Goal: Feedback & Contribution: Submit feedback/report problem

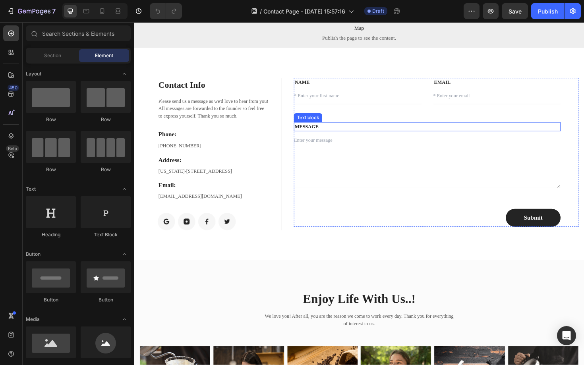
scroll to position [23, 0]
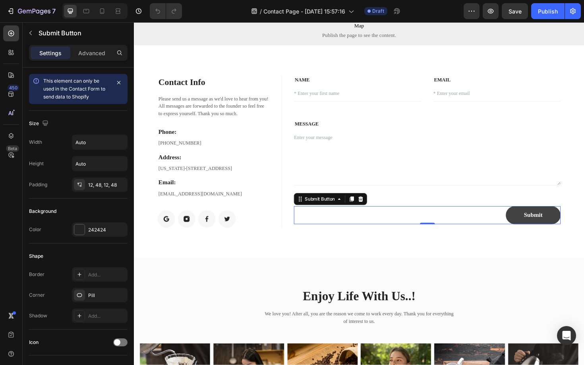
click at [529, 226] on button "Submit" at bounding box center [557, 226] width 58 height 19
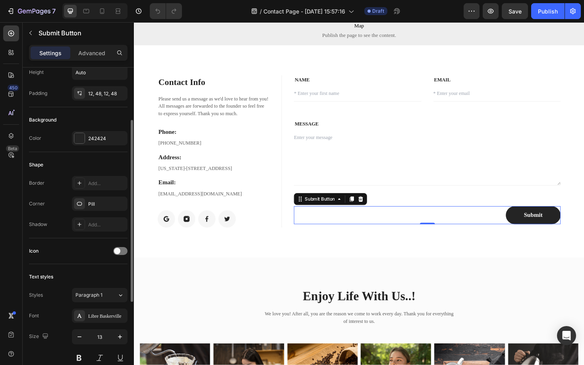
scroll to position [92, 0]
click at [85, 204] on div at bounding box center [79, 203] width 11 height 11
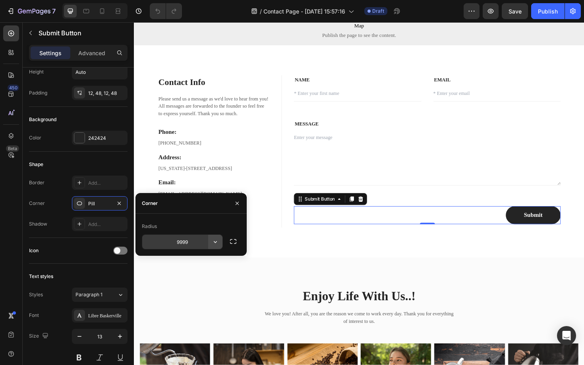
click at [215, 243] on icon "button" at bounding box center [215, 242] width 8 height 8
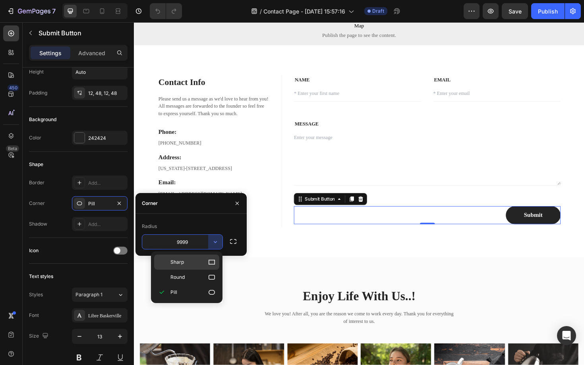
click at [183, 259] on span "Sharp" at bounding box center [177, 262] width 14 height 7
type input "0"
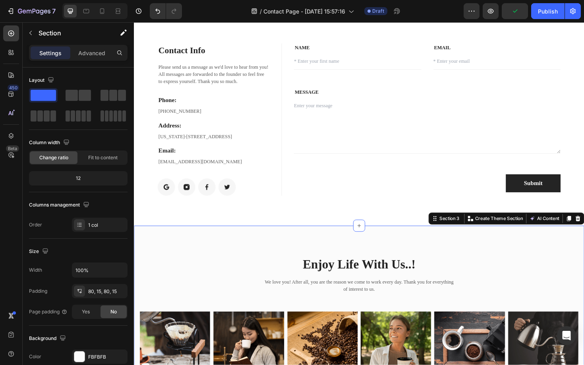
scroll to position [0, 0]
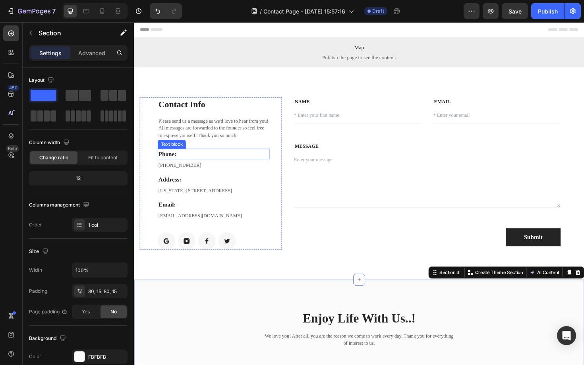
click at [195, 163] on p "Phone:" at bounding box center [218, 162] width 117 height 10
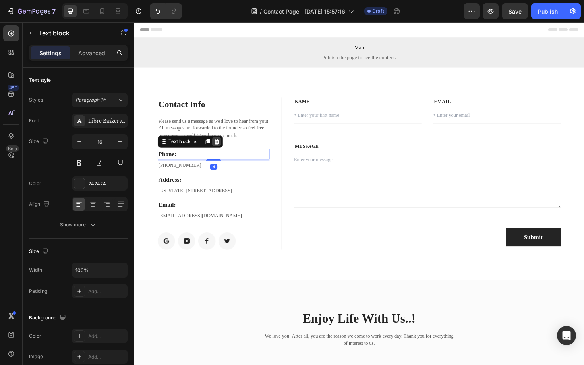
click at [222, 150] on icon at bounding box center [221, 149] width 5 height 6
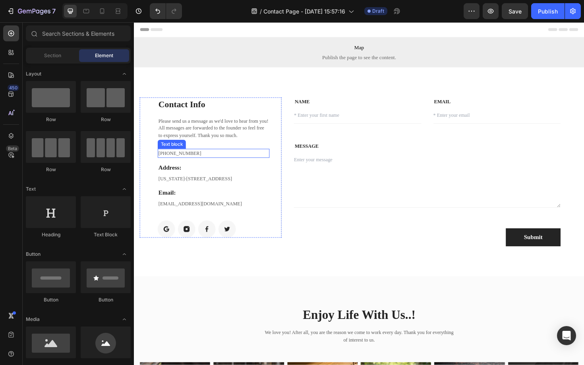
click at [176, 161] on p "[PHONE_NUMBER]" at bounding box center [218, 161] width 117 height 8
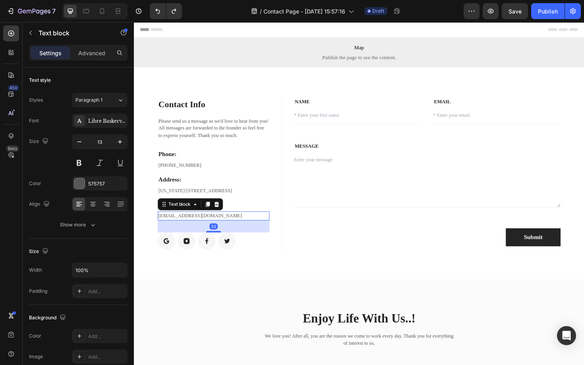
click at [192, 227] on p "[EMAIL_ADDRESS][DOMAIN_NAME]" at bounding box center [218, 228] width 117 height 8
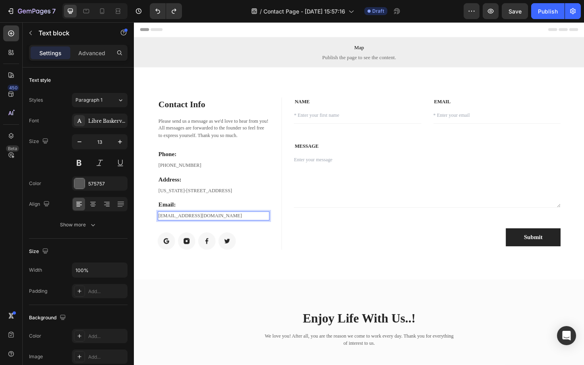
click at [215, 228] on p "[EMAIL_ADDRESS][DOMAIN_NAME]" at bounding box center [218, 228] width 117 height 8
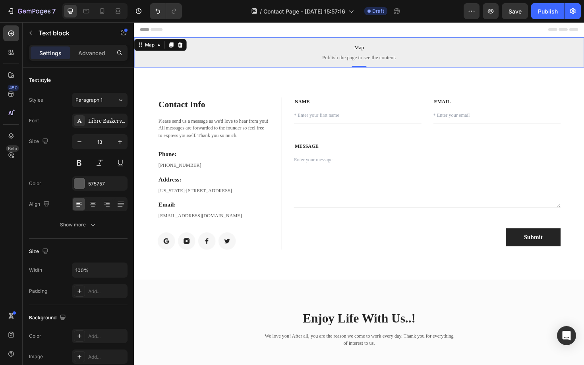
click at [481, 52] on span "Map" at bounding box center [372, 50] width 477 height 10
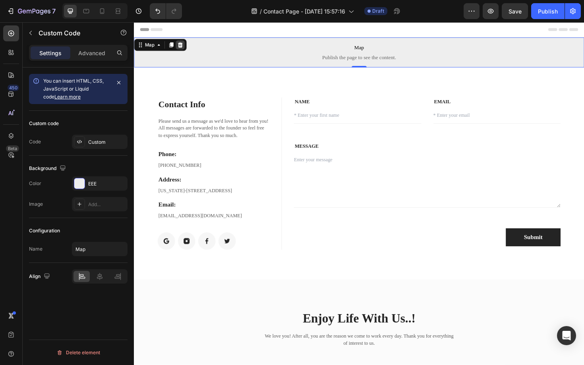
click at [184, 48] on icon at bounding box center [182, 47] width 5 height 6
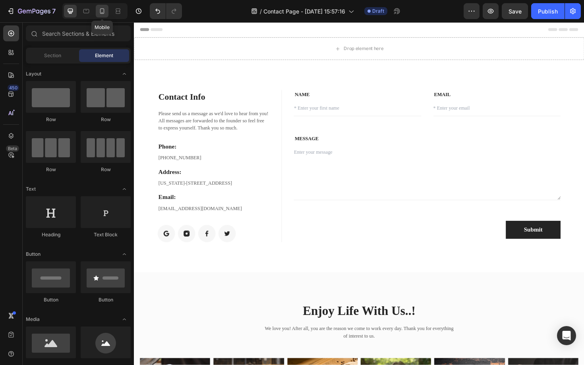
click at [101, 8] on icon at bounding box center [102, 11] width 8 height 8
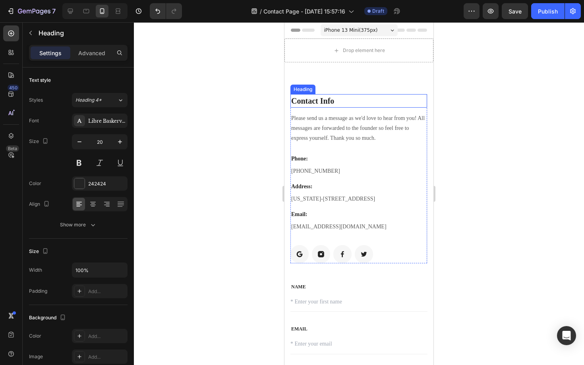
click at [337, 101] on p "Contact Info" at bounding box center [358, 101] width 135 height 12
click at [315, 101] on p "Contact" at bounding box center [358, 101] width 135 height 12
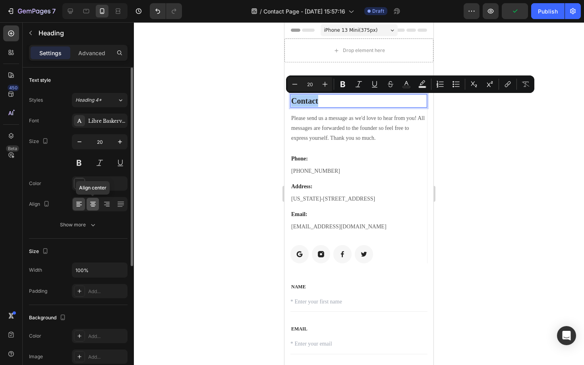
click at [92, 204] on icon at bounding box center [93, 204] width 8 height 8
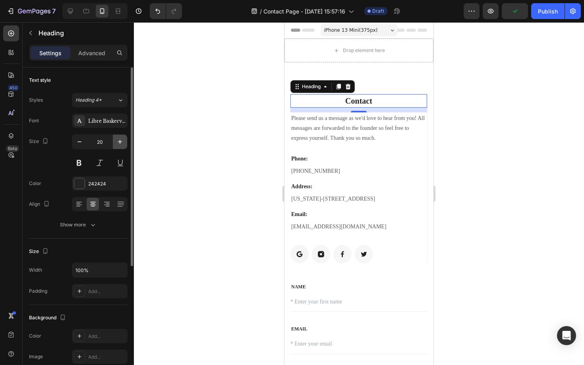
click at [116, 145] on icon "button" at bounding box center [120, 142] width 8 height 8
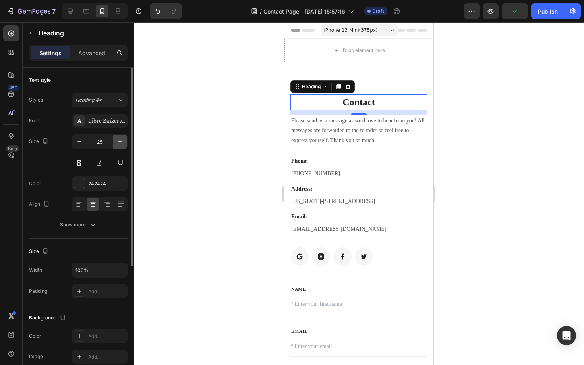
click at [116, 145] on icon "button" at bounding box center [120, 142] width 8 height 8
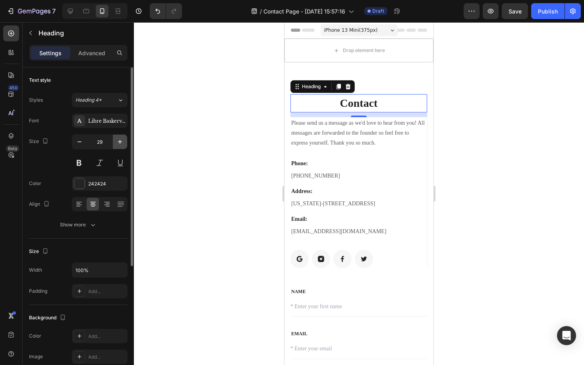
click at [116, 145] on icon "button" at bounding box center [120, 142] width 8 height 8
type input "30"
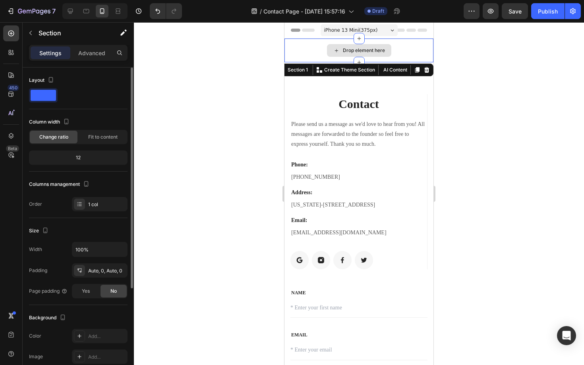
click at [397, 60] on div "Drop element here" at bounding box center [358, 51] width 149 height 24
click at [428, 71] on icon at bounding box center [426, 70] width 5 height 6
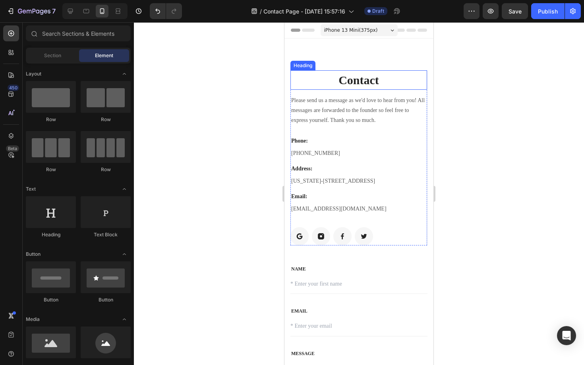
click at [396, 76] on p "Contact" at bounding box center [358, 80] width 135 height 18
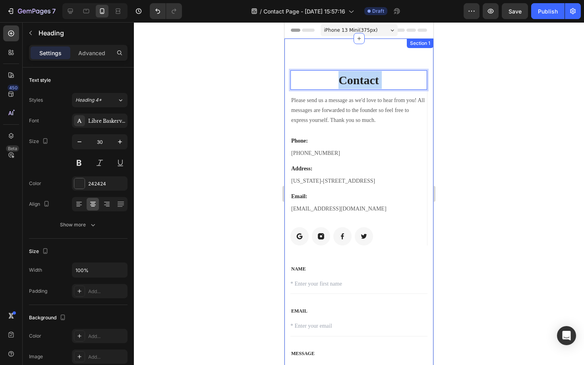
drag, startPoint x: 396, startPoint y: 76, endPoint x: 395, endPoint y: 67, distance: 9.1
click at [215, 119] on div at bounding box center [359, 193] width 450 height 343
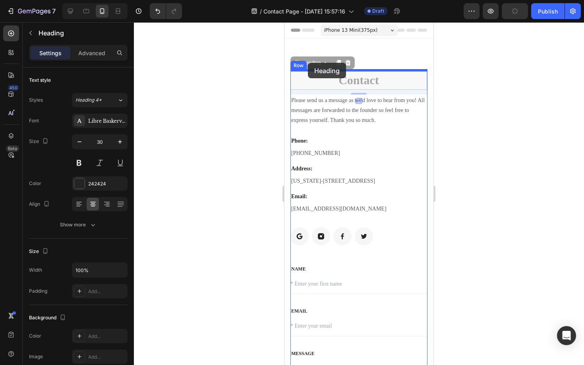
drag, startPoint x: 308, startPoint y: 81, endPoint x: 308, endPoint y: 63, distance: 18.7
drag, startPoint x: 314, startPoint y: 76, endPoint x: 319, endPoint y: 57, distance: 19.4
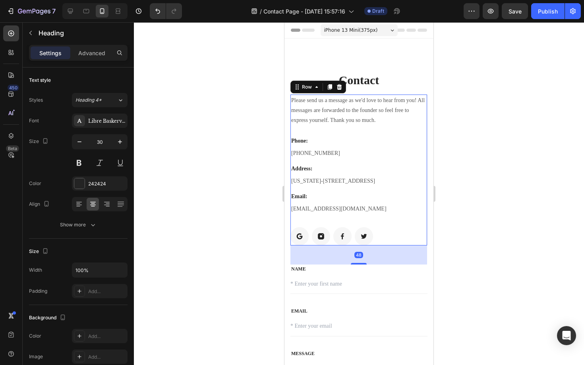
click at [421, 132] on div "Please send us a message as we'd love to hear from you! All messages are forwar…" at bounding box center [358, 170] width 137 height 151
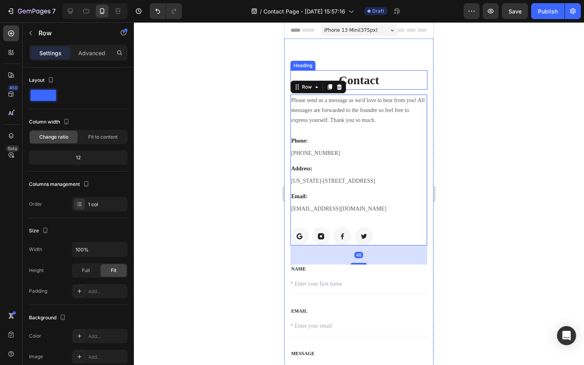
click at [384, 87] on h2 "Contact" at bounding box center [358, 79] width 137 height 19
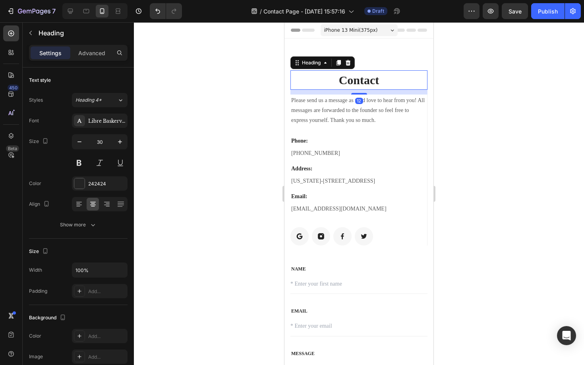
drag, startPoint x: 358, startPoint y: 92, endPoint x: 357, endPoint y: 103, distance: 11.6
click at [357, 95] on div "12" at bounding box center [358, 92] width 137 height 5
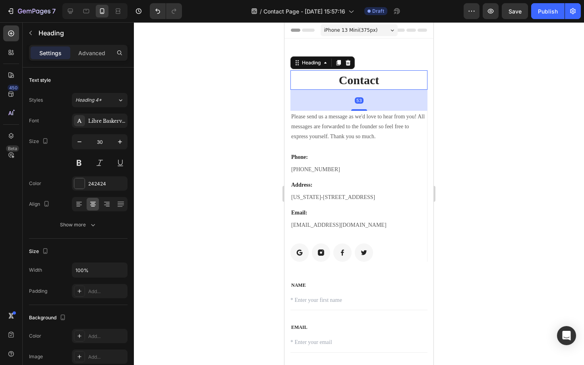
drag, startPoint x: 360, startPoint y: 94, endPoint x: 360, endPoint y: 110, distance: 16.3
click at [360, 110] on div at bounding box center [359, 110] width 16 height 2
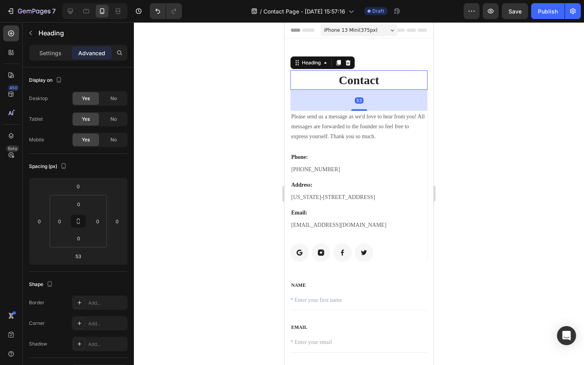
click at [238, 104] on div at bounding box center [359, 193] width 450 height 343
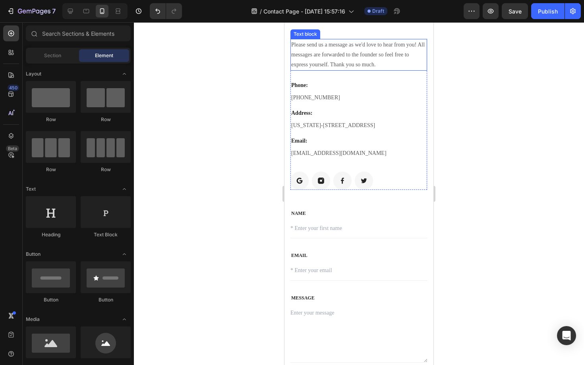
scroll to position [62, 0]
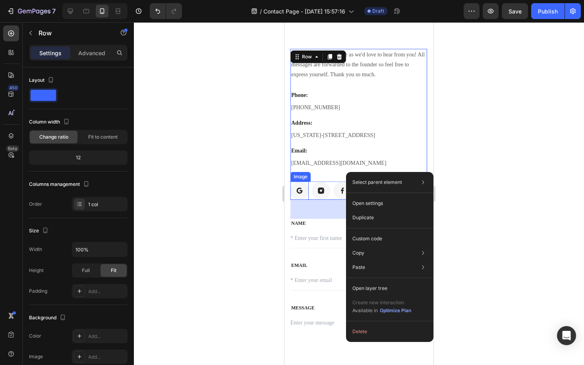
click at [257, 202] on div at bounding box center [359, 193] width 450 height 343
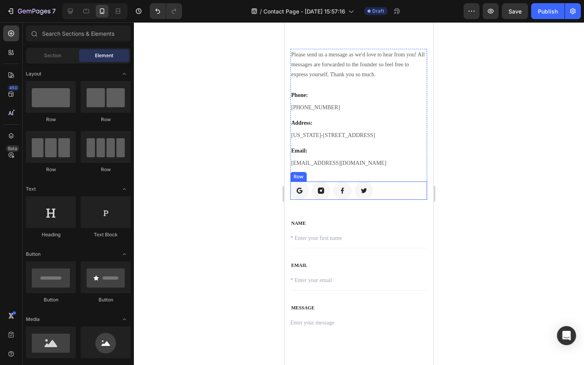
click at [387, 195] on div "Image Image Image Image Row" at bounding box center [358, 191] width 137 height 18
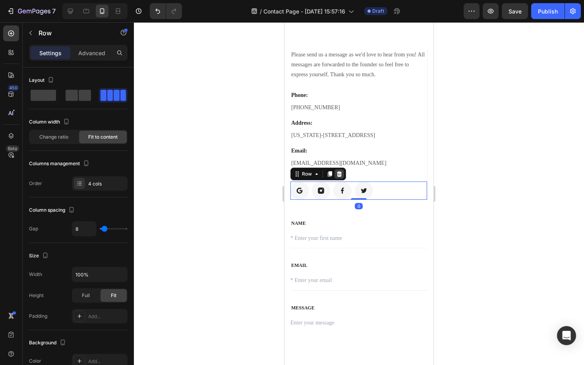
click at [341, 178] on div at bounding box center [339, 174] width 10 height 10
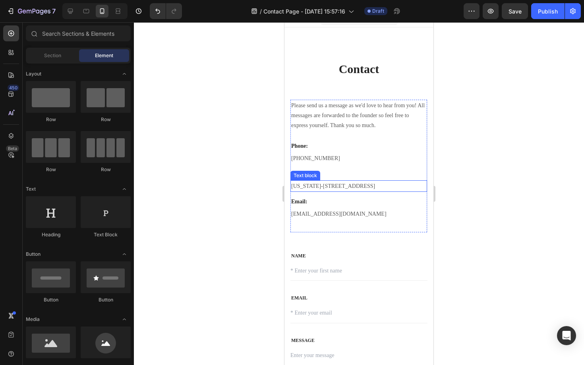
scroll to position [0, 0]
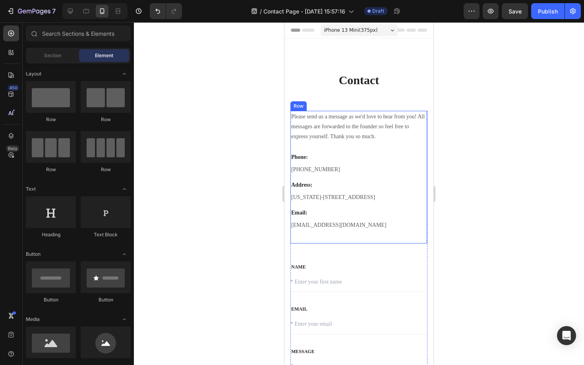
click at [233, 178] on div at bounding box center [359, 193] width 450 height 343
click at [348, 137] on p "Please send us a message as we'd love to hear from you! All messages are forwar…" at bounding box center [358, 127] width 135 height 30
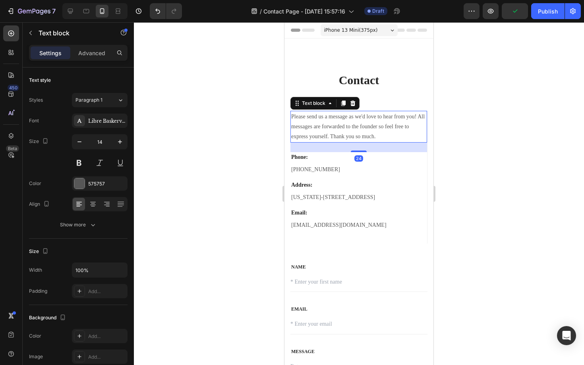
click at [348, 137] on p "Please send us a message as we'd love to hear from you! All messages are forwar…" at bounding box center [358, 127] width 135 height 30
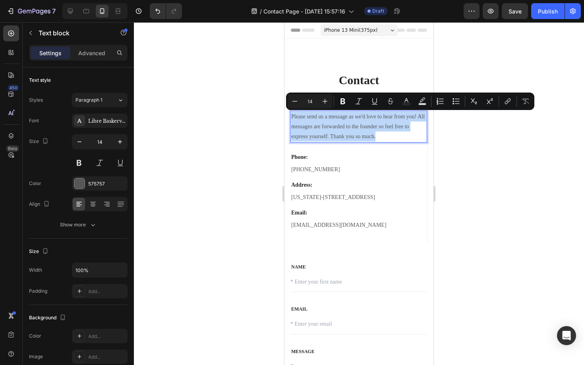
click at [379, 133] on p "Please send us a message as we'd love to hear from you! All messages are forwar…" at bounding box center [358, 127] width 135 height 30
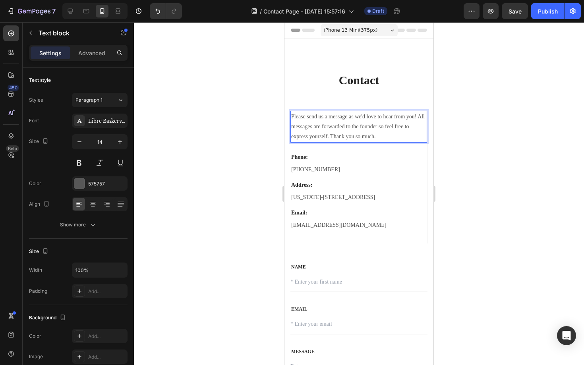
click at [351, 127] on p "Please send us a message as we'd love to hear from you! All messages are forwar…" at bounding box center [358, 127] width 135 height 30
click at [242, 151] on div at bounding box center [359, 193] width 450 height 343
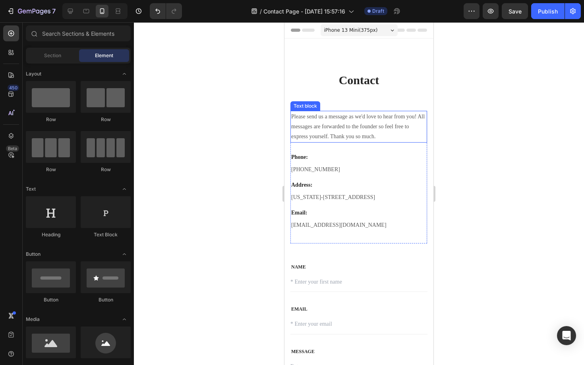
click at [365, 132] on p "Please send us a message as we'd love to hear from you! All messages are forwar…" at bounding box center [358, 127] width 135 height 30
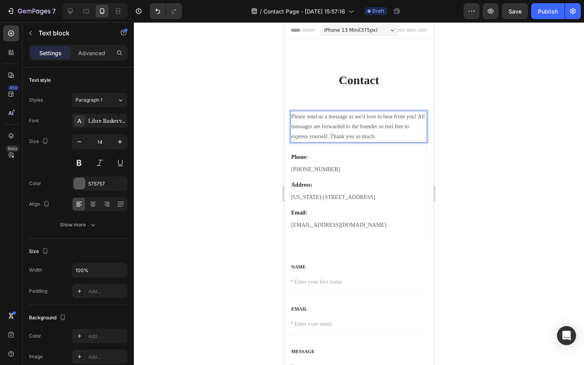
click at [365, 132] on p "Please send us a message as we'd love to hear from you! All messages are forwar…" at bounding box center [358, 127] width 135 height 30
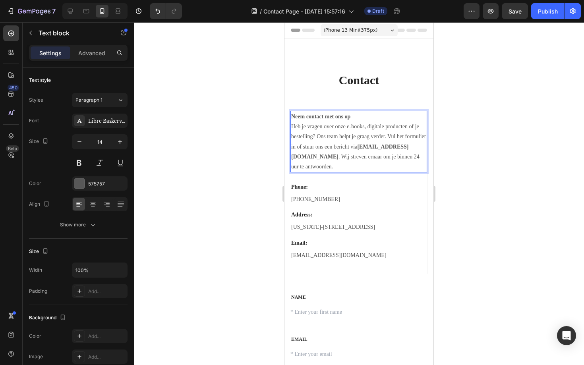
click at [331, 146] on p "Heb je vragen over onze e-books, digitale producten of je bestelling? Ons team …" at bounding box center [358, 147] width 135 height 50
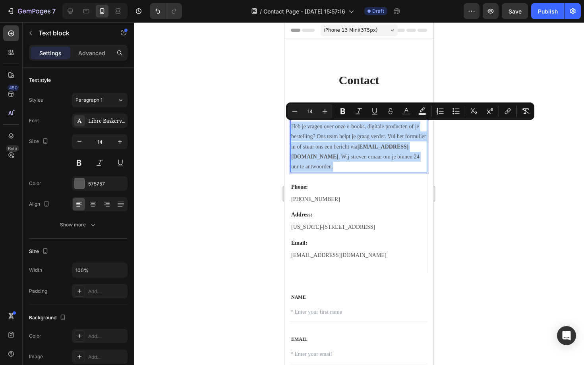
click at [331, 146] on p "Heb je vragen over onze e-books, digitale producten of je bestelling? Ons team …" at bounding box center [358, 147] width 135 height 50
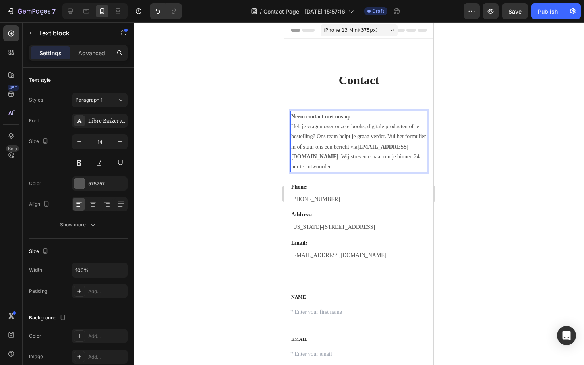
click at [331, 146] on p "Heb je vragen over onze e-books, digitale producten of je bestelling? Ons team …" at bounding box center [358, 147] width 135 height 50
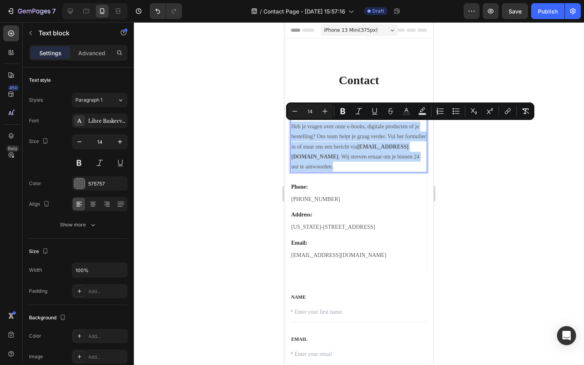
click at [331, 146] on p "Heb je vragen over onze e-books, digitale producten of je bestelling? Ons team …" at bounding box center [358, 147] width 135 height 50
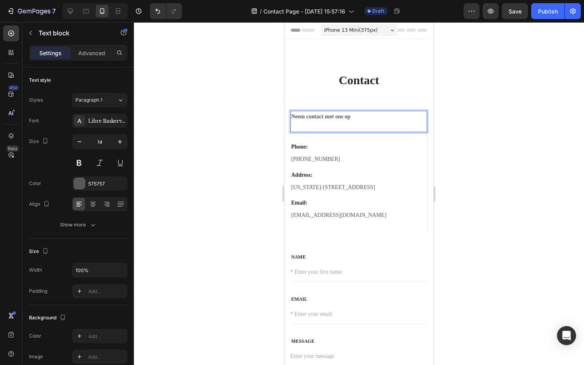
click at [345, 118] on strong "Neem contact met ons op" at bounding box center [320, 117] width 59 height 6
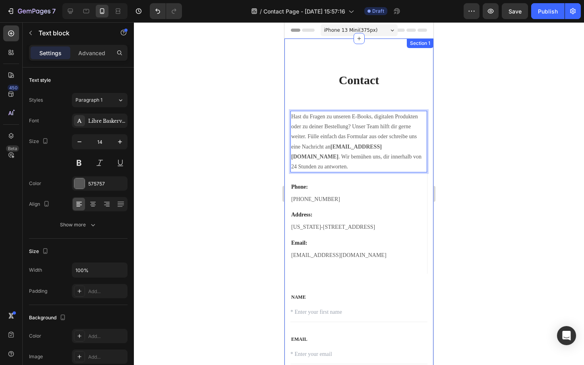
click at [254, 198] on div at bounding box center [359, 193] width 450 height 343
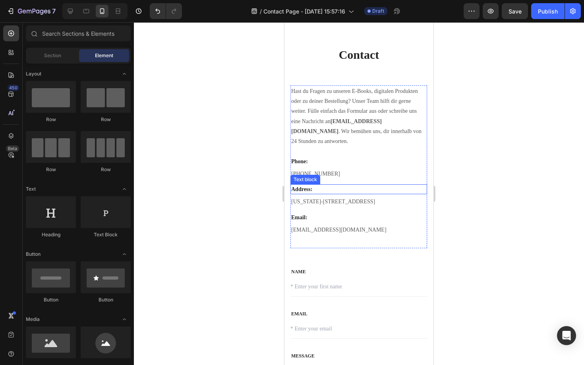
scroll to position [26, 0]
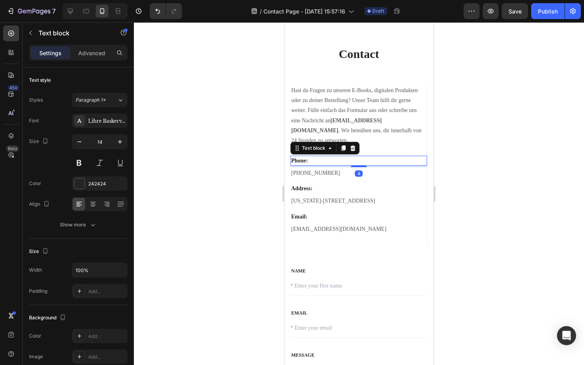
click at [326, 157] on p "Phone:" at bounding box center [358, 161] width 135 height 8
click at [352, 145] on icon at bounding box center [352, 148] width 5 height 6
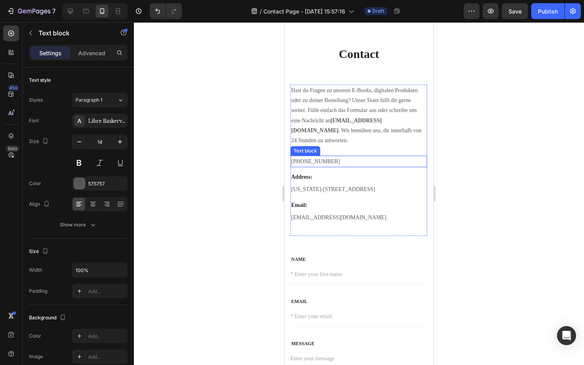
click at [336, 157] on p "[PHONE_NUMBER]" at bounding box center [358, 162] width 135 height 10
click at [354, 145] on icon at bounding box center [352, 148] width 5 height 6
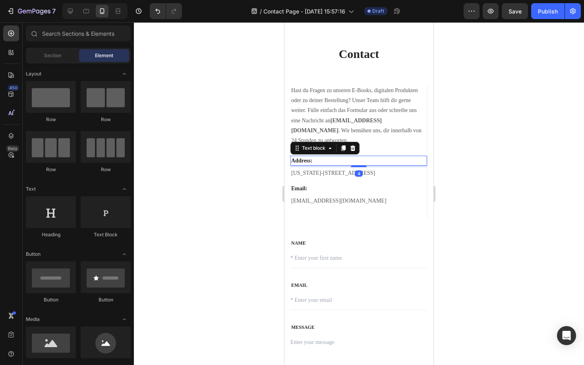
click at [338, 157] on p "Address:" at bounding box center [358, 161] width 135 height 8
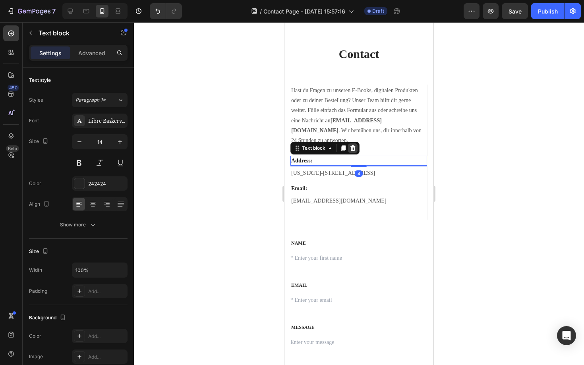
click at [356, 145] on icon at bounding box center [353, 148] width 6 height 6
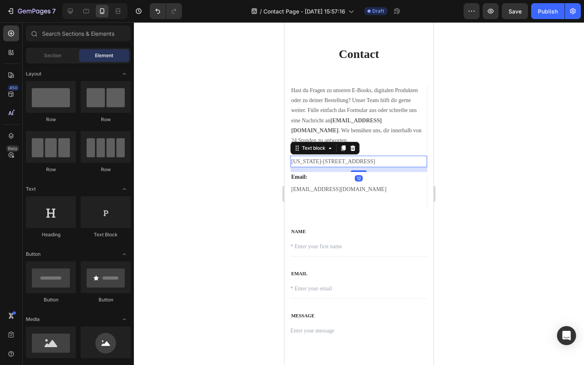
click at [341, 157] on p "[US_STATE]-[STREET_ADDRESS]" at bounding box center [358, 162] width 135 height 10
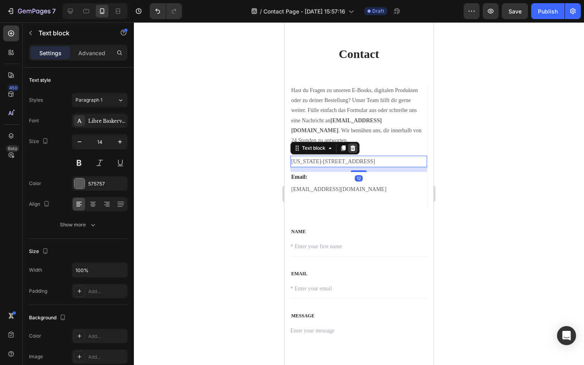
click at [354, 145] on icon at bounding box center [352, 148] width 5 height 6
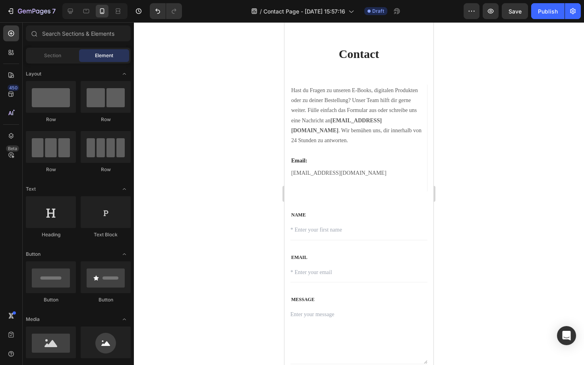
click at [489, 143] on div at bounding box center [359, 193] width 450 height 343
click at [348, 118] on strong "[EMAIL_ADDRESS][DOMAIN_NAME]" at bounding box center [336, 126] width 91 height 16
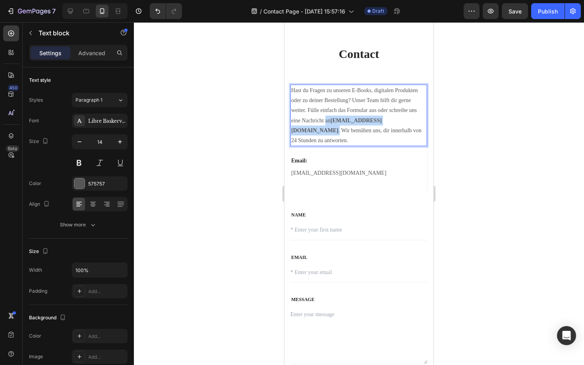
drag, startPoint x: 325, startPoint y: 120, endPoint x: 380, endPoint y: 119, distance: 55.6
click at [380, 119] on p "Hast du Fragen zu unseren E-Books, digitalen Produkten oder zu deiner Bestellun…" at bounding box center [358, 115] width 135 height 60
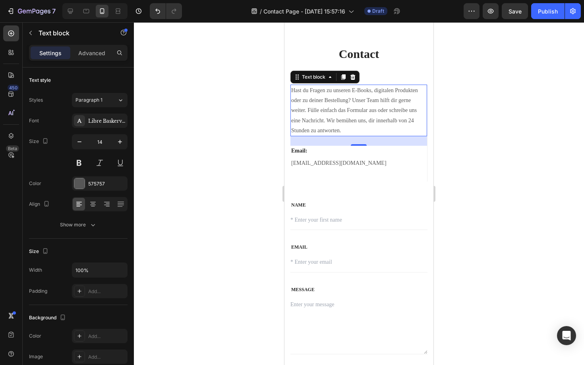
click at [447, 130] on div at bounding box center [359, 193] width 450 height 343
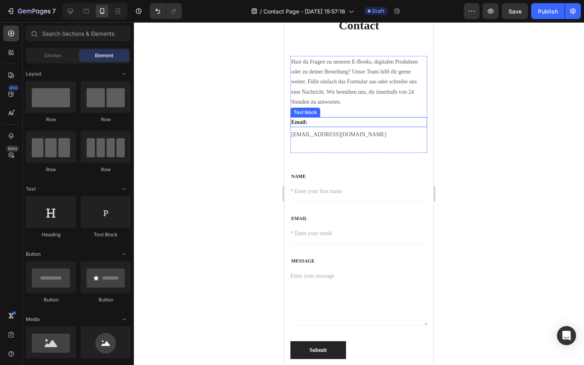
scroll to position [58, 0]
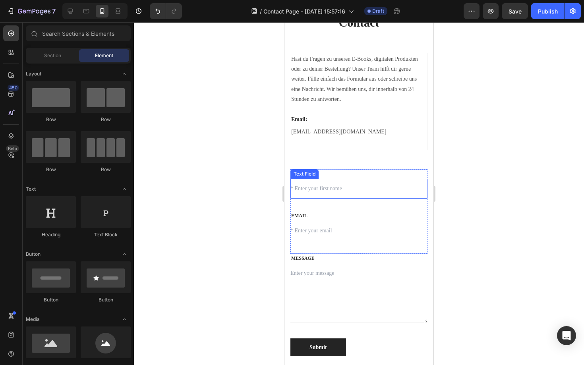
click at [244, 188] on div at bounding box center [359, 193] width 450 height 343
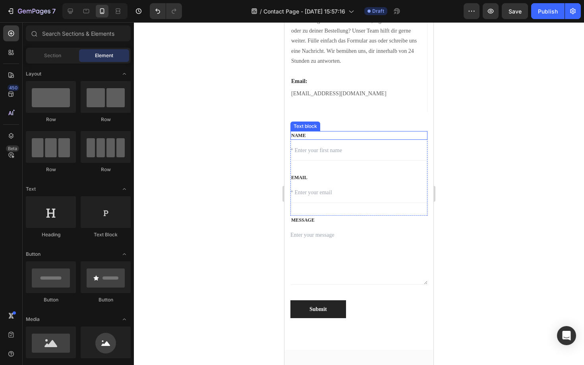
scroll to position [104, 0]
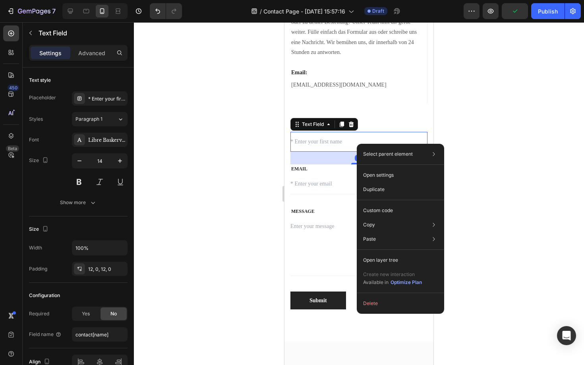
click at [212, 250] on div at bounding box center [359, 193] width 450 height 343
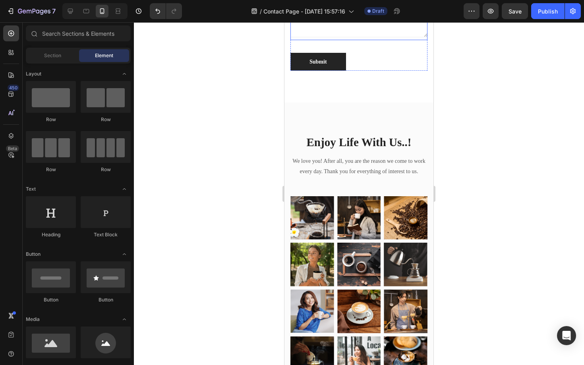
scroll to position [358, 0]
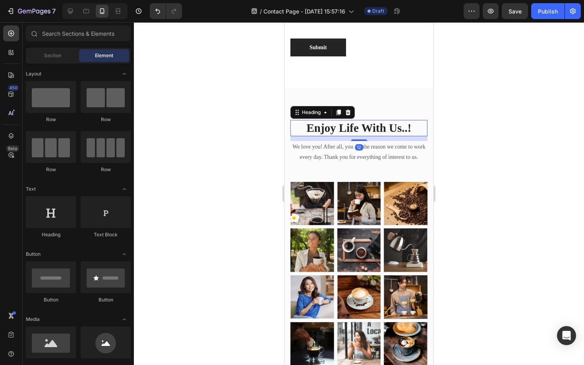
click at [363, 129] on p "Enjoy Life With Us..!" at bounding box center [358, 128] width 135 height 15
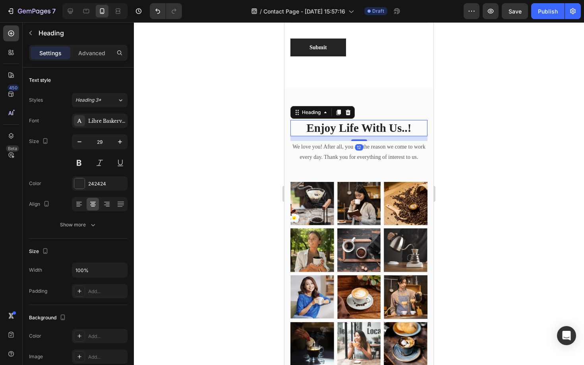
click at [371, 125] on p "Enjoy Life With Us..!" at bounding box center [358, 128] width 135 height 15
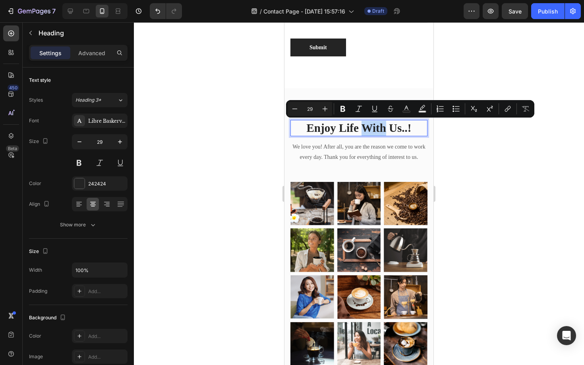
click at [371, 125] on p "Enjoy Life With Us..!" at bounding box center [358, 128] width 135 height 15
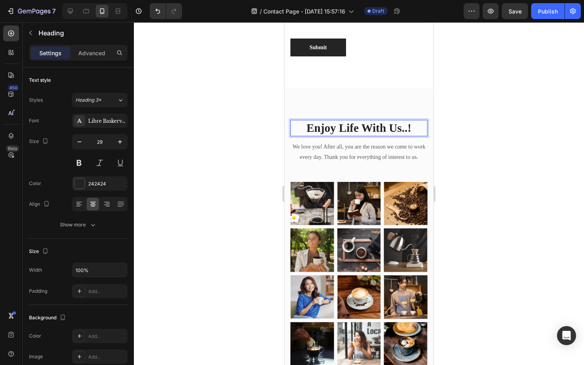
click at [371, 125] on p "Enjoy Life With Us..!" at bounding box center [358, 128] width 135 height 15
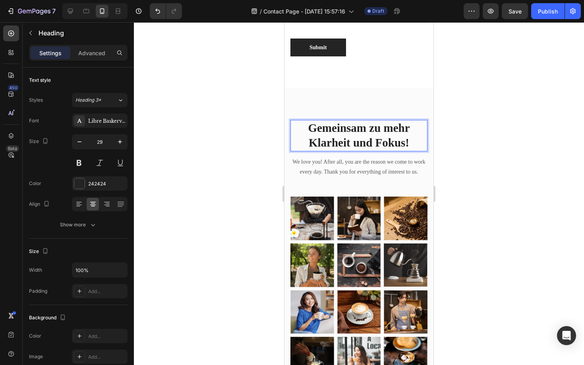
click at [483, 189] on div at bounding box center [359, 193] width 450 height 343
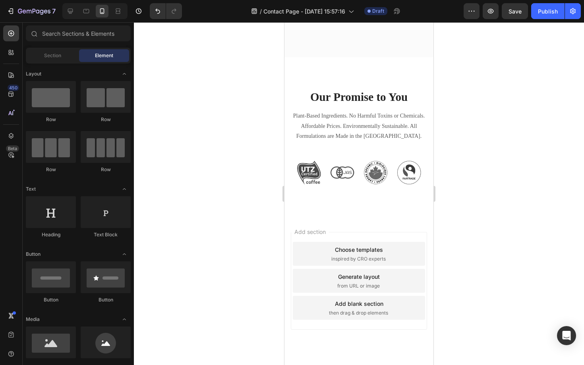
scroll to position [716, 0]
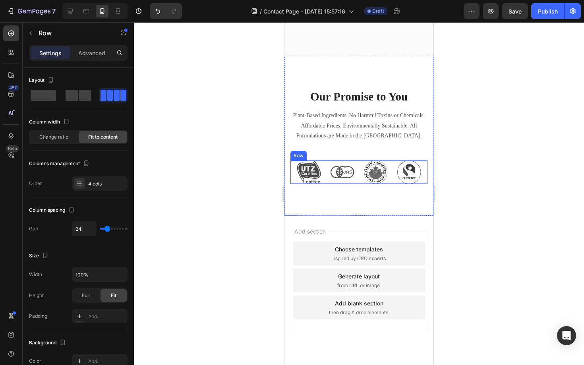
click at [392, 178] on div "Image Image Image Image Row" at bounding box center [358, 171] width 137 height 23
click at [338, 151] on icon at bounding box center [339, 153] width 5 height 6
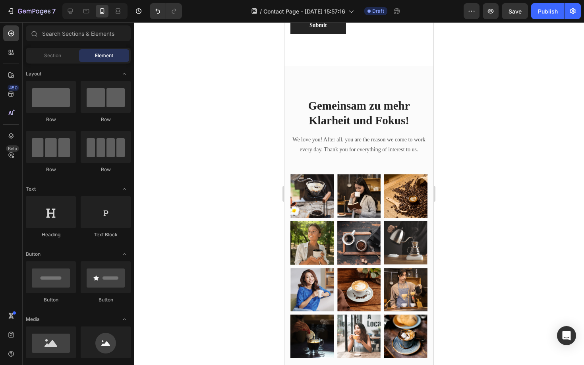
scroll to position [391, 0]
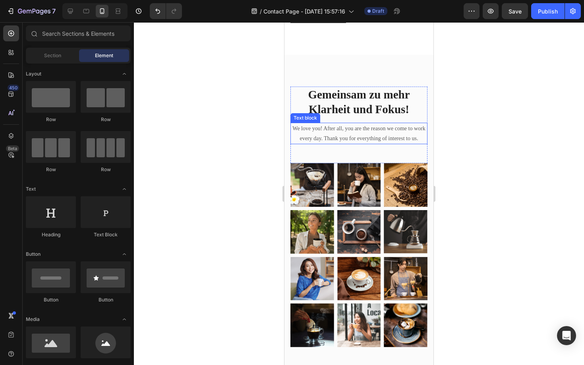
click at [335, 136] on p "We love you! After all, you are the reason we come to work every day. Thank you…" at bounding box center [358, 134] width 135 height 20
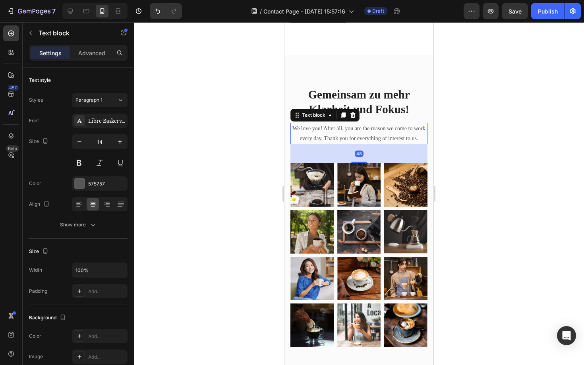
click at [335, 136] on p "We love you! After all, you are the reason we come to work every day. Thank you…" at bounding box center [358, 134] width 135 height 20
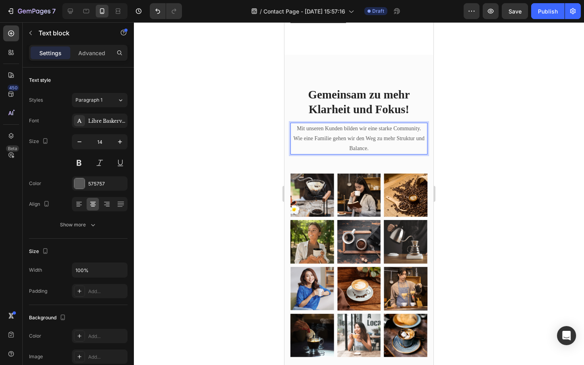
click at [338, 133] on p "Wie eine Familie gehen wir den Weg zu mehr Struktur und Balance." at bounding box center [358, 143] width 135 height 20
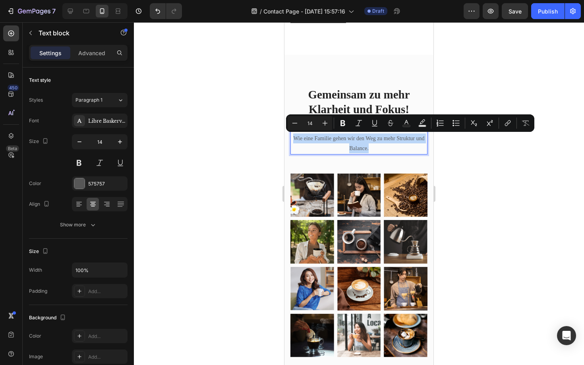
click at [300, 136] on p "Wie eine Familie gehen wir den Weg zu mehr Struktur und Balance." at bounding box center [358, 143] width 135 height 20
click at [313, 144] on p "Wie eine Familie gehen wir den Weg zu mehr Struktur und Balance." at bounding box center [358, 143] width 135 height 20
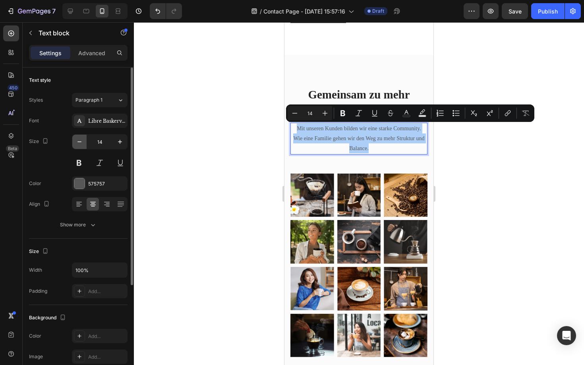
click at [79, 141] on icon "button" at bounding box center [79, 141] width 4 height 1
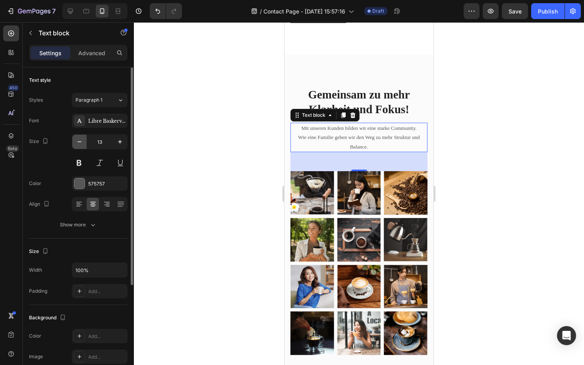
click at [79, 141] on icon "button" at bounding box center [79, 142] width 8 height 8
type input "12"
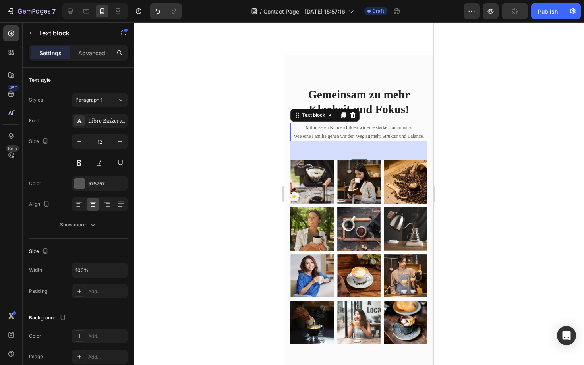
click at [229, 113] on div at bounding box center [359, 193] width 450 height 343
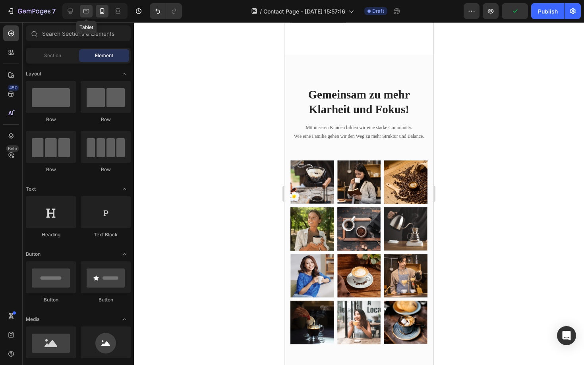
click at [83, 15] on div at bounding box center [86, 11] width 13 height 13
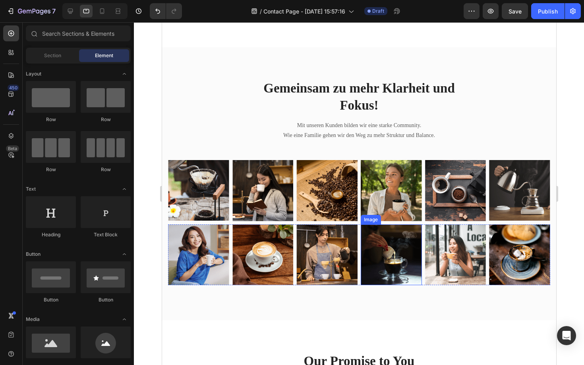
scroll to position [233, 0]
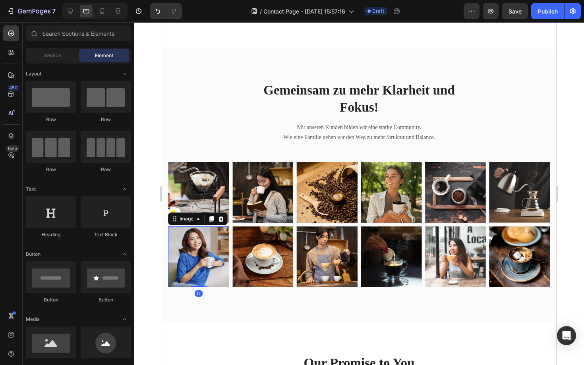
click at [195, 267] on img at bounding box center [198, 256] width 61 height 61
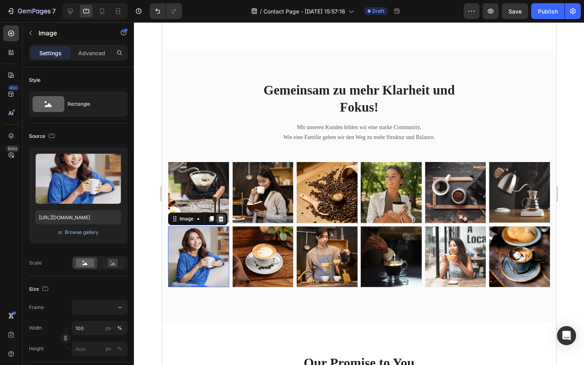
click at [219, 216] on icon at bounding box center [220, 219] width 5 height 6
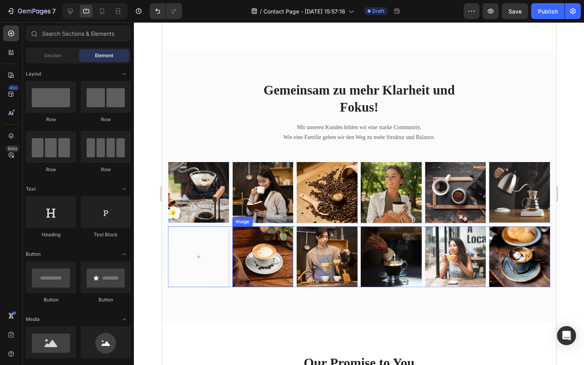
click at [257, 252] on img at bounding box center [262, 256] width 61 height 61
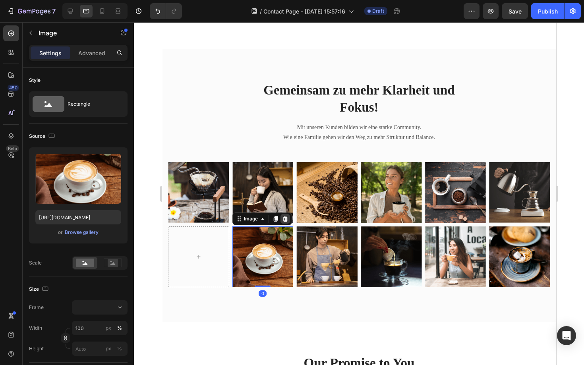
click at [286, 218] on icon at bounding box center [284, 219] width 5 height 6
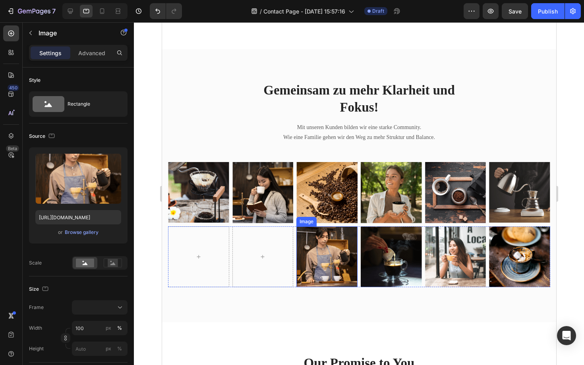
click at [323, 249] on img at bounding box center [326, 256] width 61 height 61
click at [351, 218] on icon at bounding box center [349, 219] width 6 height 6
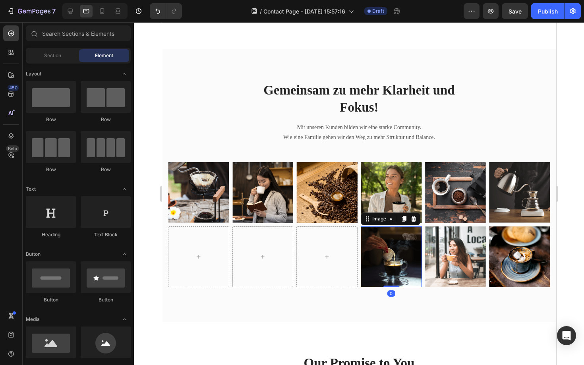
click at [375, 247] on img at bounding box center [390, 256] width 61 height 61
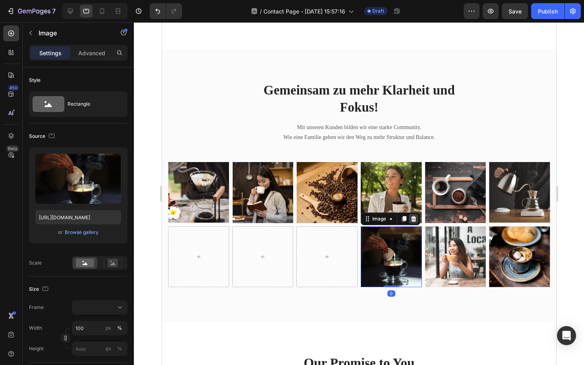
click at [417, 220] on div at bounding box center [413, 219] width 10 height 10
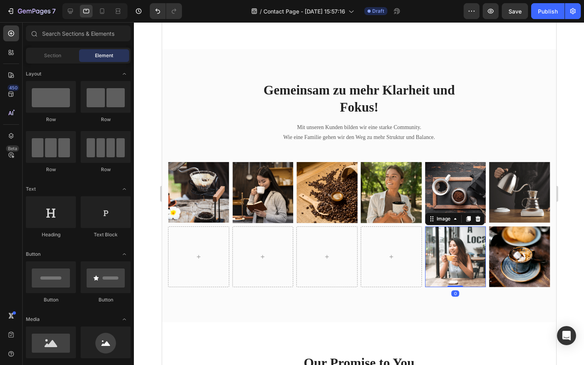
click at [456, 257] on img at bounding box center [455, 256] width 61 height 61
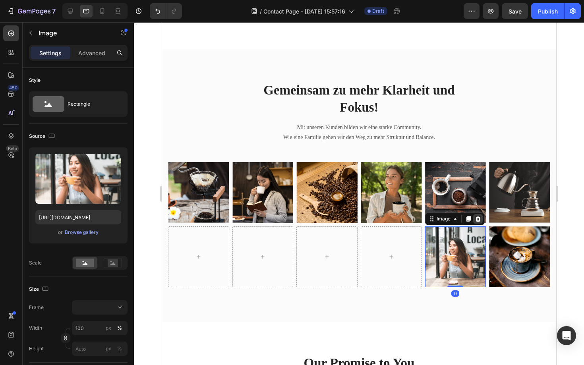
click at [475, 218] on icon at bounding box center [477, 219] width 5 height 6
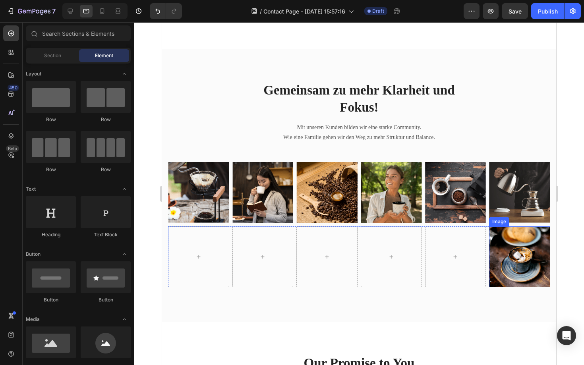
click at [508, 242] on img at bounding box center [519, 256] width 61 height 61
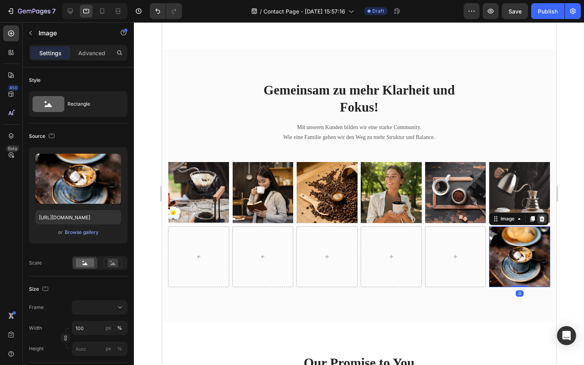
click at [545, 217] on div at bounding box center [542, 219] width 10 height 10
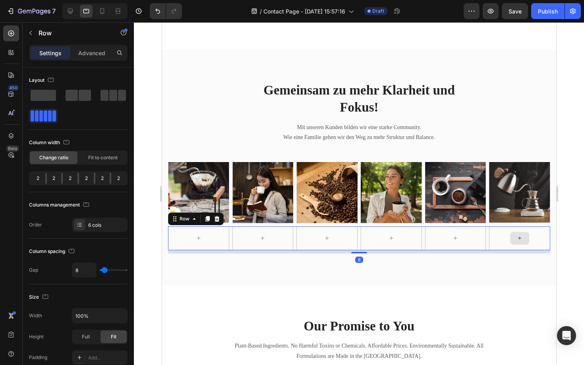
click at [499, 244] on div at bounding box center [519, 238] width 61 height 24
click at [217, 217] on icon at bounding box center [216, 219] width 5 height 6
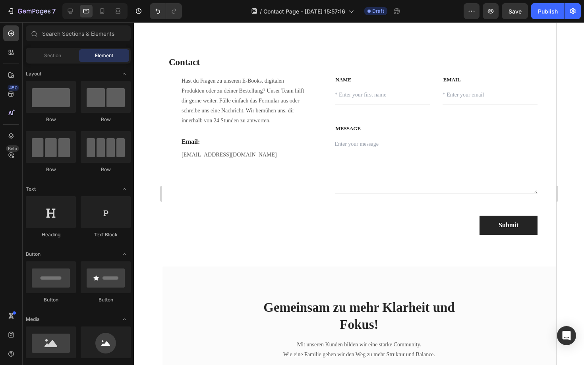
scroll to position [0, 0]
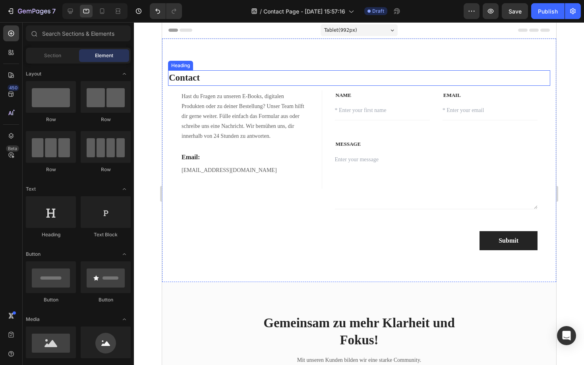
click at [188, 80] on h2 "Contact" at bounding box center [359, 77] width 382 height 15
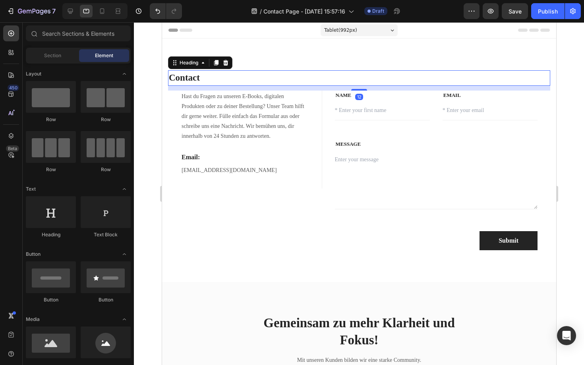
click at [188, 80] on h2 "Contact" at bounding box center [359, 77] width 382 height 15
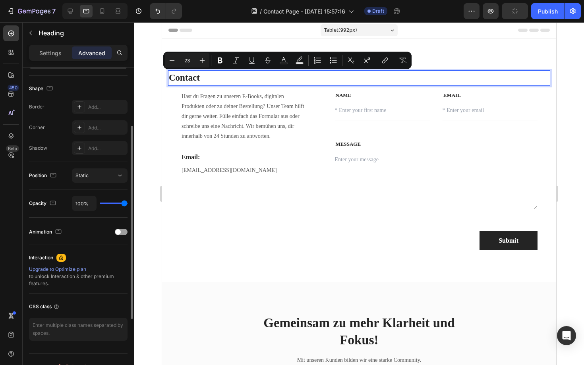
scroll to position [197, 0]
click at [216, 80] on p "Contact" at bounding box center [358, 78] width 381 height 14
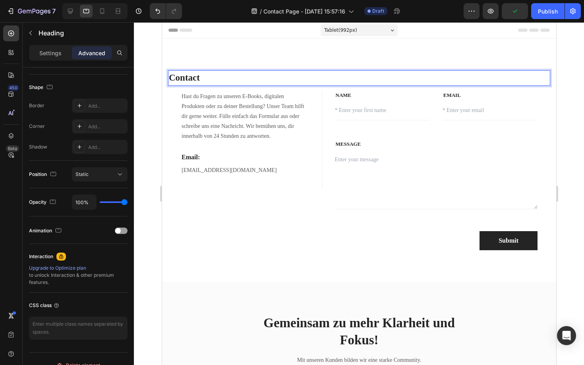
click at [139, 111] on div at bounding box center [359, 193] width 450 height 343
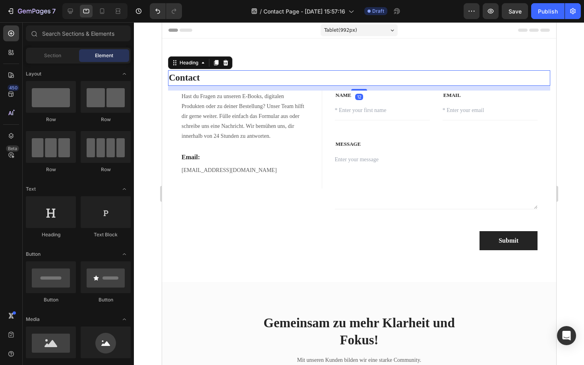
click at [223, 79] on p "Contact" at bounding box center [358, 78] width 381 height 14
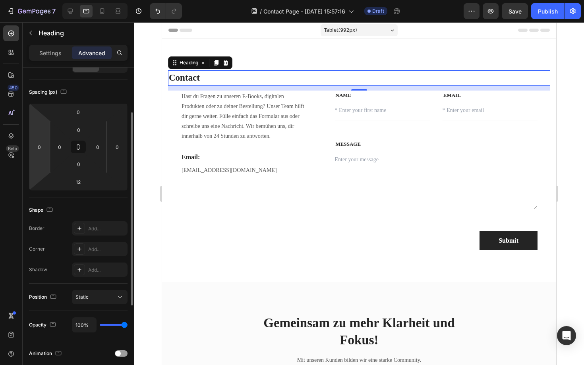
scroll to position [0, 0]
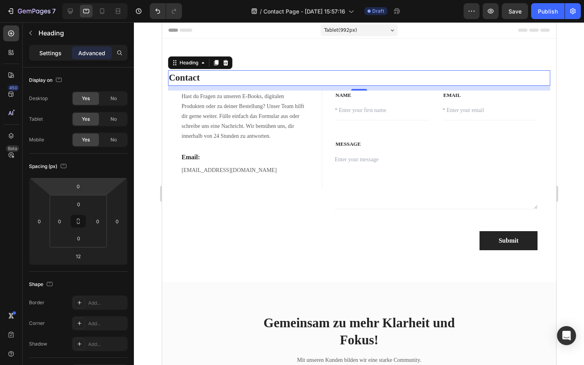
click at [62, 56] on div "Settings" at bounding box center [51, 52] width 40 height 13
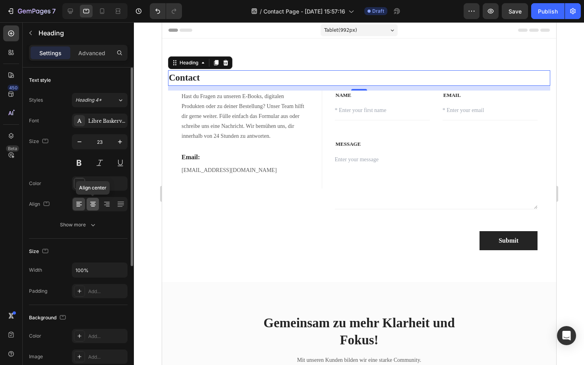
click at [91, 208] on icon at bounding box center [93, 204] width 8 height 8
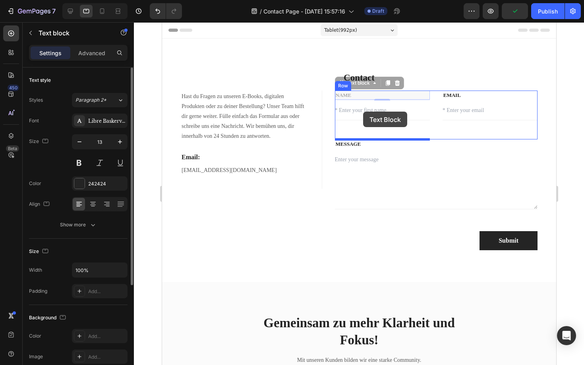
drag, startPoint x: 363, startPoint y: 88, endPoint x: 363, endPoint y: 113, distance: 25.0
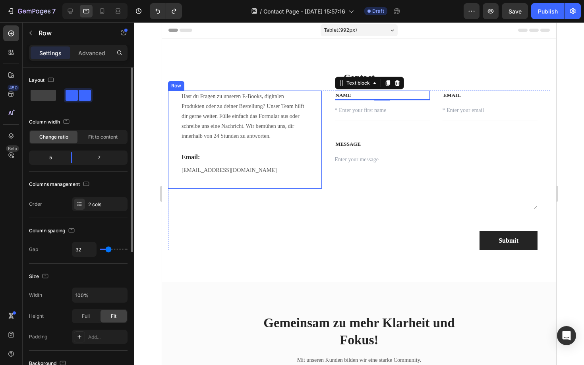
click at [314, 203] on div "Hast du Fragen zu unseren E-Books, digitalen Produkten oder zu deiner Bestellun…" at bounding box center [245, 171] width 154 height 160
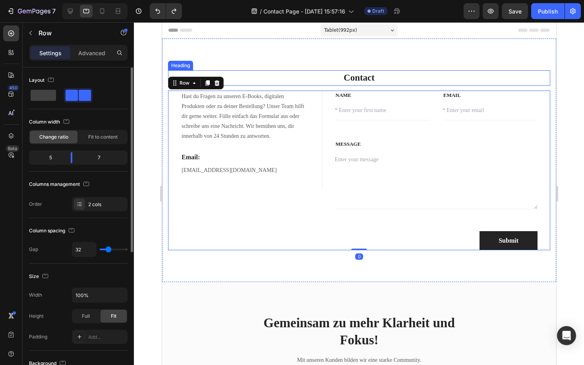
click at [374, 74] on p "Contact" at bounding box center [358, 78] width 381 height 14
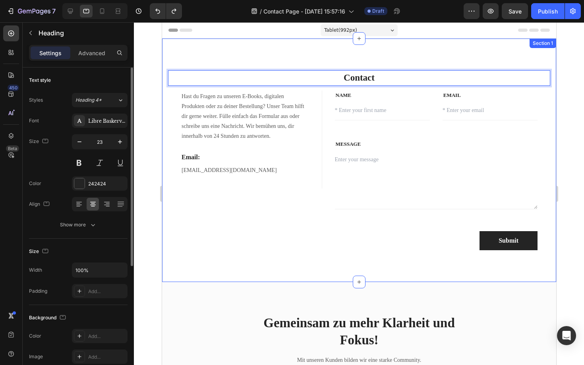
click at [386, 50] on div "Contact Heading 12 Hast du Fragen zu unseren E-Books, digitalen Produkten oder …" at bounding box center [359, 161] width 394 height 244
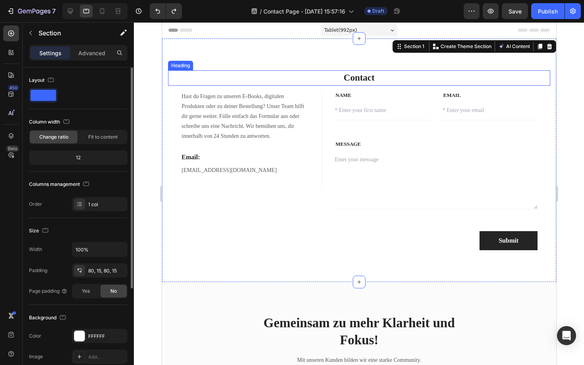
click at [385, 72] on p "Contact" at bounding box center [358, 78] width 381 height 14
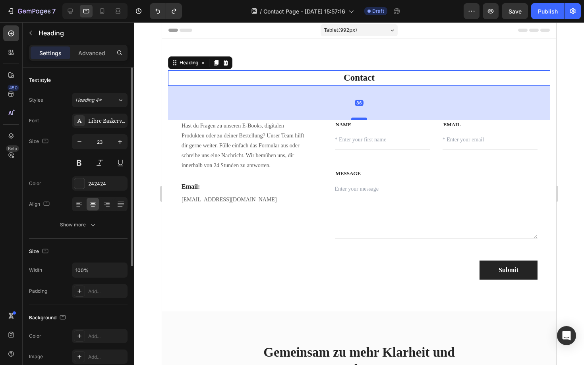
drag, startPoint x: 362, startPoint y: 89, endPoint x: 362, endPoint y: 119, distance: 29.4
click at [362, 119] on div at bounding box center [359, 119] width 16 height 2
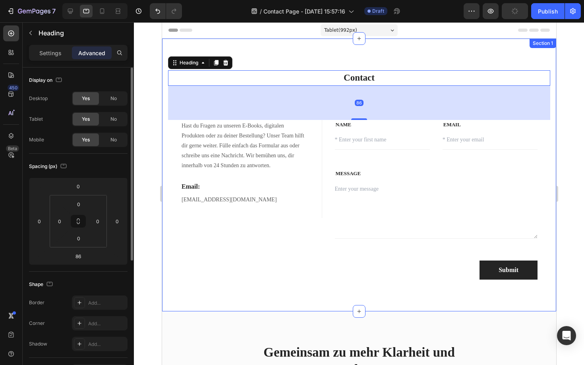
click at [137, 205] on div at bounding box center [359, 193] width 450 height 343
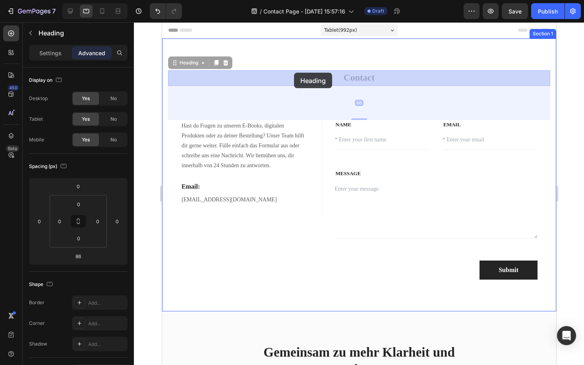
drag, startPoint x: 291, startPoint y: 77, endPoint x: 294, endPoint y: 73, distance: 5.2
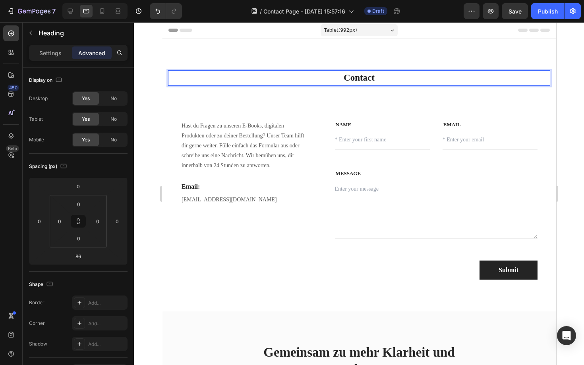
click at [369, 74] on p "Contact" at bounding box center [358, 78] width 381 height 14
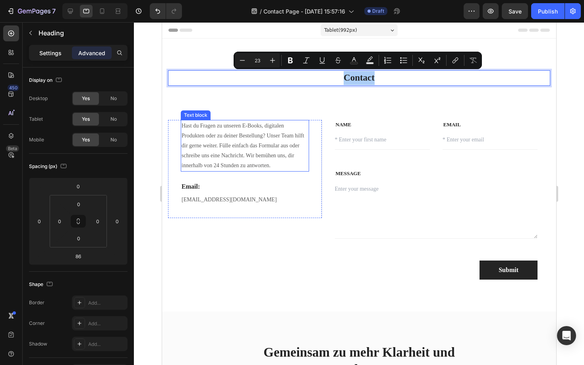
click at [56, 54] on p "Settings" at bounding box center [50, 53] width 22 height 8
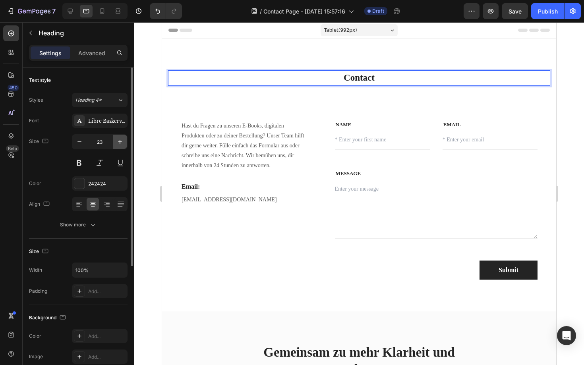
click at [124, 143] on icon "button" at bounding box center [120, 142] width 8 height 8
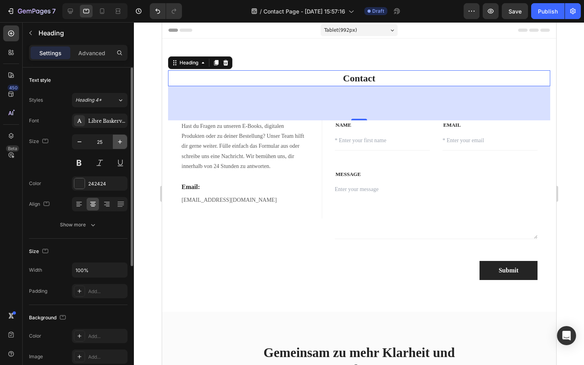
click at [124, 143] on icon "button" at bounding box center [120, 142] width 8 height 8
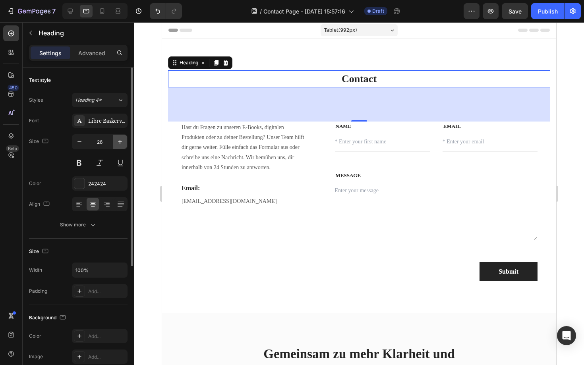
click at [124, 143] on icon "button" at bounding box center [120, 142] width 8 height 8
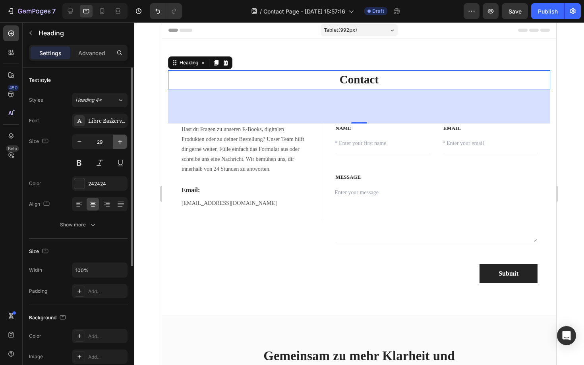
click at [124, 143] on icon "button" at bounding box center [120, 142] width 8 height 8
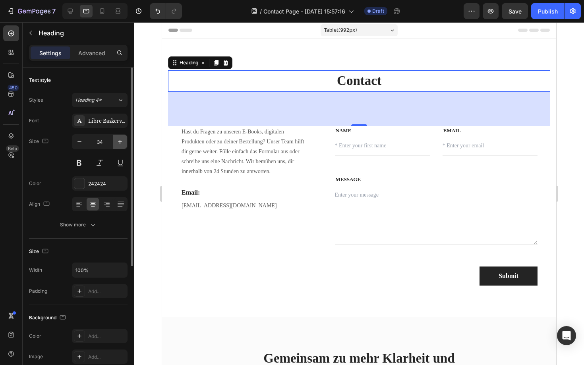
click at [124, 143] on icon "button" at bounding box center [120, 142] width 8 height 8
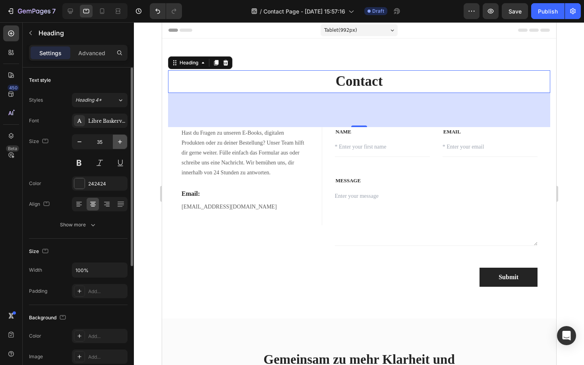
click at [124, 143] on icon "button" at bounding box center [120, 142] width 8 height 8
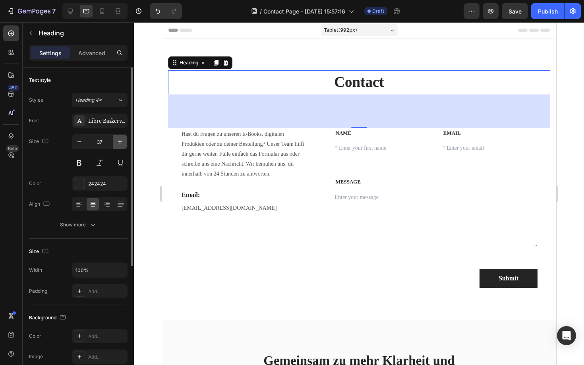
click at [124, 143] on icon "button" at bounding box center [120, 142] width 8 height 8
type input "39"
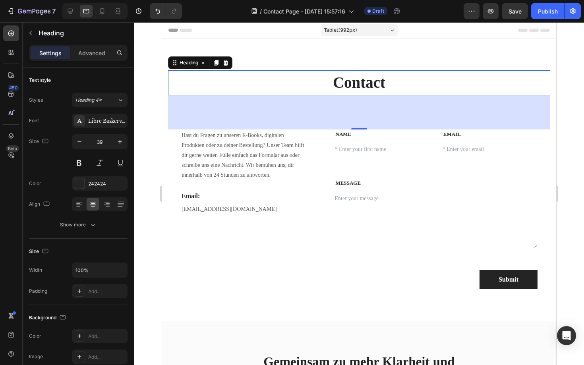
click at [149, 136] on div at bounding box center [359, 193] width 450 height 343
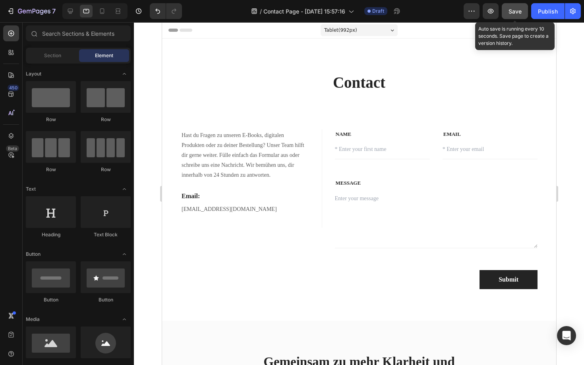
click at [518, 8] on span "Save" at bounding box center [514, 11] width 13 height 7
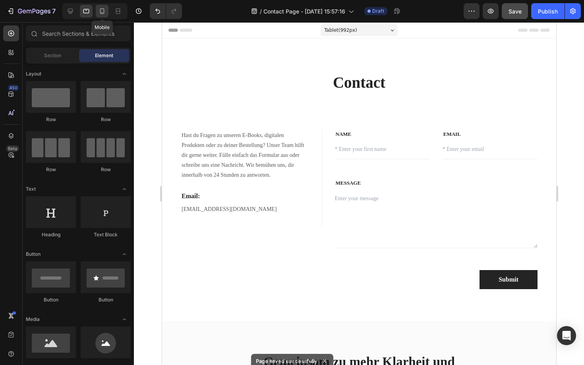
click at [101, 11] on icon at bounding box center [102, 11] width 8 height 8
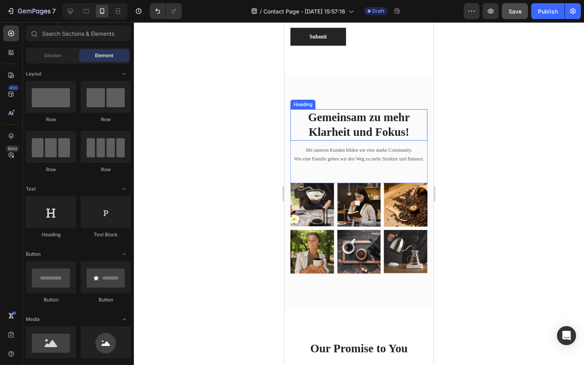
scroll to position [365, 0]
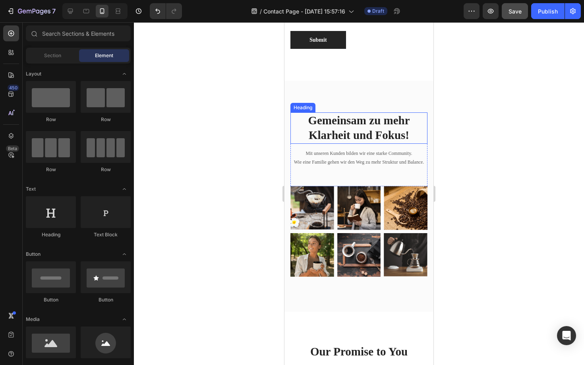
click at [387, 129] on strong "Gemeinsam zu mehr Klarheit und Fokus!" at bounding box center [359, 128] width 102 height 28
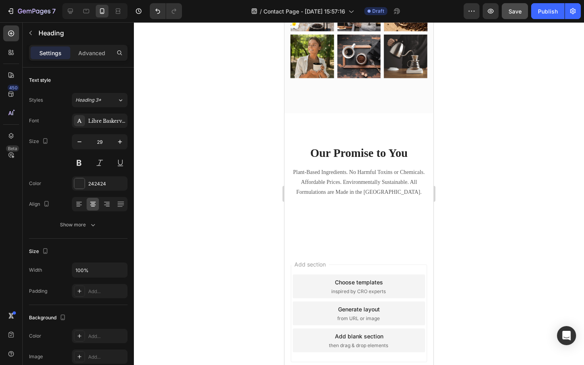
scroll to position [570, 0]
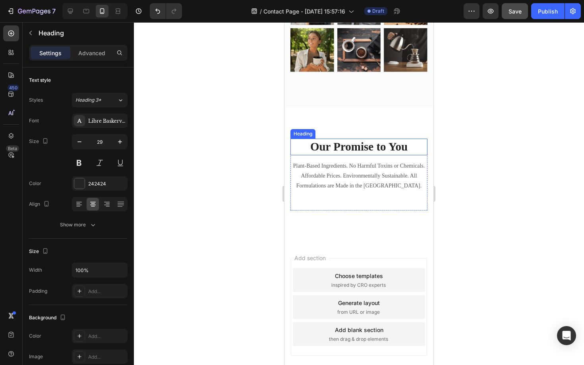
click at [393, 148] on p "Our Promise to You" at bounding box center [358, 146] width 135 height 15
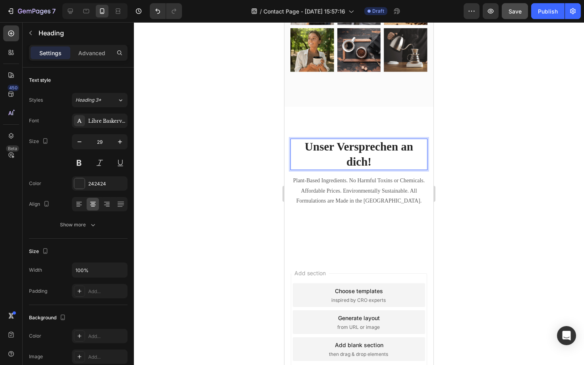
click at [257, 169] on div at bounding box center [359, 193] width 450 height 343
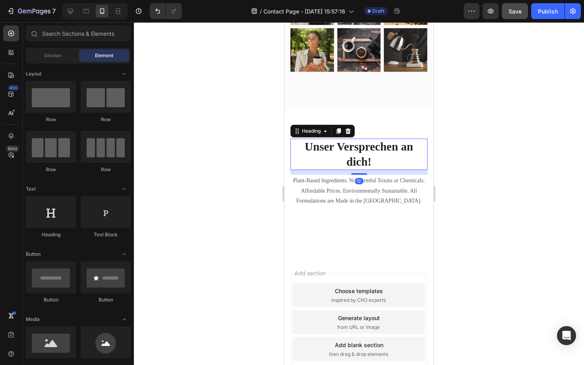
click at [336, 155] on p "⁠⁠⁠⁠⁠⁠⁠ Unser Versprechen an dich!" at bounding box center [358, 154] width 135 height 30
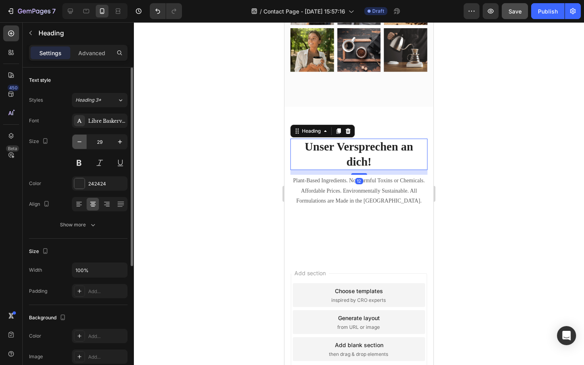
click at [81, 145] on icon "button" at bounding box center [79, 142] width 8 height 8
type input "28"
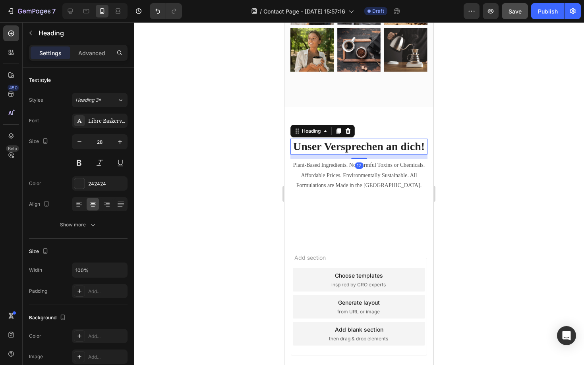
click at [199, 180] on div at bounding box center [359, 193] width 450 height 343
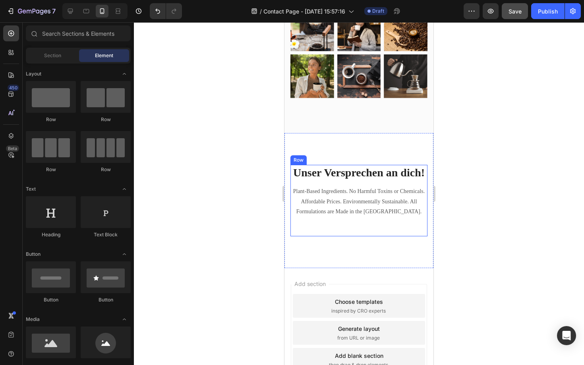
scroll to position [562, 0]
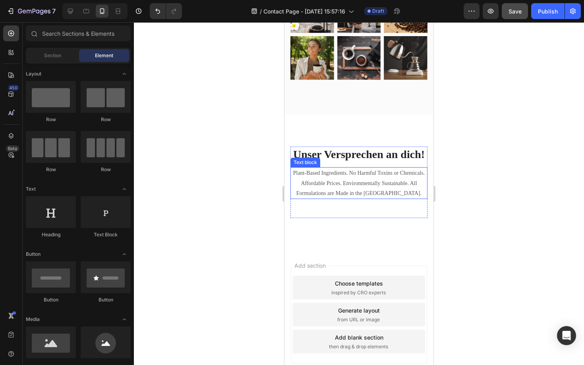
click at [372, 187] on p "Plant-Based Ingredients. No Harmful Toxins or Chemicals. Affordable Prices. Env…" at bounding box center [358, 183] width 135 height 30
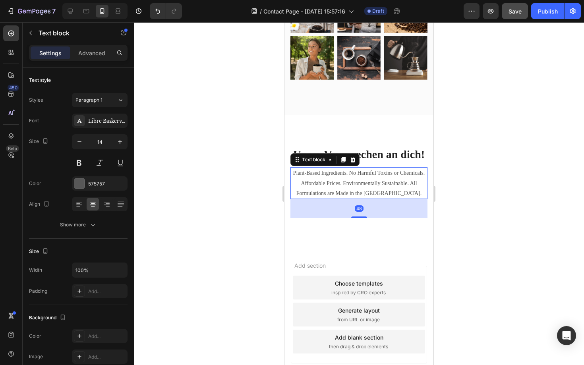
click at [372, 187] on p "Plant-Based Ingredients. No Harmful Toxins or Chemicals. Affordable Prices. Env…" at bounding box center [358, 183] width 135 height 30
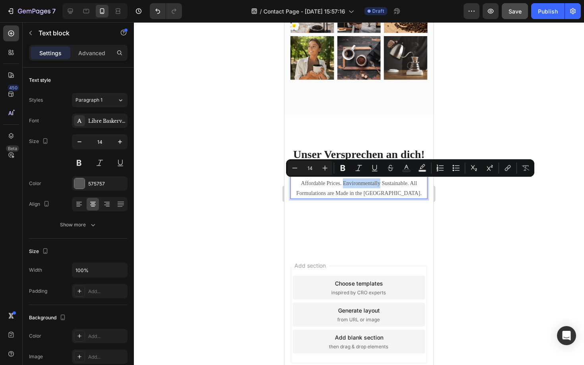
click at [372, 187] on p "Plant-Based Ingredients. No Harmful Toxins or Chemicals. Affordable Prices. Env…" at bounding box center [358, 183] width 135 height 30
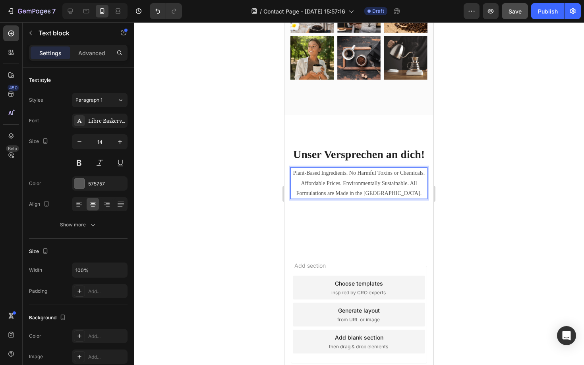
click at [372, 187] on p "Plant-Based Ingredients. No Harmful Toxins or Chemicals. Affordable Prices. Env…" at bounding box center [358, 183] width 135 height 30
click at [378, 184] on p "Dein Wachstum ist unser Ziel. Mit Watchuto erhältst du Tools, die dich täglich …" at bounding box center [358, 183] width 135 height 30
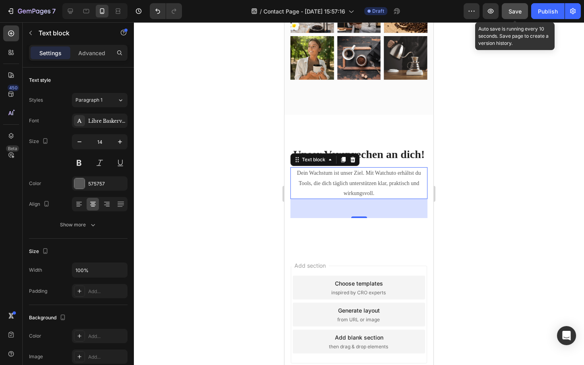
click at [513, 11] on span "Save" at bounding box center [514, 11] width 13 height 7
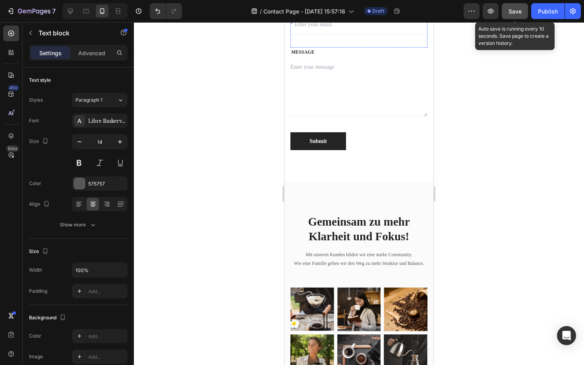
scroll to position [314, 0]
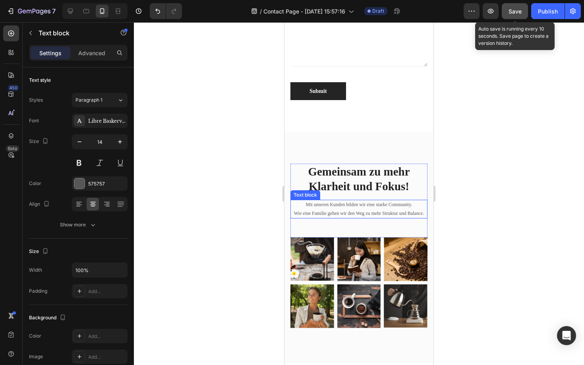
click at [299, 218] on div "Mit unseren Kunden bilden wir eine starke Community. Wie eine Familie gehen wir…" at bounding box center [358, 209] width 137 height 19
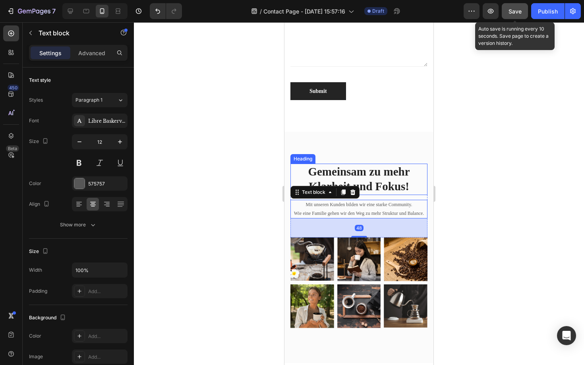
click at [292, 162] on div "Gemeinsam zu mehr Klarheit und Fokus! Heading Mit unseren Kunden bilden wir ein…" at bounding box center [358, 247] width 149 height 231
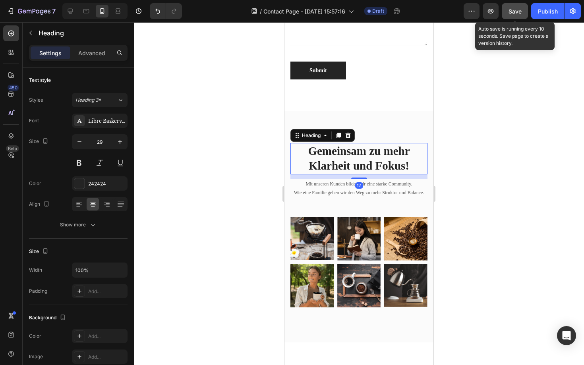
scroll to position [343, 0]
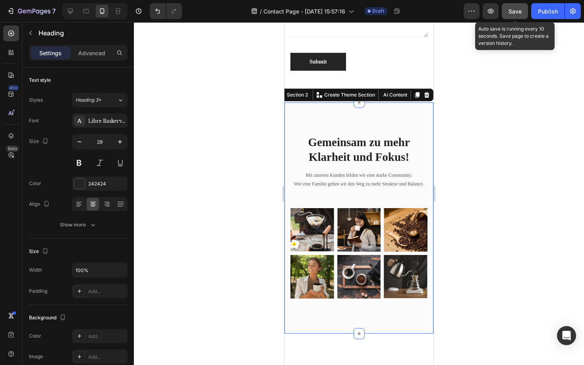
click at [375, 120] on div "Gemeinsam zu mehr Klarheit und Fokus! Heading Mit unseren Kunden bilden wir ein…" at bounding box center [358, 217] width 149 height 231
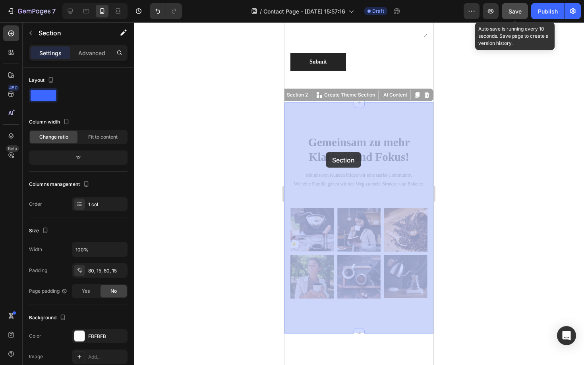
drag, startPoint x: 294, startPoint y: 117, endPoint x: 324, endPoint y: 151, distance: 45.3
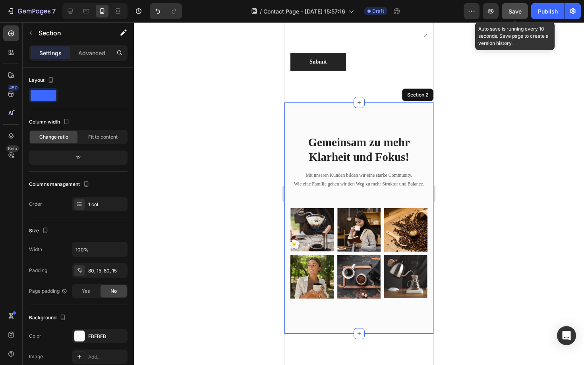
click at [225, 221] on div at bounding box center [359, 193] width 450 height 343
click at [311, 320] on div "Gemeinsam zu mehr Klarheit und Fokus! Heading Mit unseren Kunden bilden wir ein…" at bounding box center [358, 217] width 149 height 231
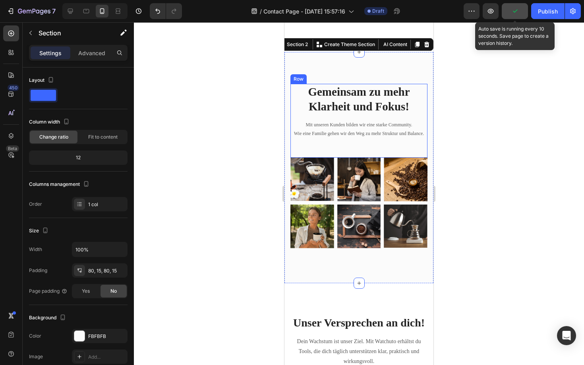
scroll to position [404, 0]
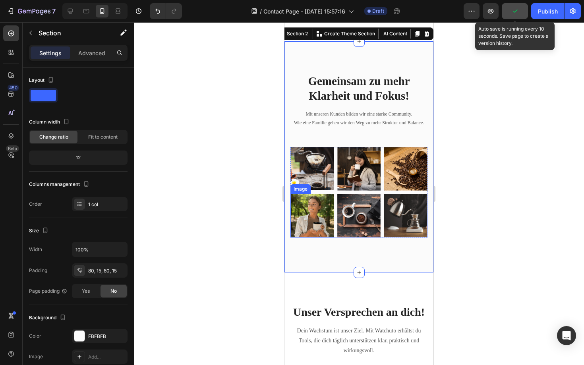
click at [256, 245] on div at bounding box center [359, 193] width 450 height 343
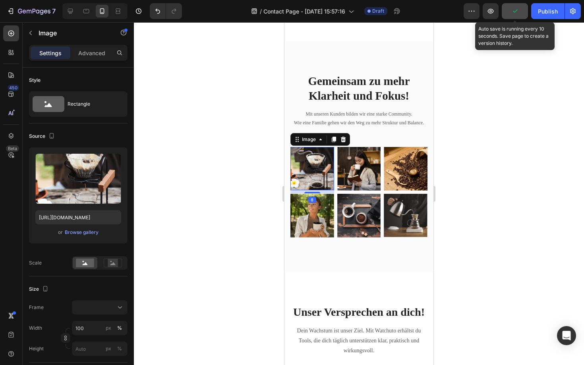
click at [321, 178] on img at bounding box center [312, 168] width 44 height 43
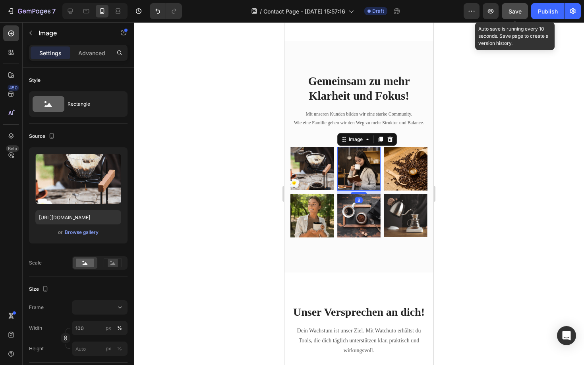
click at [356, 162] on img at bounding box center [359, 169] width 44 height 44
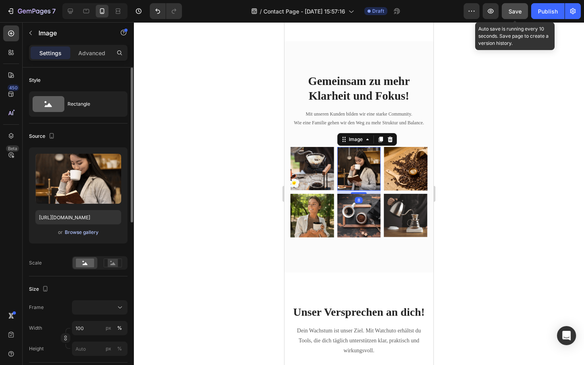
click at [88, 231] on div "Browse gallery" at bounding box center [82, 232] width 34 height 7
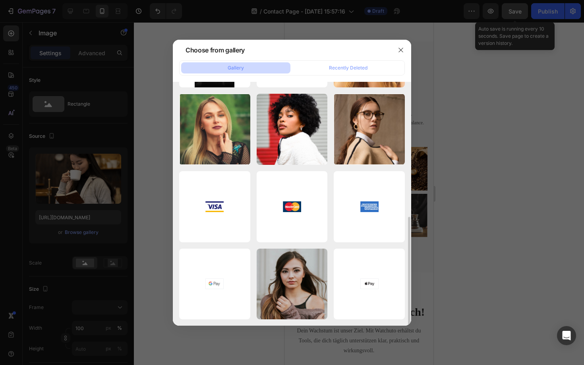
scroll to position [0, 0]
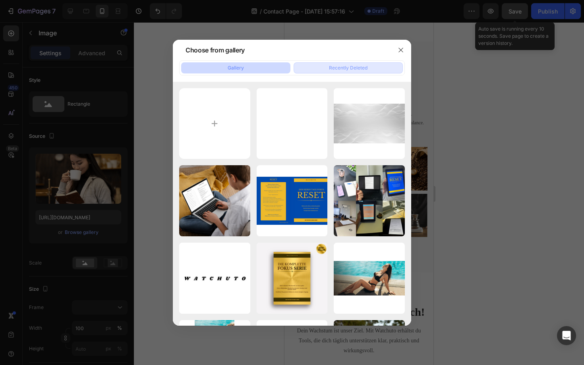
click at [315, 64] on button "Recently Deleted" at bounding box center [348, 67] width 109 height 11
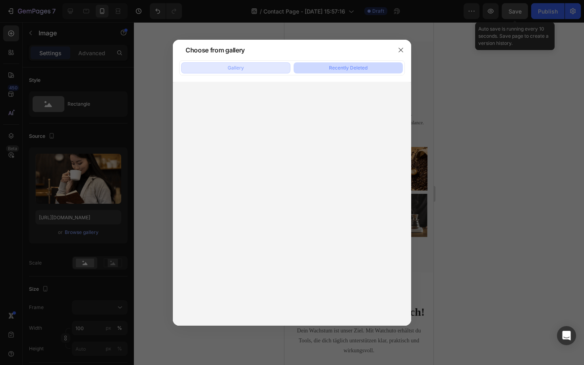
click at [272, 64] on button "Gallery" at bounding box center [235, 67] width 109 height 11
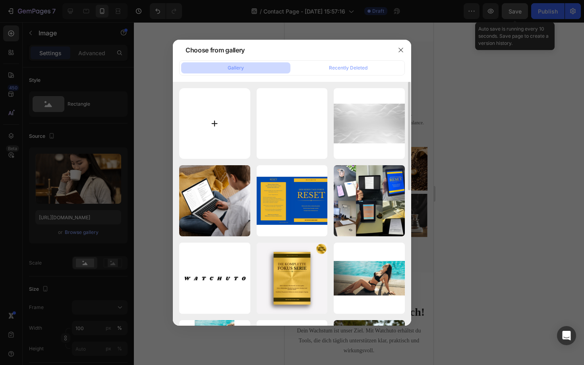
click at [205, 141] on input "file" at bounding box center [214, 123] width 71 height 71
click at [401, 44] on button "button" at bounding box center [400, 50] width 13 height 13
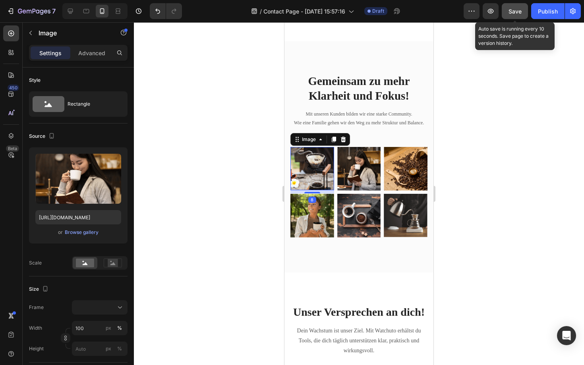
click at [310, 162] on img at bounding box center [312, 168] width 44 height 43
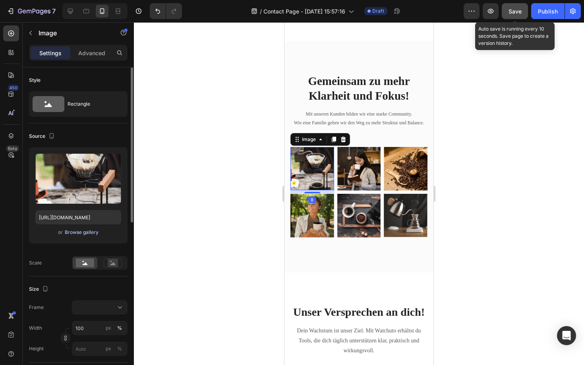
click at [75, 234] on div "Browse gallery" at bounding box center [82, 232] width 34 height 7
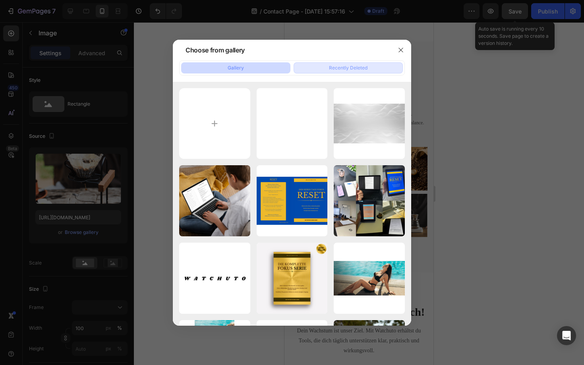
click at [336, 69] on div "Recently Deleted" at bounding box center [348, 67] width 39 height 7
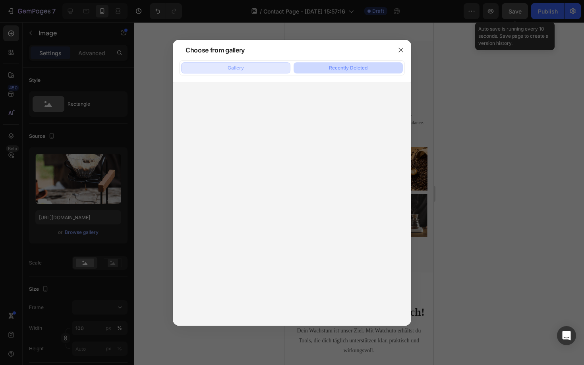
click at [244, 66] on button "Gallery" at bounding box center [235, 67] width 109 height 11
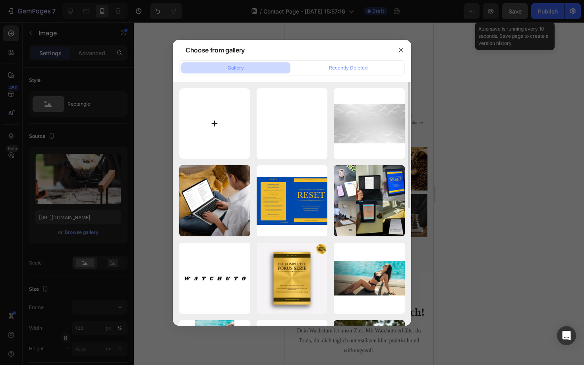
click at [228, 126] on input "file" at bounding box center [214, 123] width 71 height 71
click at [396, 47] on button "button" at bounding box center [400, 50] width 13 height 13
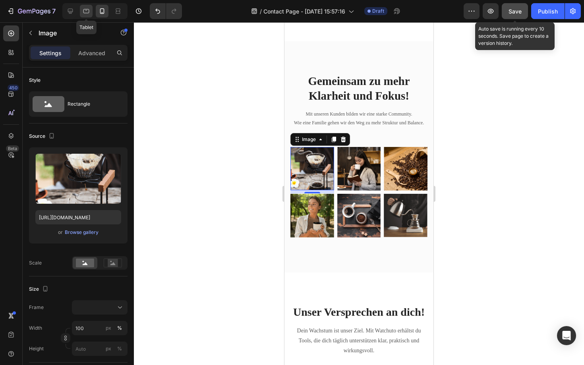
click at [83, 16] on div at bounding box center [86, 11] width 13 height 13
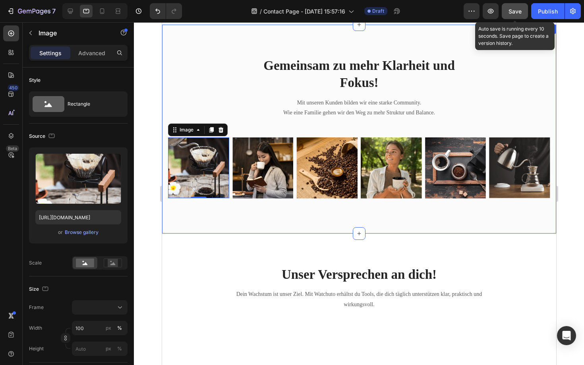
scroll to position [290, 0]
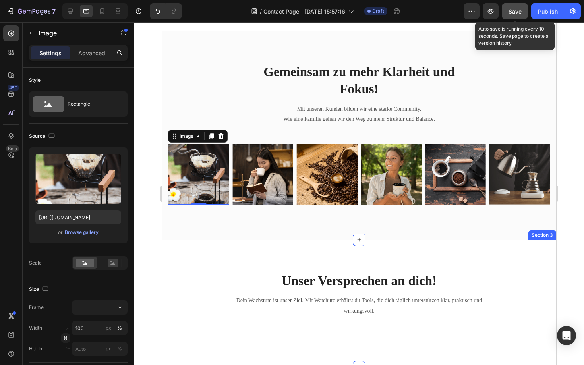
click at [156, 258] on div at bounding box center [359, 193] width 450 height 343
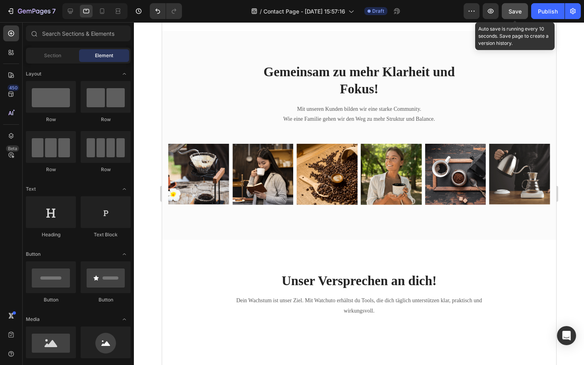
click at [514, 14] on span "Save" at bounding box center [514, 11] width 13 height 7
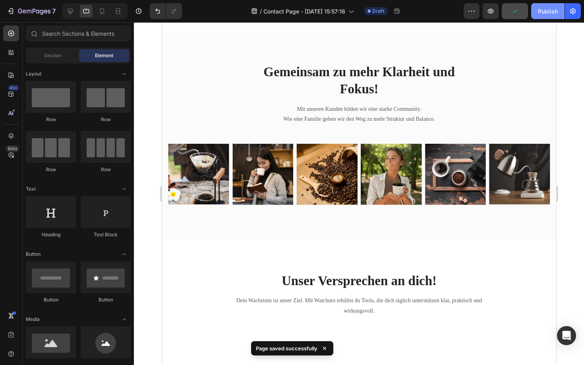
click at [541, 11] on div "Publish" at bounding box center [548, 11] width 20 height 8
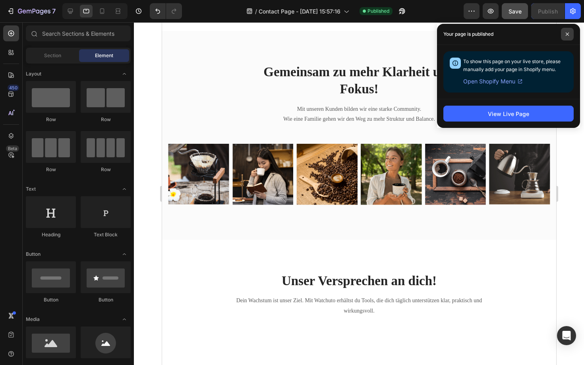
click at [567, 33] on icon at bounding box center [567, 34] width 4 height 4
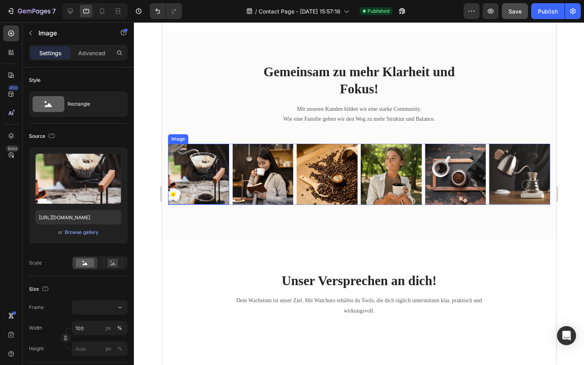
click at [192, 194] on img at bounding box center [198, 174] width 61 height 61
click at [89, 234] on div "Browse gallery" at bounding box center [82, 232] width 34 height 7
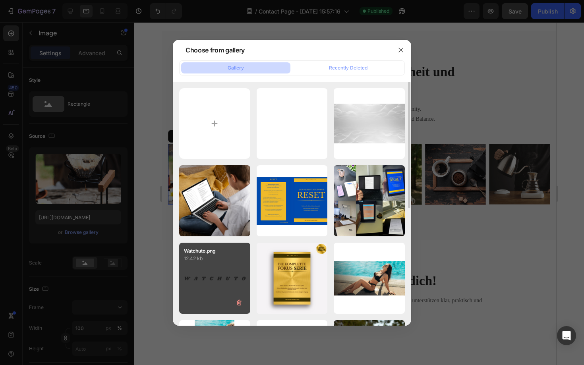
click at [228, 286] on div "Watchuto.png 12.42 kb" at bounding box center [214, 278] width 71 height 71
type input "[URL][DOMAIN_NAME]"
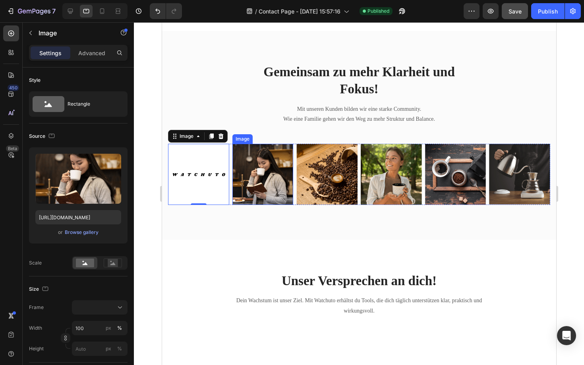
click at [253, 185] on img at bounding box center [262, 174] width 61 height 61
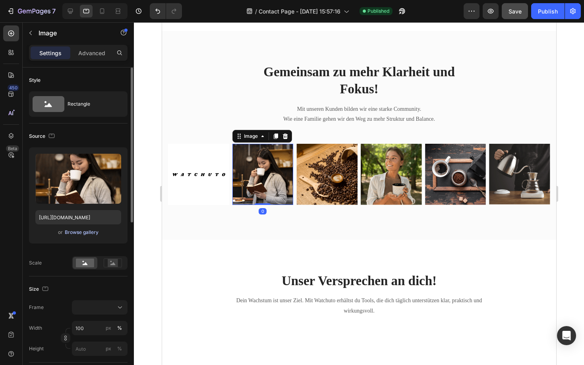
click at [82, 234] on div "Browse gallery" at bounding box center [82, 232] width 34 height 7
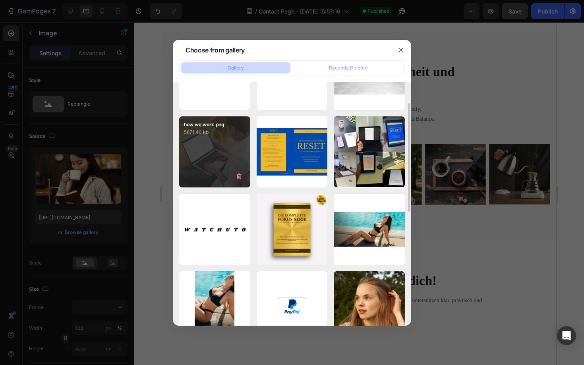
scroll to position [0, 0]
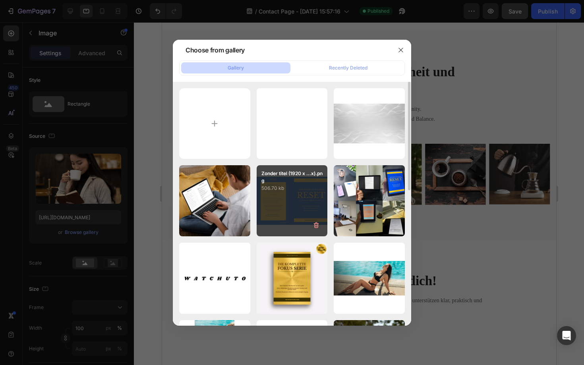
click at [279, 201] on div "Zonder titel (1920 x ...x).png 506.70 kb" at bounding box center [292, 200] width 71 height 71
type input "[URL][DOMAIN_NAME]"
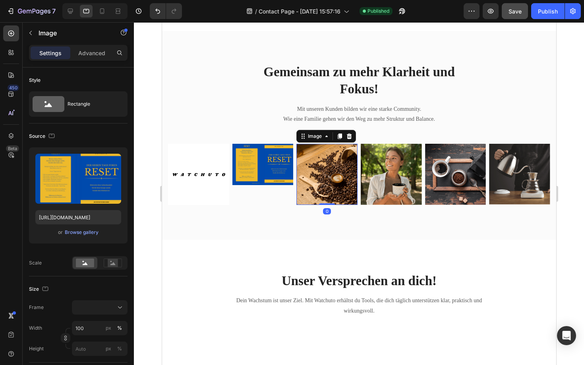
click at [327, 174] on img at bounding box center [326, 174] width 61 height 61
click at [258, 183] on div "Image" at bounding box center [262, 164] width 61 height 41
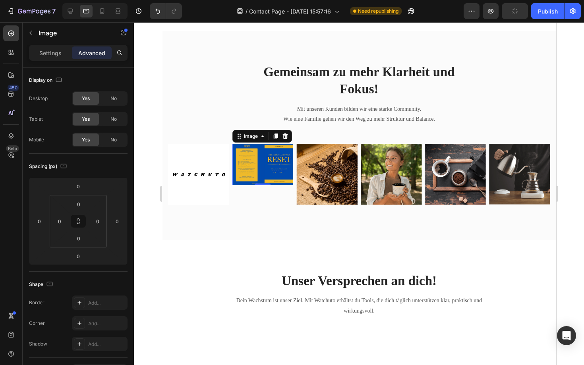
click at [273, 158] on img at bounding box center [262, 164] width 61 height 41
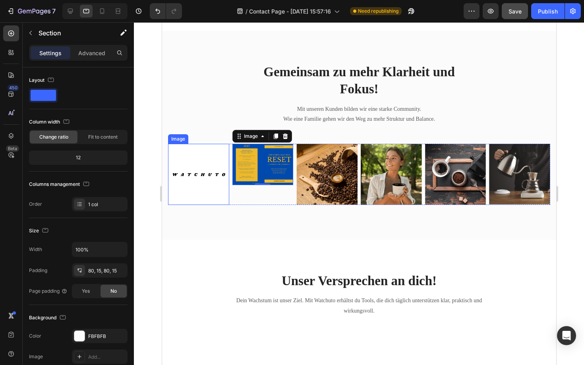
click at [197, 83] on div "Gemeinsam zu mehr Klarheit und Fokus! Heading Mit unseren Kunden bilden wir ein…" at bounding box center [359, 135] width 382 height 145
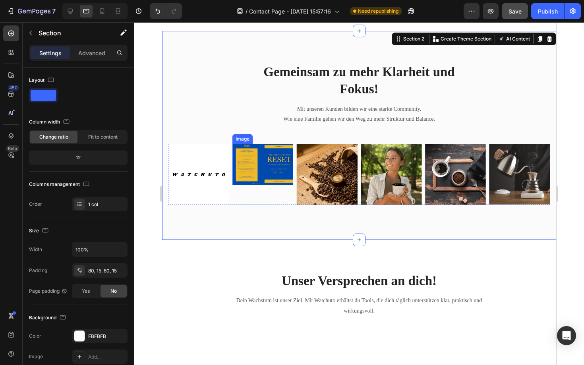
click at [251, 152] on img at bounding box center [262, 164] width 61 height 41
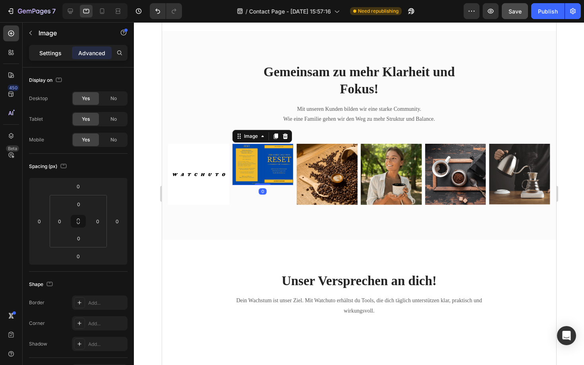
click at [49, 53] on p "Settings" at bounding box center [50, 53] width 22 height 8
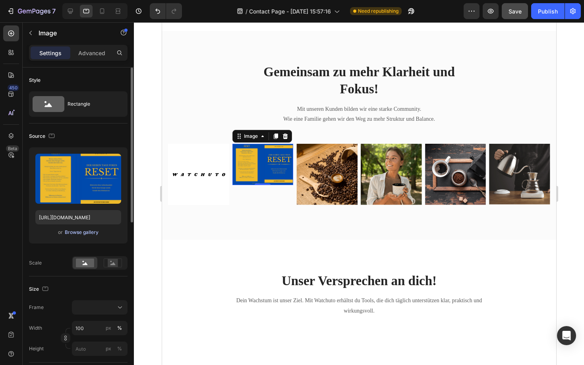
click at [81, 232] on div "Browse gallery" at bounding box center [82, 232] width 34 height 7
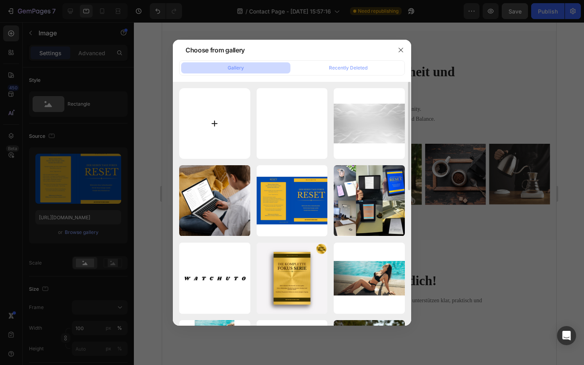
click at [226, 131] on input "file" at bounding box center [214, 123] width 71 height 71
click at [402, 47] on icon "button" at bounding box center [401, 50] width 6 height 6
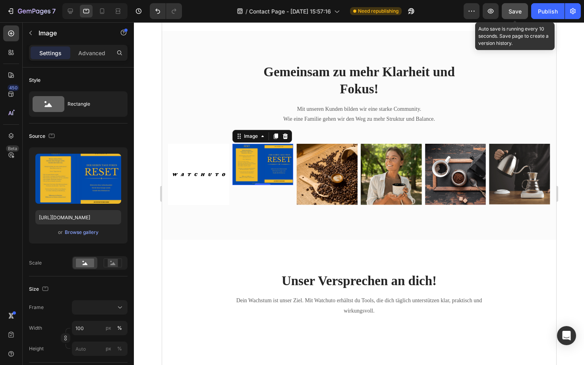
click at [511, 11] on span "Save" at bounding box center [514, 11] width 13 height 7
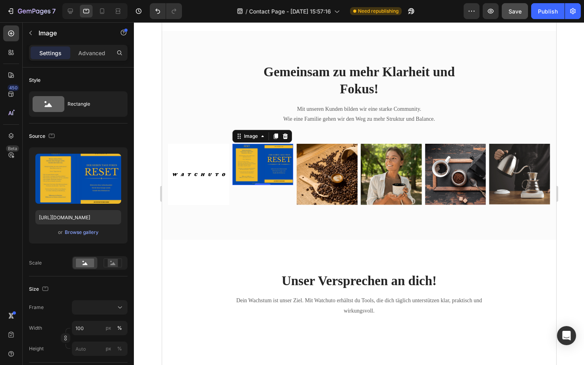
click at [261, 158] on img at bounding box center [262, 164] width 61 height 41
click at [284, 135] on icon at bounding box center [284, 136] width 5 height 6
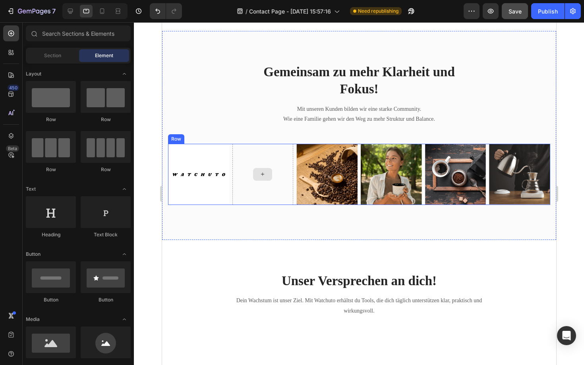
click at [267, 170] on div at bounding box center [262, 174] width 19 height 13
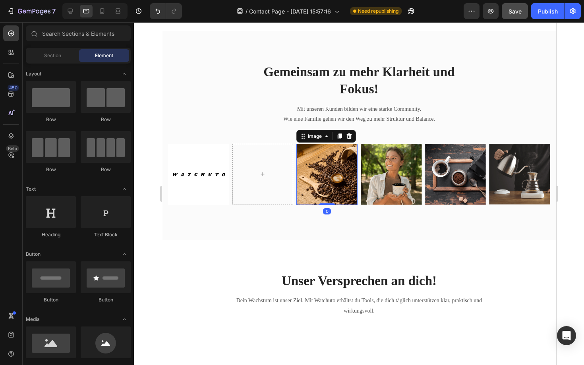
click at [345, 181] on img at bounding box center [326, 174] width 61 height 61
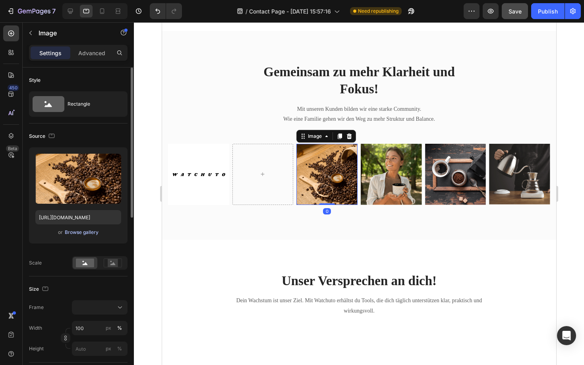
click at [82, 230] on div "Browse gallery" at bounding box center [82, 232] width 34 height 7
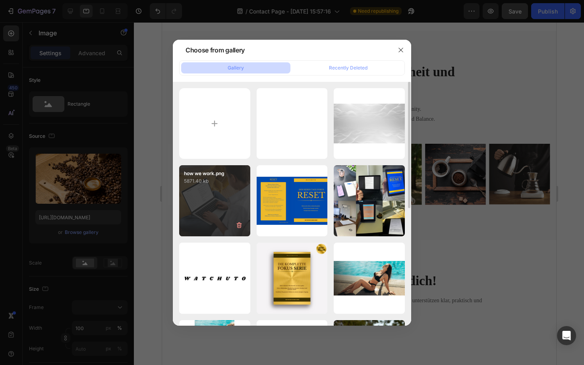
click at [220, 209] on div "how we work.png 5871.40 kb" at bounding box center [214, 200] width 71 height 71
type input "[URL][DOMAIN_NAME]"
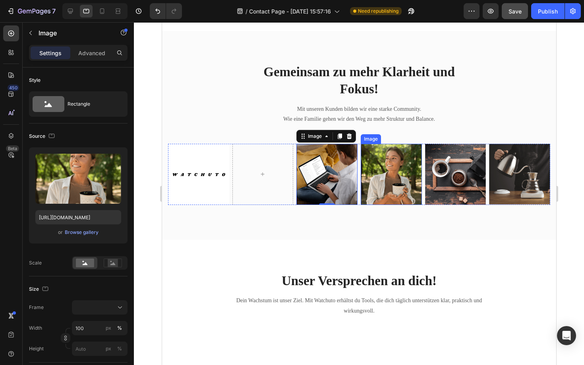
click at [404, 166] on img at bounding box center [390, 174] width 61 height 61
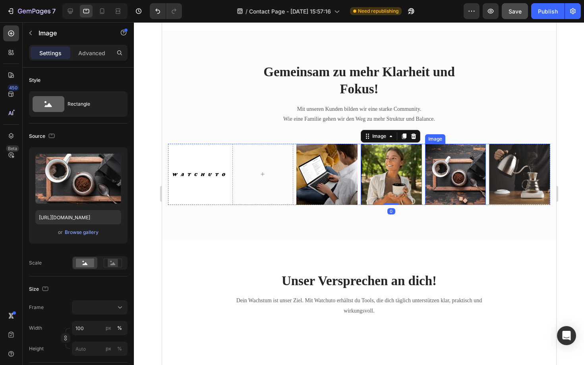
click at [440, 166] on img at bounding box center [455, 174] width 61 height 61
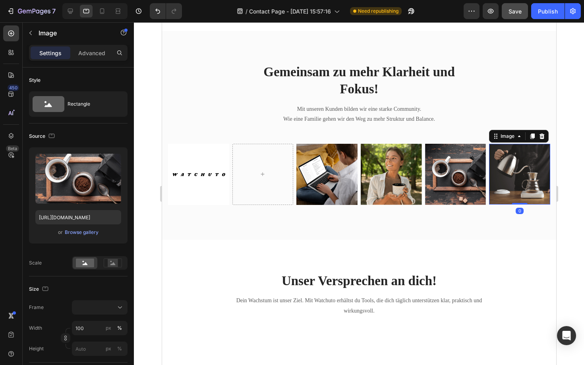
click at [524, 179] on img at bounding box center [519, 174] width 61 height 61
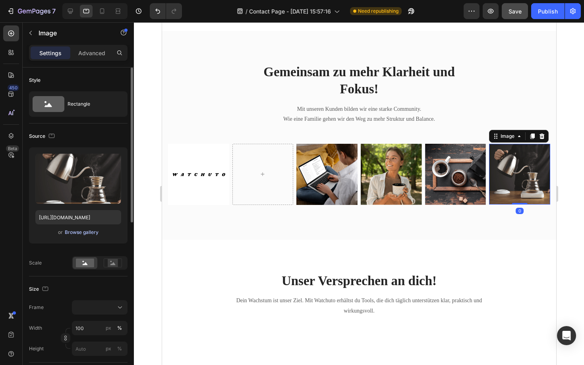
click at [74, 232] on div "Browse gallery" at bounding box center [82, 232] width 34 height 7
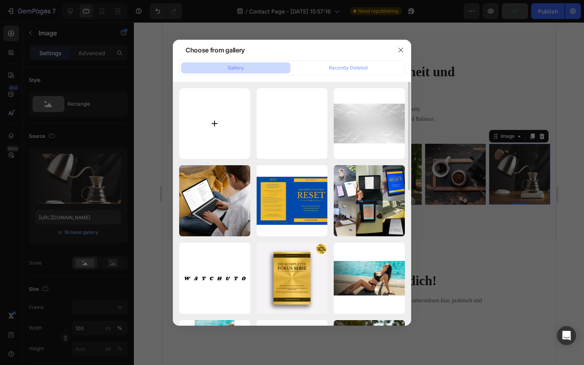
click at [198, 125] on input "file" at bounding box center [214, 123] width 71 height 71
type input "C:\fakepath\70 png 3e.jpg"
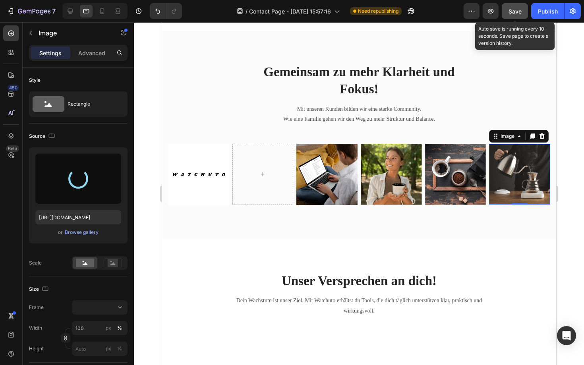
type input "[URL][DOMAIN_NAME]"
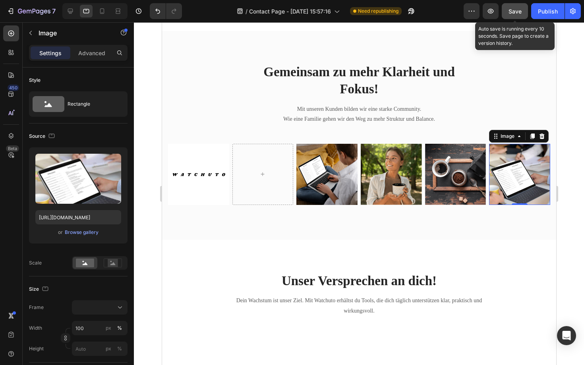
click at [513, 14] on span "Save" at bounding box center [514, 11] width 13 height 7
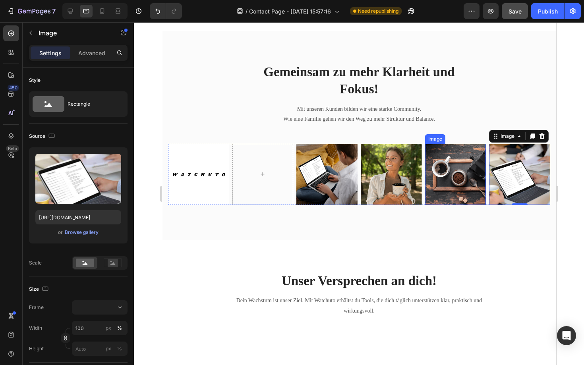
click at [436, 187] on img at bounding box center [455, 174] width 61 height 61
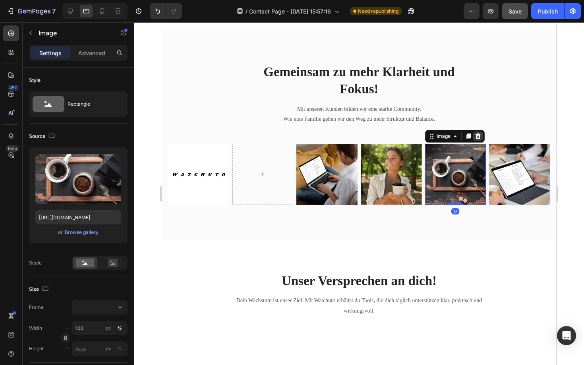
click at [478, 135] on icon at bounding box center [477, 136] width 6 height 6
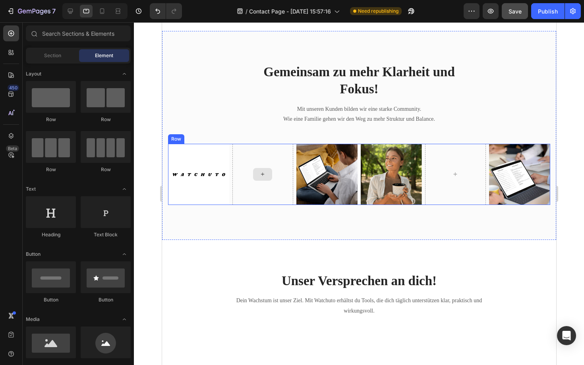
click at [266, 178] on div at bounding box center [262, 174] width 19 height 13
click at [50, 58] on span "Section" at bounding box center [52, 55] width 17 height 7
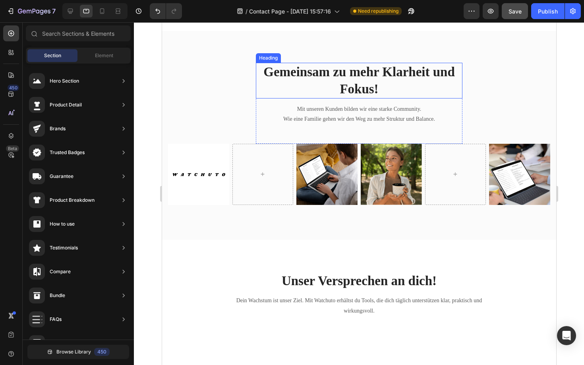
click at [258, 82] on h2 "Gemeinsam zu mehr Klarheit und Fokus!" at bounding box center [358, 81] width 207 height 36
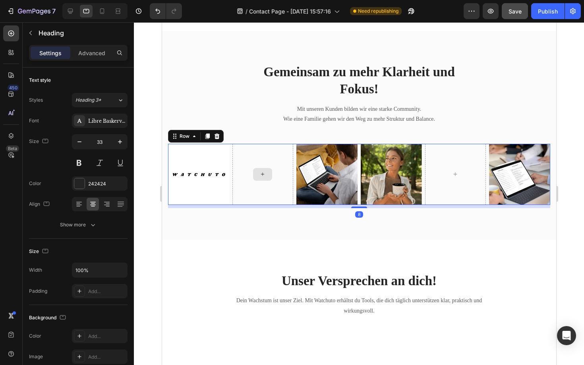
click at [261, 184] on div at bounding box center [262, 174] width 61 height 61
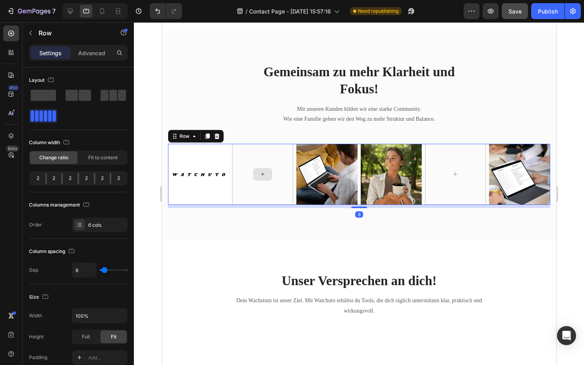
click at [266, 169] on div at bounding box center [262, 174] width 19 height 13
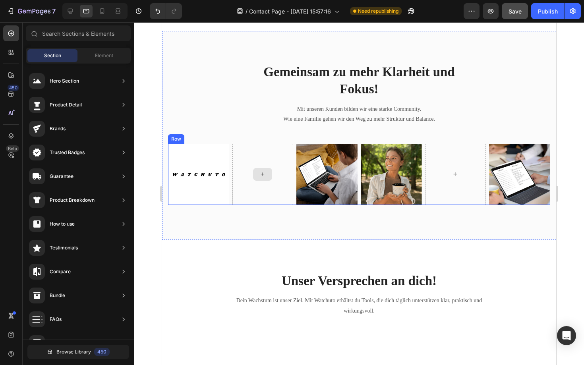
click at [263, 176] on icon at bounding box center [262, 174] width 6 height 7
click at [209, 176] on img at bounding box center [198, 174] width 61 height 61
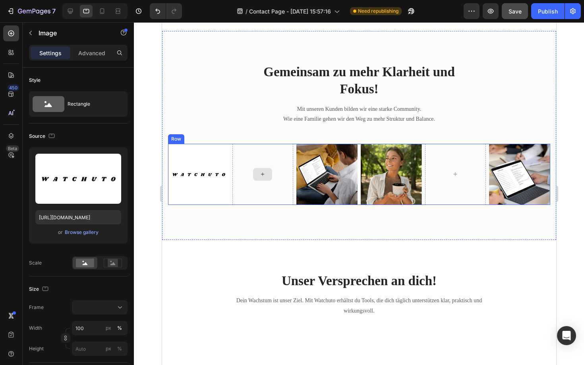
click at [269, 179] on div at bounding box center [262, 174] width 19 height 13
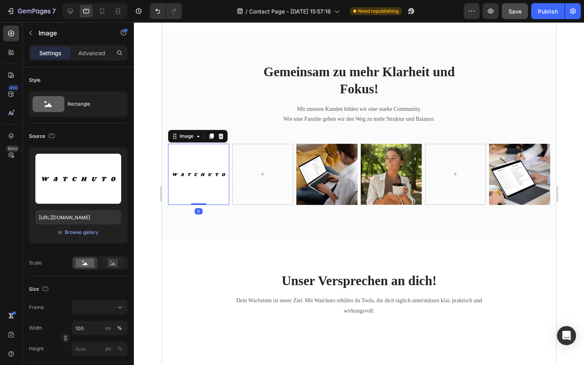
click at [197, 179] on img at bounding box center [198, 174] width 61 height 61
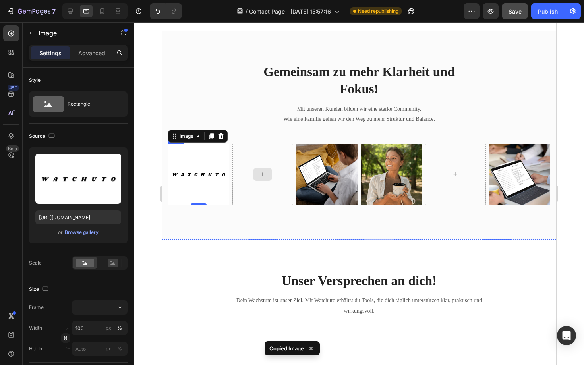
click at [240, 186] on div at bounding box center [262, 174] width 61 height 61
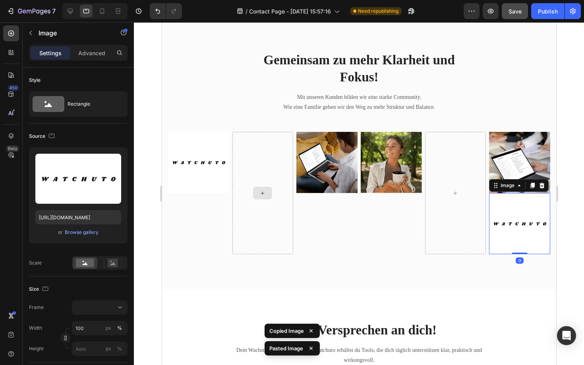
scroll to position [303, 0]
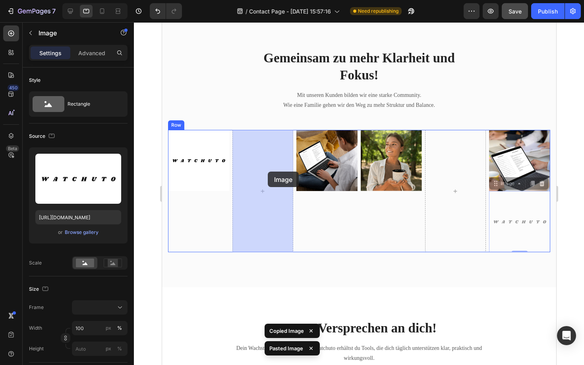
drag, startPoint x: 543, startPoint y: 224, endPoint x: 266, endPoint y: 170, distance: 282.0
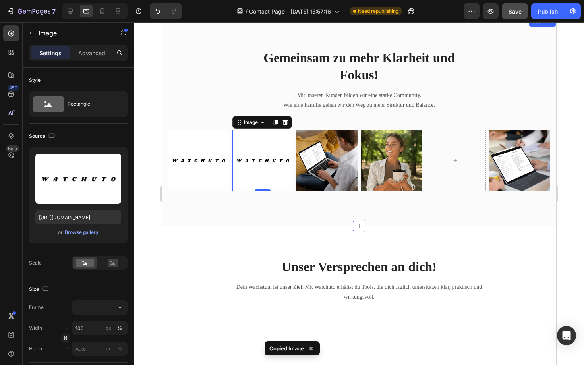
click at [220, 220] on div "Gemeinsam zu mehr Klarheit und Fokus! Heading Mit unseren Kunden bilden wir ein…" at bounding box center [359, 121] width 394 height 209
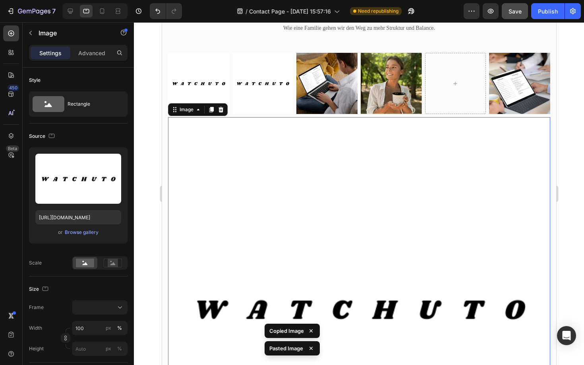
scroll to position [448, 0]
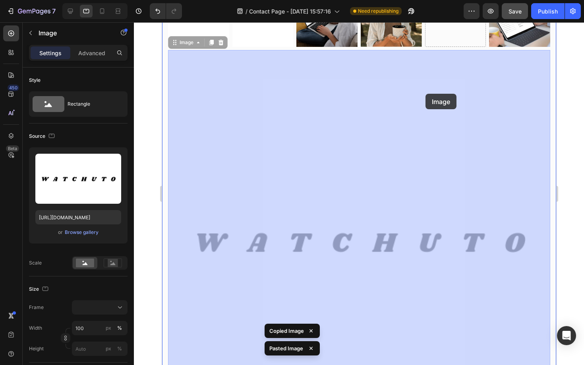
drag, startPoint x: 329, startPoint y: 214, endPoint x: 425, endPoint y: 94, distance: 154.0
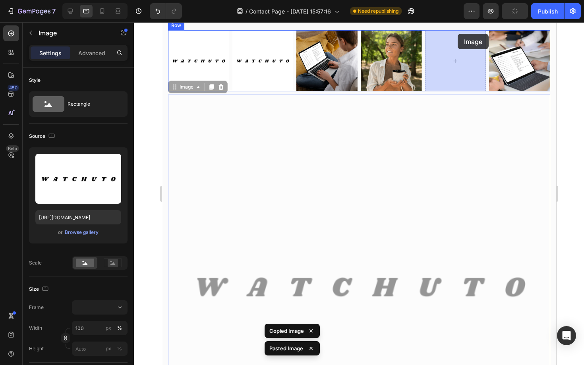
drag, startPoint x: 425, startPoint y: 94, endPoint x: 458, endPoint y: 33, distance: 69.7
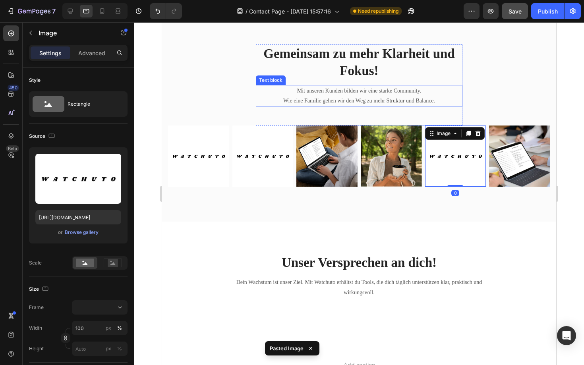
scroll to position [271, 0]
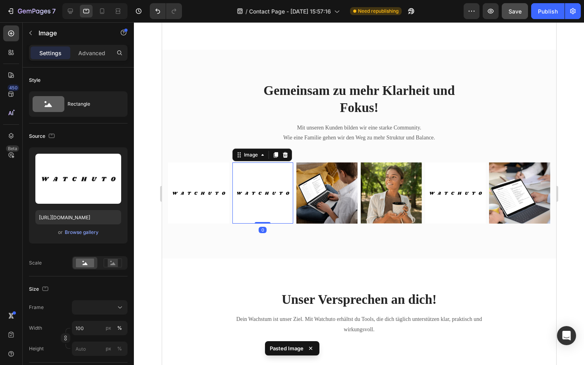
click at [259, 193] on img at bounding box center [262, 192] width 61 height 61
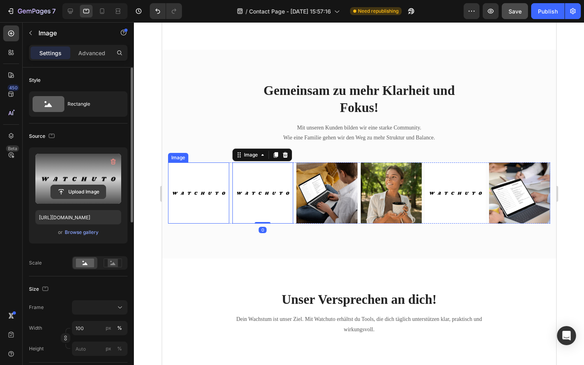
click at [81, 187] on input "file" at bounding box center [78, 192] width 55 height 14
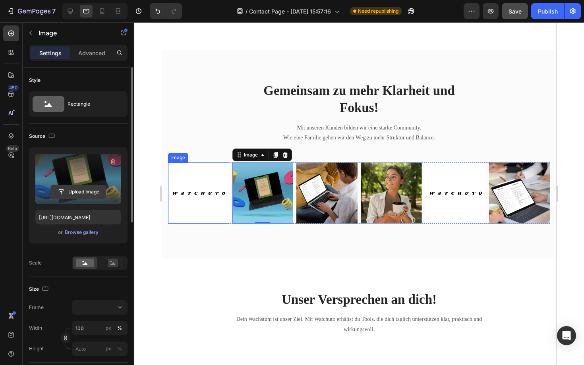
click at [88, 191] on input "file" at bounding box center [78, 192] width 55 height 14
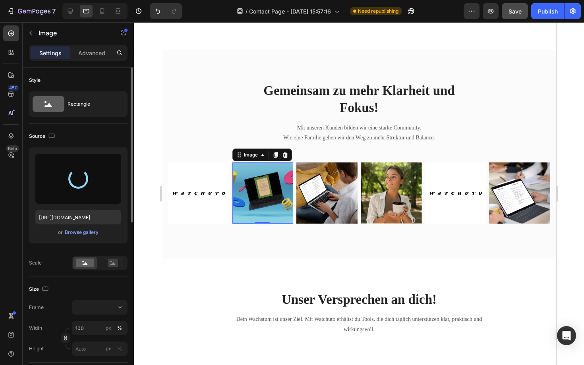
type input "[URL][DOMAIN_NAME]"
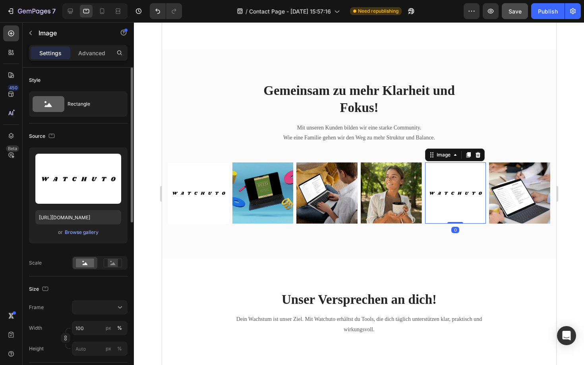
click at [454, 182] on img at bounding box center [455, 192] width 61 height 61
click at [88, 232] on div "Browse gallery" at bounding box center [82, 232] width 34 height 7
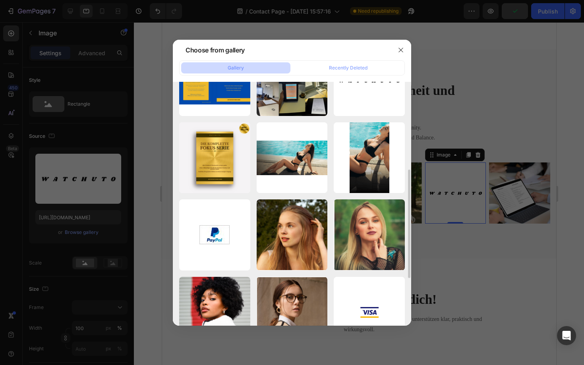
scroll to position [177, 0]
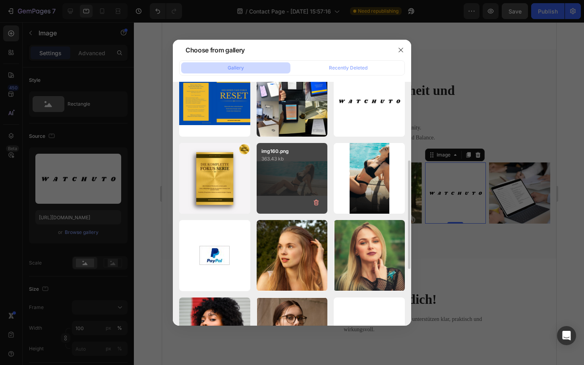
drag, startPoint x: 293, startPoint y: 168, endPoint x: 292, endPoint y: 181, distance: 13.2
click at [292, 181] on div "img160.png 363.43 kb" at bounding box center [292, 178] width 71 height 71
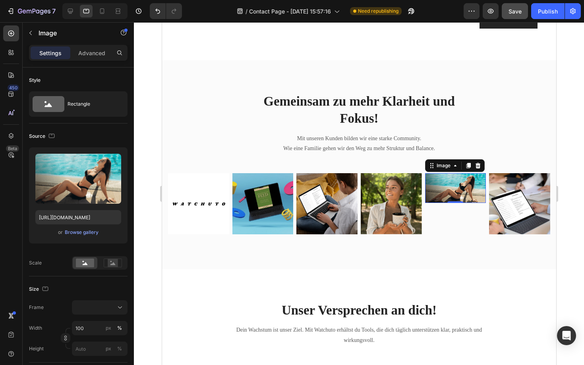
scroll to position [260, 0]
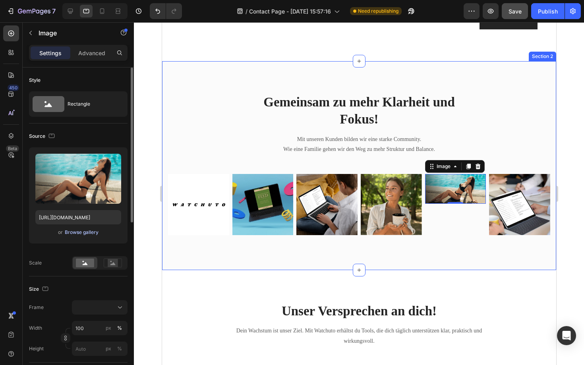
click at [85, 232] on div "Browse gallery" at bounding box center [82, 232] width 34 height 7
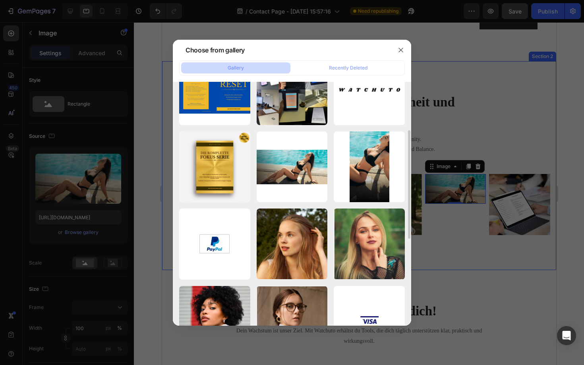
scroll to position [160, 0]
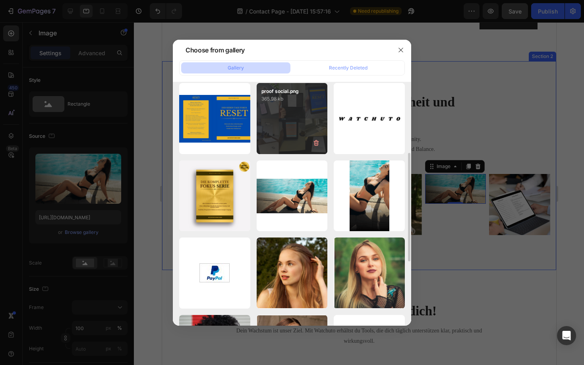
click at [305, 124] on div "proof social.png 365.98 kb" at bounding box center [292, 118] width 71 height 71
type input "[URL][DOMAIN_NAME]"
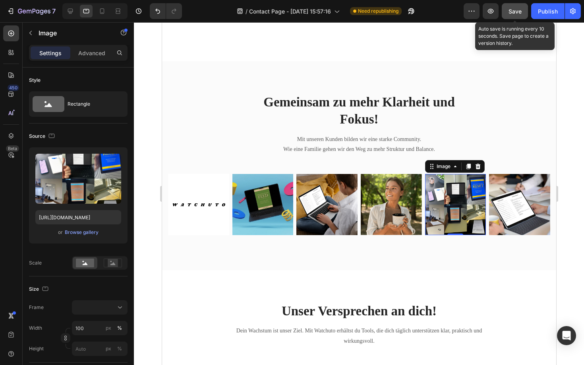
click at [522, 7] on button "Save" at bounding box center [515, 11] width 26 height 16
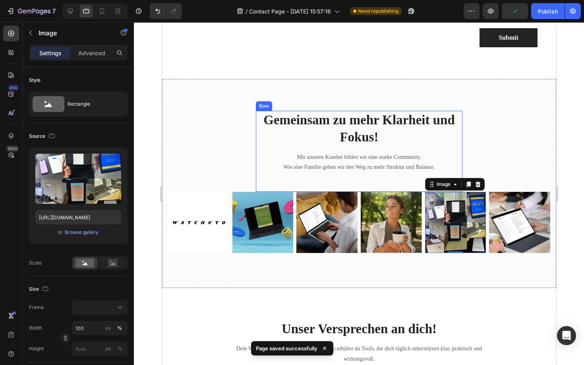
scroll to position [249, 0]
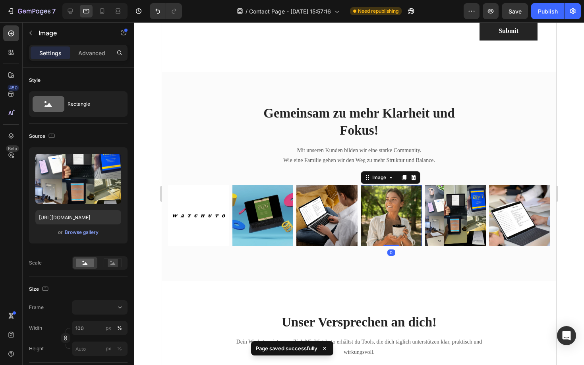
click at [396, 223] on img at bounding box center [390, 215] width 61 height 61
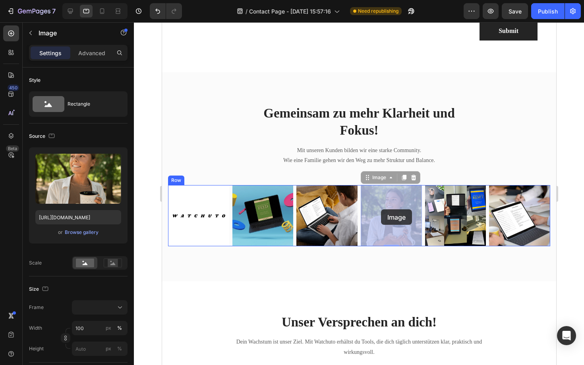
drag, startPoint x: 406, startPoint y: 211, endPoint x: 381, endPoint y: 209, distance: 25.1
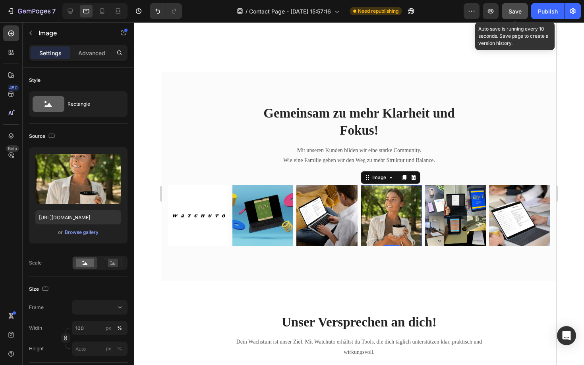
click at [514, 15] on button "Save" at bounding box center [515, 11] width 26 height 16
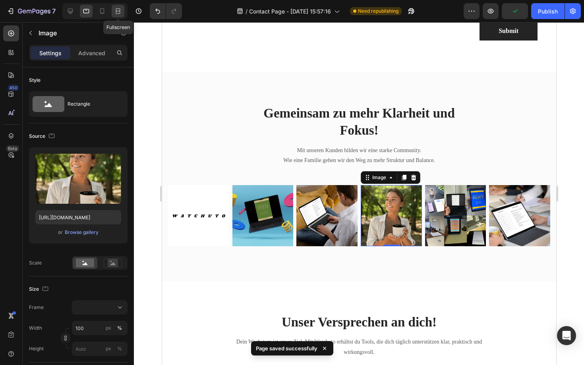
click at [114, 13] on icon at bounding box center [118, 11] width 8 height 8
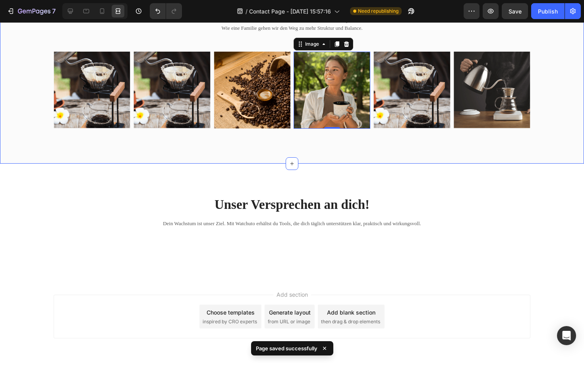
scroll to position [338, 0]
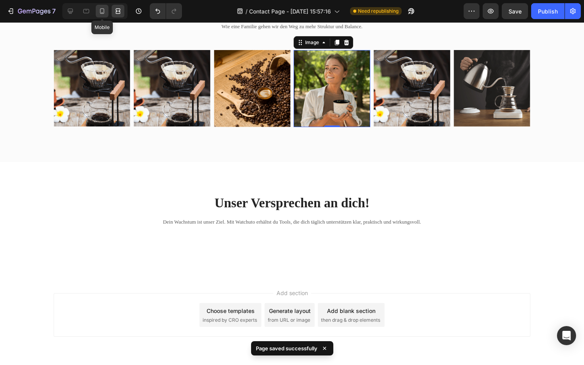
click at [98, 12] on div at bounding box center [102, 11] width 13 height 13
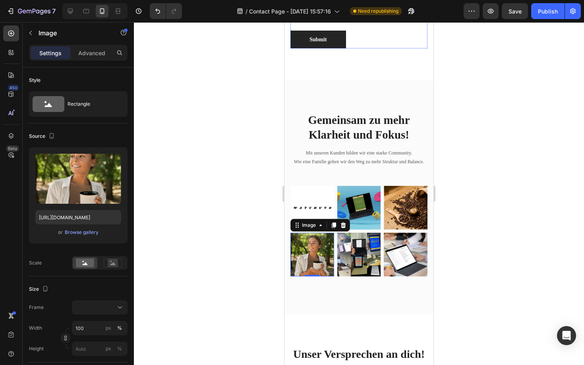
scroll to position [377, 0]
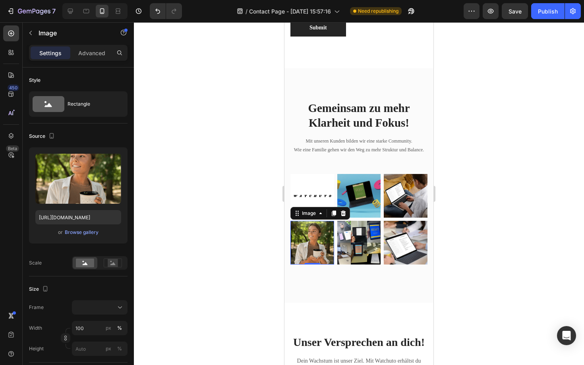
click at [244, 345] on div at bounding box center [359, 193] width 450 height 343
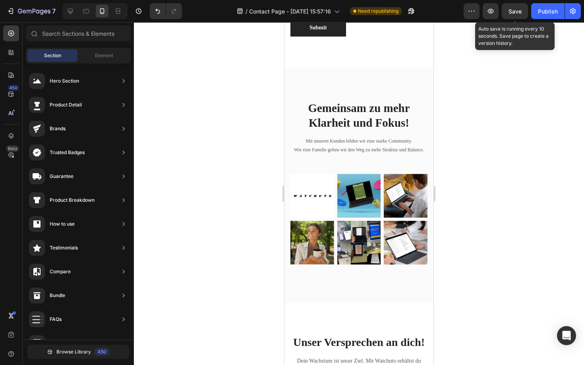
click at [514, 14] on span "Save" at bounding box center [514, 11] width 13 height 7
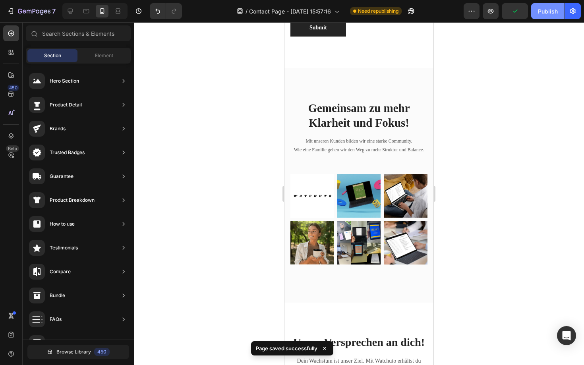
click at [542, 11] on div "Publish" at bounding box center [548, 11] width 20 height 8
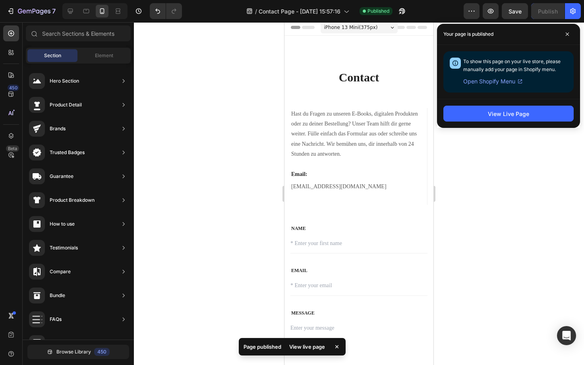
scroll to position [2, 0]
click at [15, 14] on div "7" at bounding box center [31, 11] width 49 height 10
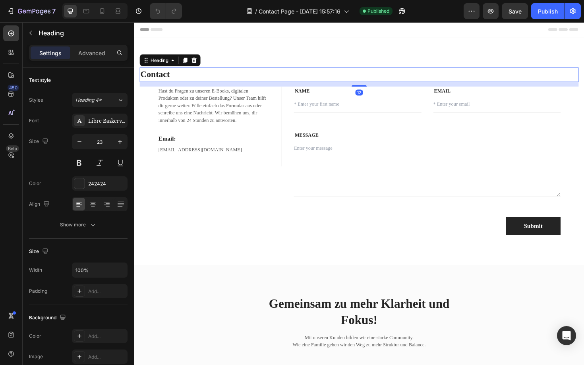
click at [172, 81] on h2 "Contact" at bounding box center [372, 77] width 465 height 15
click at [172, 75] on h2 "Contact" at bounding box center [372, 77] width 465 height 15
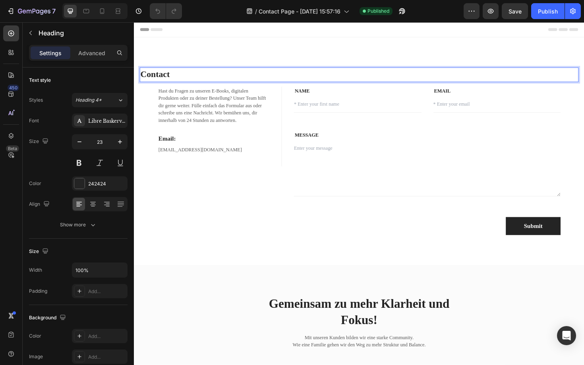
click at [172, 75] on p "Contact" at bounding box center [372, 78] width 463 height 14
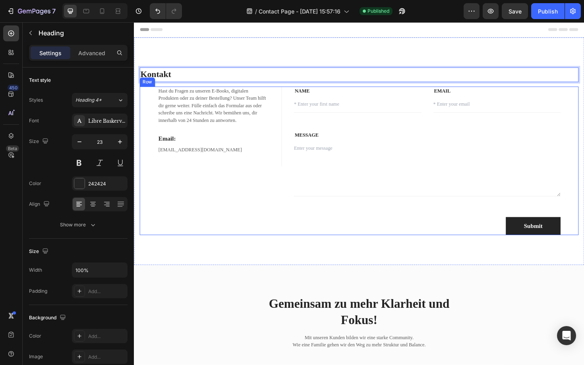
click at [184, 210] on div "Hast du Fragen zu unseren E-Books, digitalen Produkten oder zu deiner Bestellun…" at bounding box center [215, 170] width 151 height 158
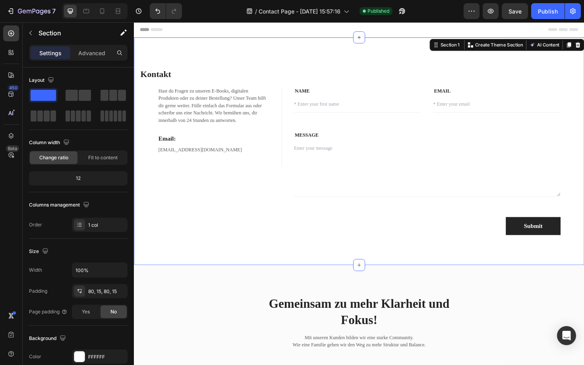
click at [228, 60] on div "Kontakt Heading Hast du Fragen zu unseren E-Books, digitalen Produkten oder zu …" at bounding box center [372, 159] width 477 height 241
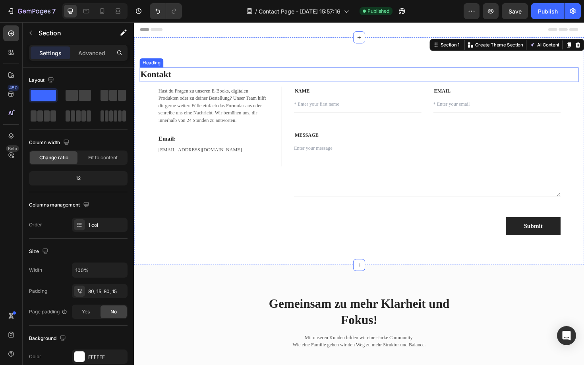
click at [174, 78] on p "Kontakt" at bounding box center [372, 78] width 463 height 14
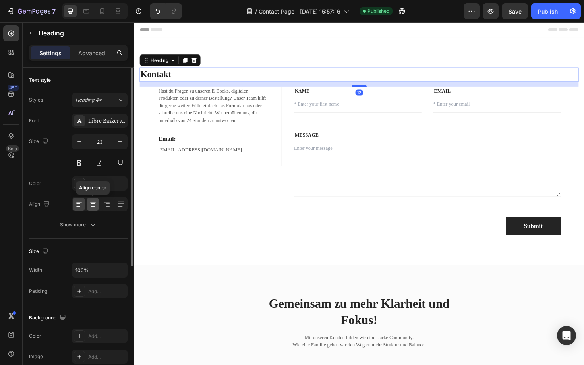
click at [91, 206] on icon at bounding box center [93, 206] width 4 height 1
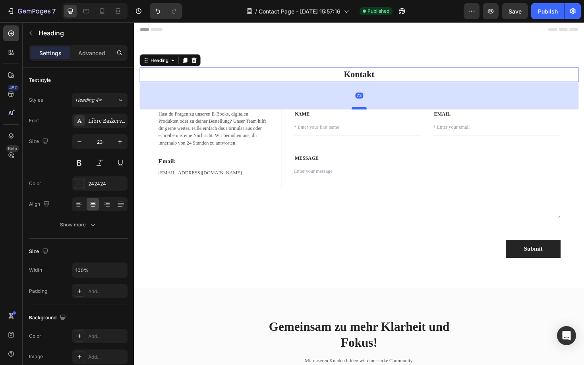
drag, startPoint x: 368, startPoint y: 88, endPoint x: 369, endPoint y: 138, distance: 50.5
click at [369, 115] on div at bounding box center [372, 113] width 16 height 2
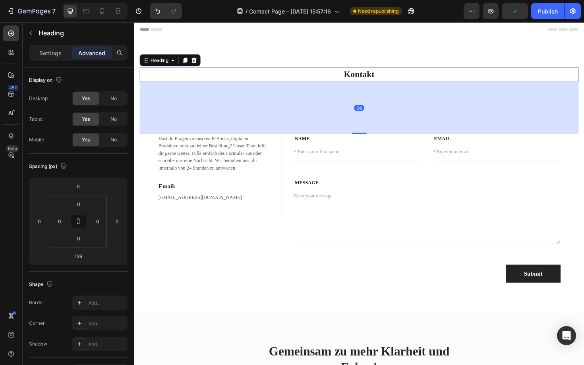
drag, startPoint x: 373, startPoint y: 138, endPoint x: 377, endPoint y: 126, distance: 12.9
click at [377, 126] on div "139" at bounding box center [372, 113] width 465 height 55
drag, startPoint x: 373, startPoint y: 139, endPoint x: 376, endPoint y: 118, distance: 21.2
click at [376, 118] on div "139" at bounding box center [372, 113] width 465 height 55
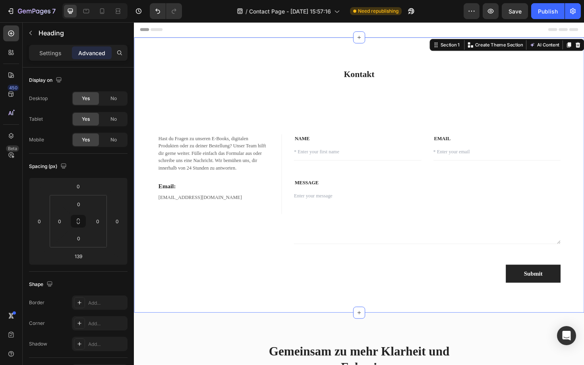
click at [211, 300] on div "Kontakt Heading Hast du Fragen zu unseren E-Books, digitalen Produkten oder zu …" at bounding box center [372, 185] width 477 height 292
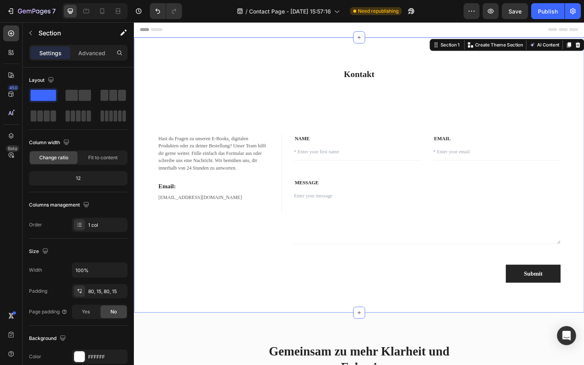
click at [391, 94] on div "Kontakt Heading Hast du Fragen zu unseren E-Books, digitalen Produkten oder zu …" at bounding box center [372, 184] width 465 height 228
click at [395, 54] on div "Kontakt Heading Hast du Fragen zu unseren E-Books, digitalen Produkten oder zu …" at bounding box center [372, 185] width 477 height 292
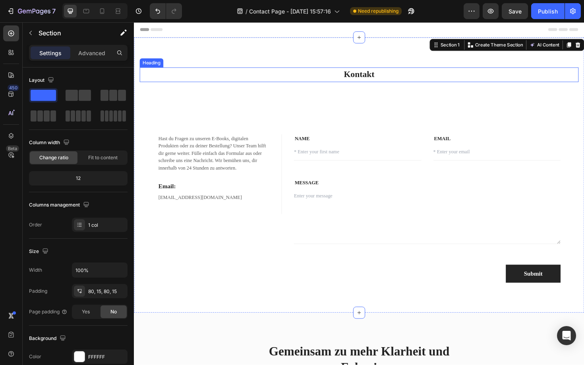
click at [384, 75] on p "Kontakt" at bounding box center [372, 78] width 463 height 14
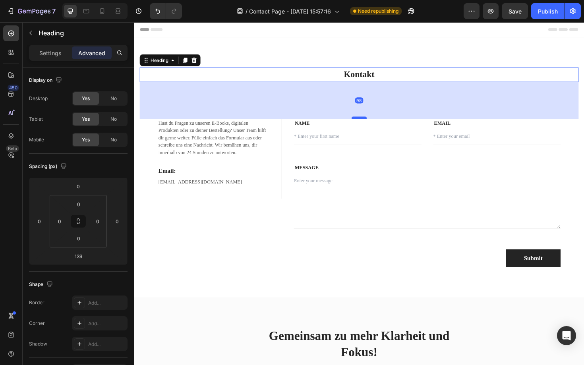
drag, startPoint x: 376, startPoint y: 140, endPoint x: 377, endPoint y: 122, distance: 17.6
click at [377, 122] on div at bounding box center [372, 123] width 16 height 2
type input "95"
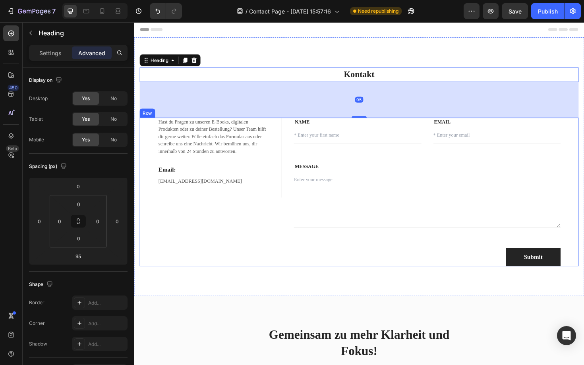
click at [254, 229] on div "Hast du Fragen zu unseren E-Books, digitalen Produkten oder zu deiner Bestellun…" at bounding box center [215, 203] width 151 height 158
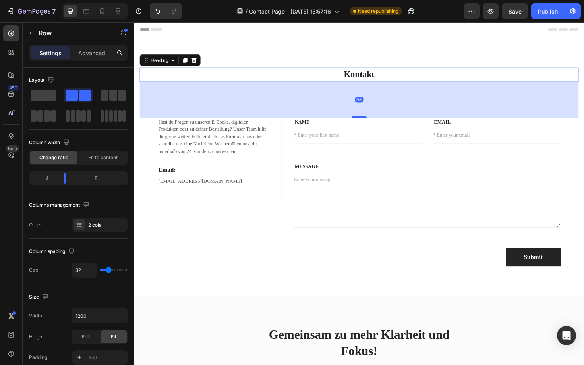
click at [410, 75] on p "Kontakt" at bounding box center [372, 78] width 463 height 14
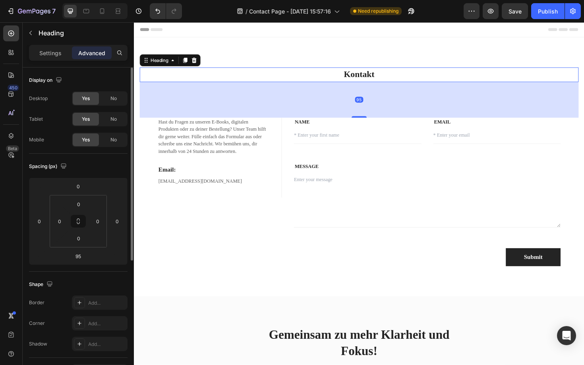
drag, startPoint x: 98, startPoint y: 87, endPoint x: 92, endPoint y: 82, distance: 8.4
click at [92, 272] on div "Display on Desktop Yes No Tablet Yes No Mobile Yes No" at bounding box center [78, 315] width 99 height 86
click at [50, 56] on p "Settings" at bounding box center [50, 53] width 22 height 8
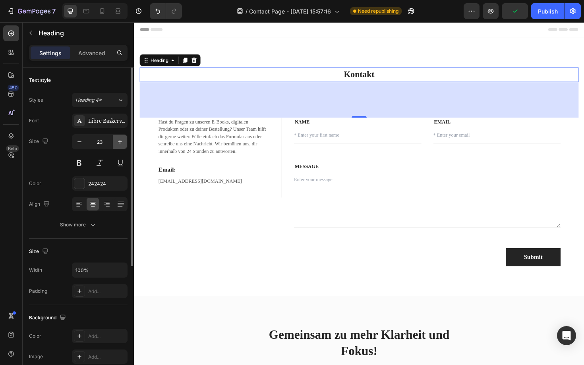
click at [118, 141] on icon "button" at bounding box center [120, 142] width 4 height 4
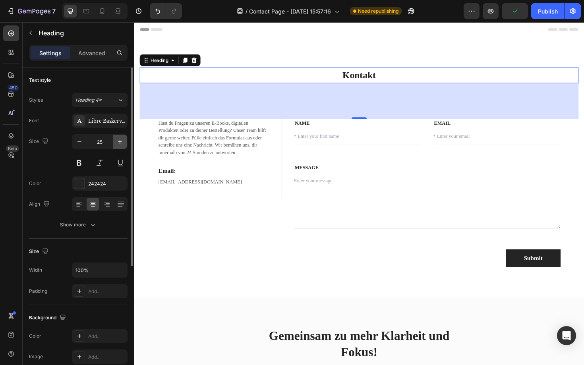
click at [118, 141] on icon "button" at bounding box center [120, 142] width 4 height 4
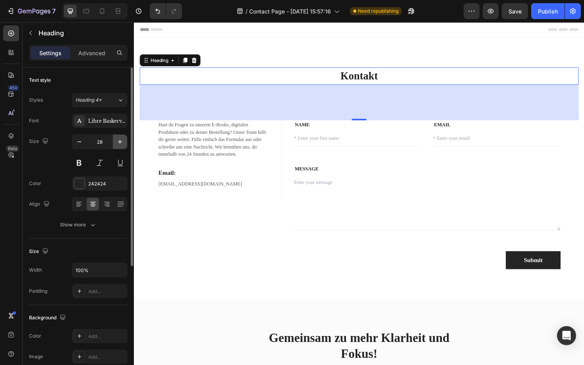
click at [118, 141] on icon "button" at bounding box center [120, 142] width 4 height 4
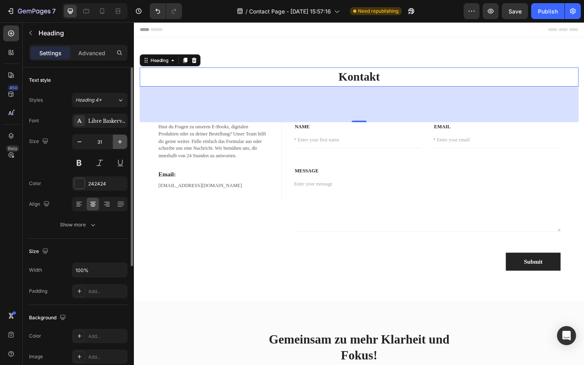
click at [118, 141] on icon "button" at bounding box center [120, 142] width 4 height 4
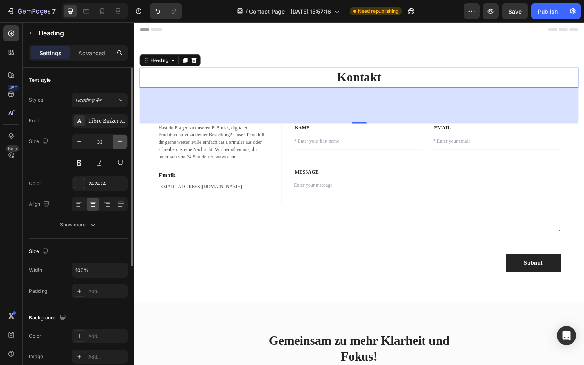
click at [118, 141] on icon "button" at bounding box center [120, 142] width 4 height 4
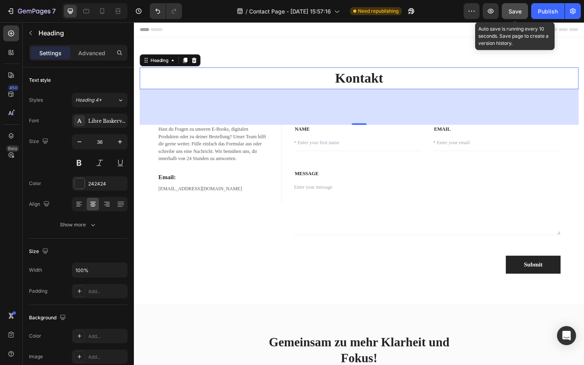
click at [510, 14] on span "Save" at bounding box center [514, 11] width 13 height 7
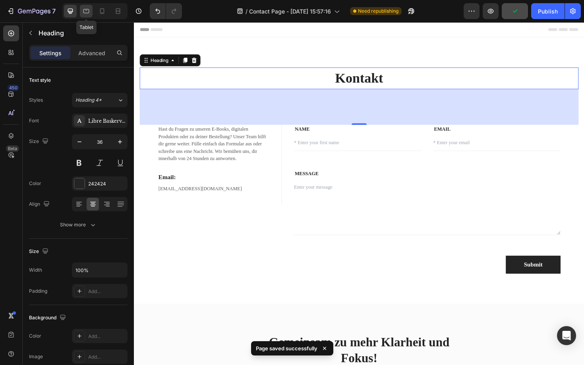
click at [88, 9] on icon at bounding box center [86, 11] width 6 height 4
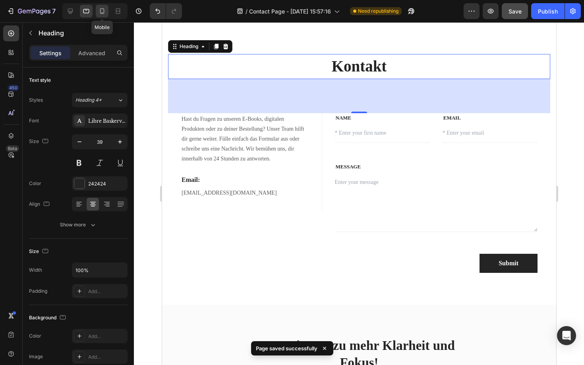
scroll to position [20, 0]
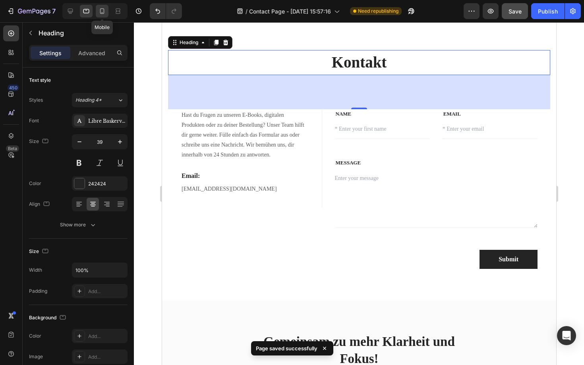
click at [100, 14] on icon at bounding box center [102, 11] width 8 height 8
type input "30"
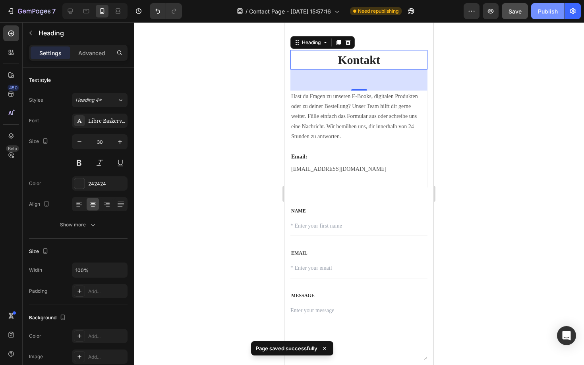
click at [543, 12] on div "Publish" at bounding box center [548, 11] width 20 height 8
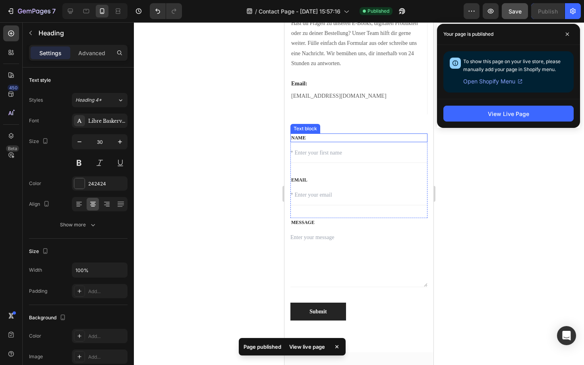
scroll to position [94, 0]
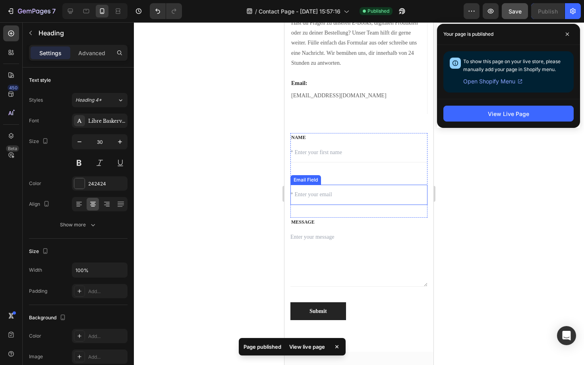
click at [329, 197] on input "email" at bounding box center [358, 195] width 137 height 20
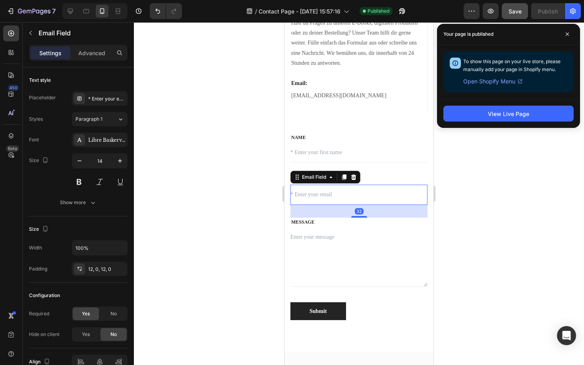
click at [317, 197] on input "email" at bounding box center [358, 195] width 137 height 20
click at [429, 162] on div "Kontakt Heading Hast du Fragen zu unseren E-Books, digitalen Produkten oder zu …" at bounding box center [358, 148] width 149 height 407
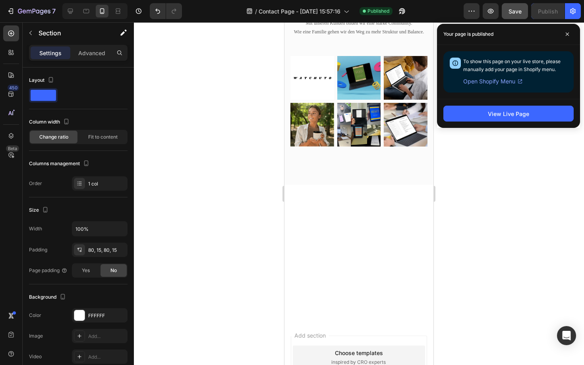
scroll to position [0, 0]
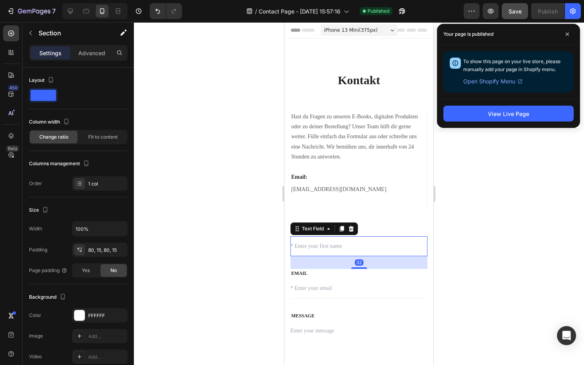
click at [296, 247] on input "text" at bounding box center [358, 246] width 137 height 20
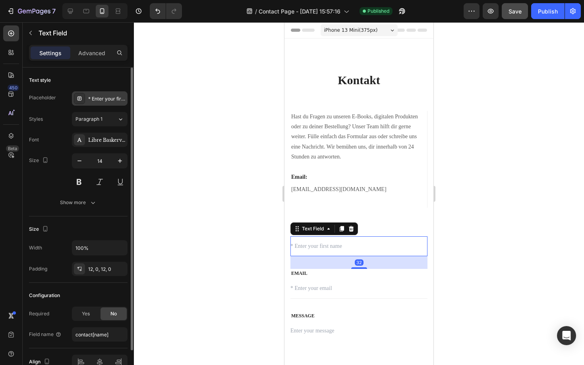
click at [106, 95] on div "* Enter your first name" at bounding box center [100, 98] width 56 height 14
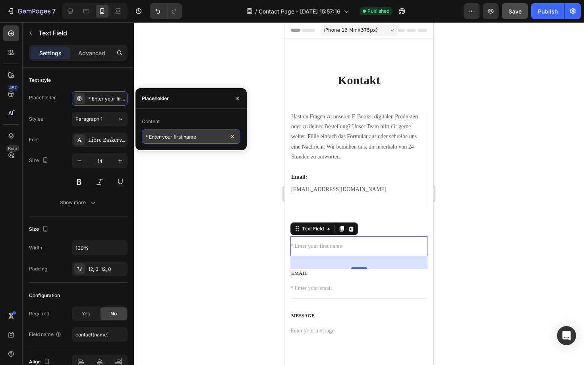
drag, startPoint x: 199, startPoint y: 137, endPoint x: 155, endPoint y: 137, distance: 44.5
click at [155, 137] on input "* Enter your first name" at bounding box center [191, 136] width 99 height 14
click at [203, 139] on input "* Enter your first name" at bounding box center [191, 136] width 99 height 14
type input "*"
click at [204, 135] on input "* Enter your first nam=" at bounding box center [191, 136] width 99 height 14
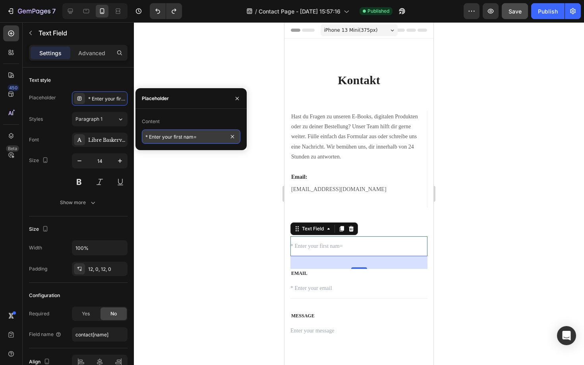
drag, startPoint x: 204, startPoint y: 135, endPoint x: 155, endPoint y: 134, distance: 49.3
click at [155, 134] on input "* Enter your first nam=" at bounding box center [191, 136] width 99 height 14
type input "* Gid deinen Namen ein"
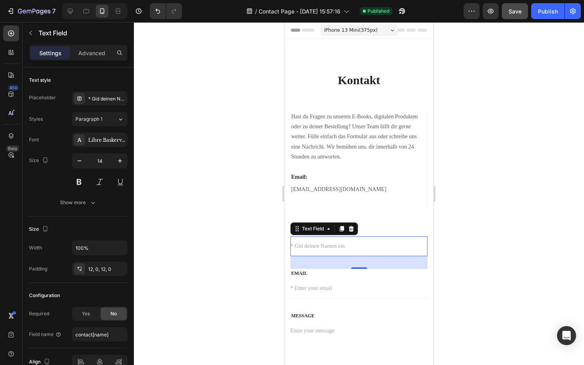
click at [168, 166] on div at bounding box center [359, 193] width 450 height 343
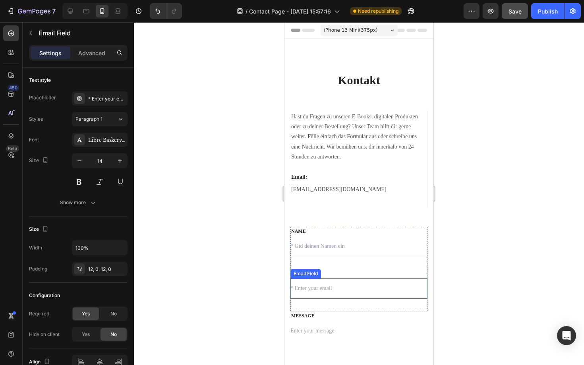
click at [301, 290] on input "email" at bounding box center [358, 288] width 137 height 20
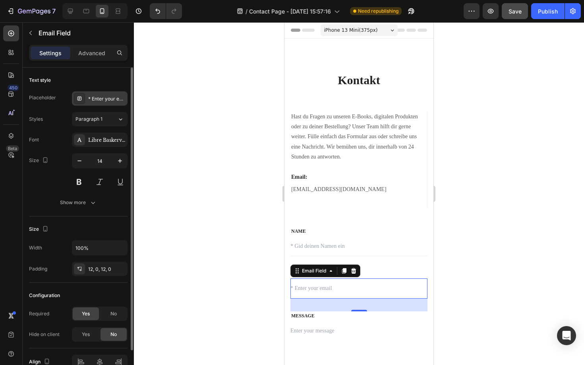
click at [116, 102] on div "* Enter your email" at bounding box center [106, 98] width 37 height 7
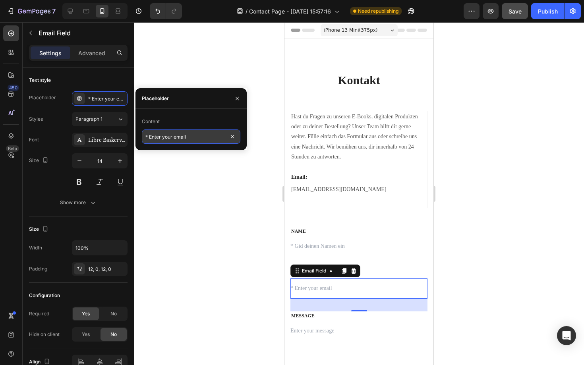
click at [193, 138] on input "* Enter your email" at bounding box center [191, 136] width 99 height 14
type input "* Gib deinen E-Mail ein"
click at [215, 171] on div at bounding box center [359, 193] width 450 height 343
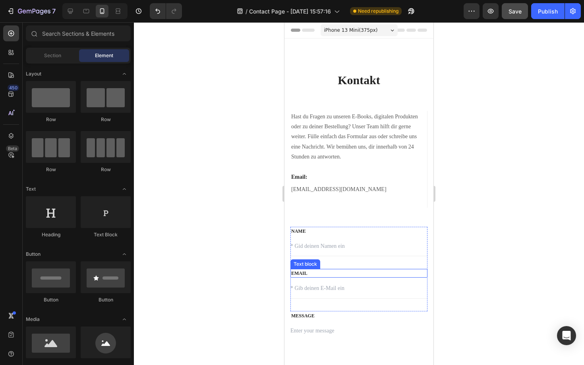
click at [301, 272] on p "EMAIL" at bounding box center [358, 273] width 135 height 7
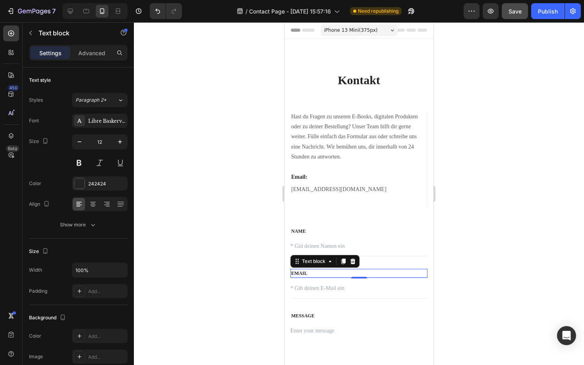
click at [295, 275] on p "EMAIL" at bounding box center [358, 273] width 135 height 7
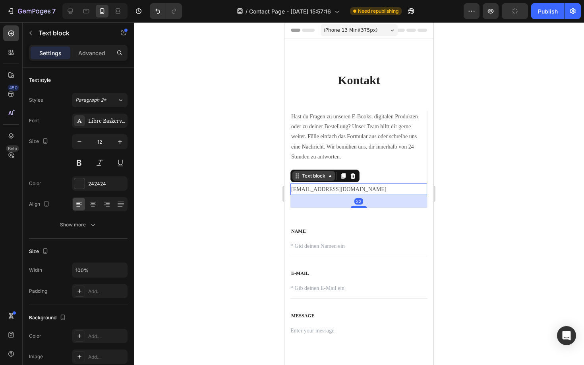
click at [298, 179] on div "Text block" at bounding box center [313, 176] width 43 height 10
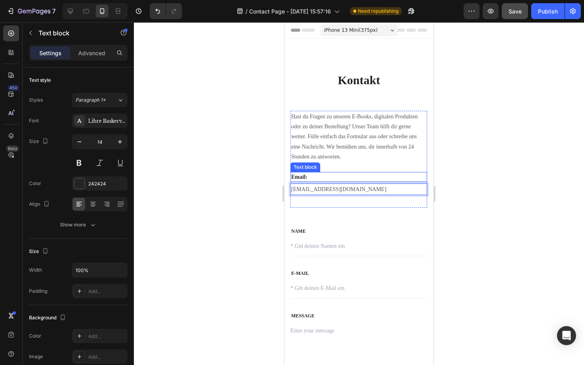
click at [297, 176] on p "Email:" at bounding box center [358, 177] width 135 height 8
click at [296, 176] on p "Email:" at bounding box center [358, 177] width 135 height 8
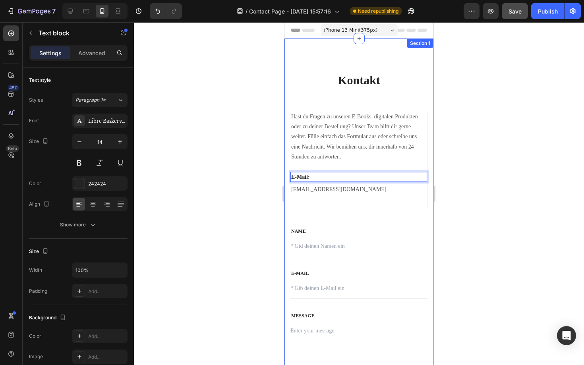
click at [246, 211] on div at bounding box center [359, 193] width 450 height 343
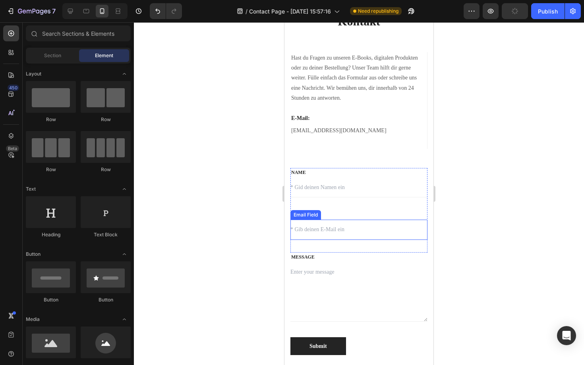
scroll to position [60, 0]
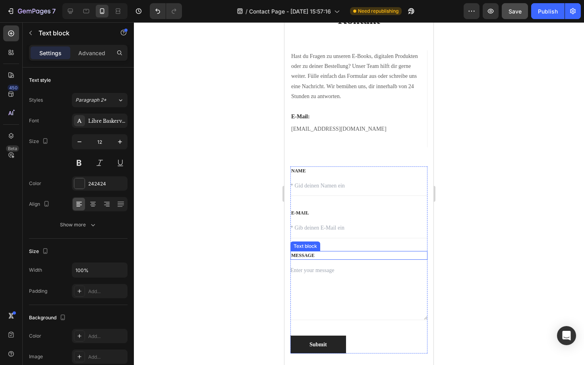
click at [330, 253] on p "MESSAGE" at bounding box center [358, 255] width 135 height 7
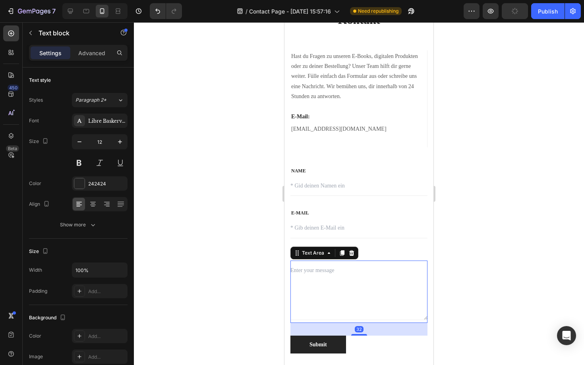
click at [309, 272] on textarea at bounding box center [358, 291] width 137 height 60
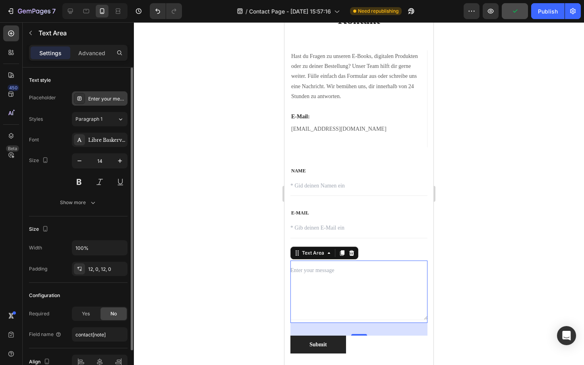
click at [106, 97] on div "Enter your message" at bounding box center [106, 98] width 37 height 7
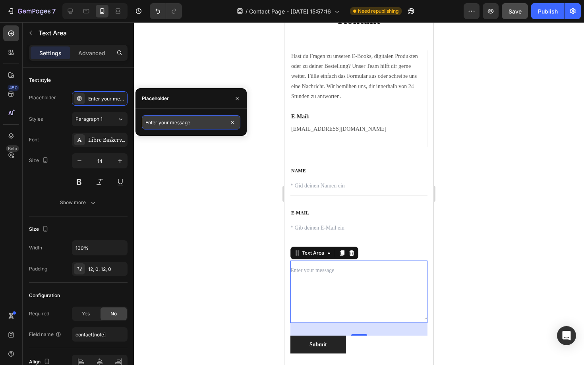
drag, startPoint x: 202, startPoint y: 122, endPoint x: 146, endPoint y: 122, distance: 56.0
click at [146, 122] on input "Enter your message" at bounding box center [191, 122] width 99 height 14
click at [195, 121] on input "Enter your message" at bounding box center [191, 122] width 99 height 14
type input "E"
type input "Gib deine Nachricht ein"
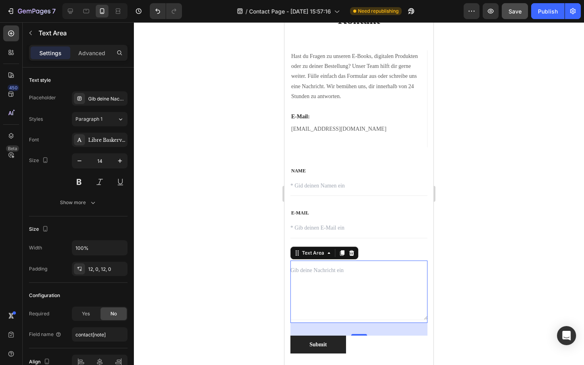
click at [272, 279] on div at bounding box center [359, 193] width 450 height 343
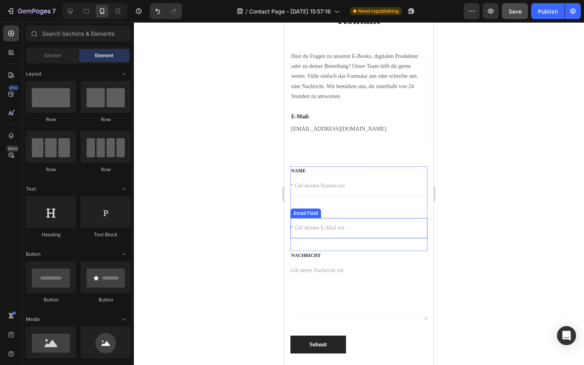
click at [319, 231] on input "email" at bounding box center [358, 228] width 137 height 20
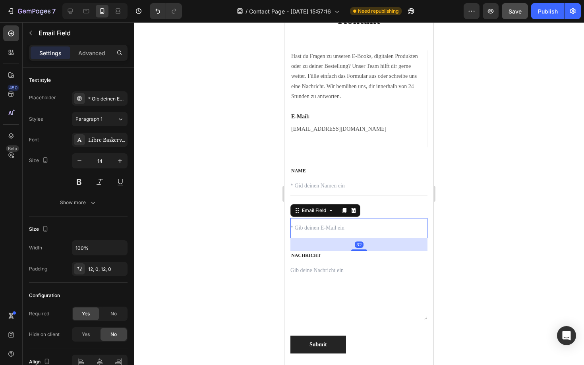
click at [319, 230] on input "email" at bounding box center [358, 228] width 137 height 20
click at [112, 99] on div "* Gib deinen E-Mail ein" at bounding box center [106, 98] width 37 height 7
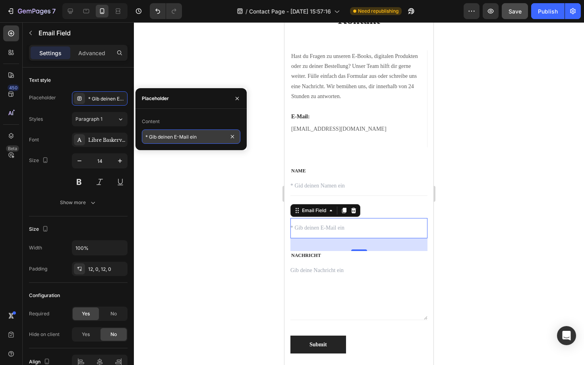
click at [174, 139] on input "* Gib deinen E-Mail ein" at bounding box center [191, 136] width 99 height 14
type input "* Gib deine E-Mail ein"
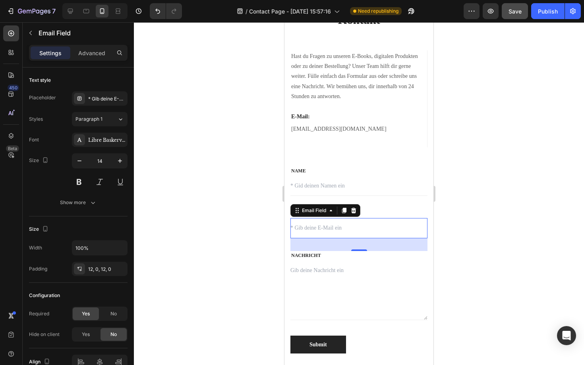
click at [188, 170] on div at bounding box center [359, 193] width 450 height 343
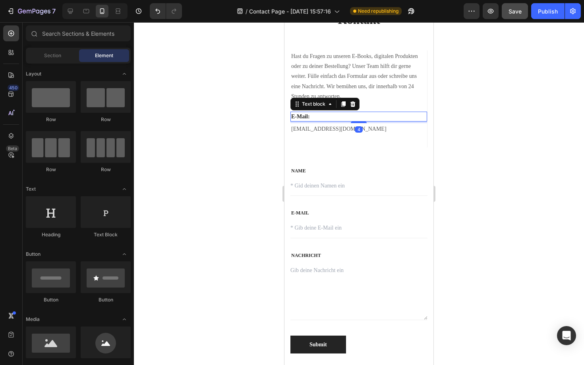
click at [309, 114] on p "E-Mail:" at bounding box center [358, 116] width 135 height 8
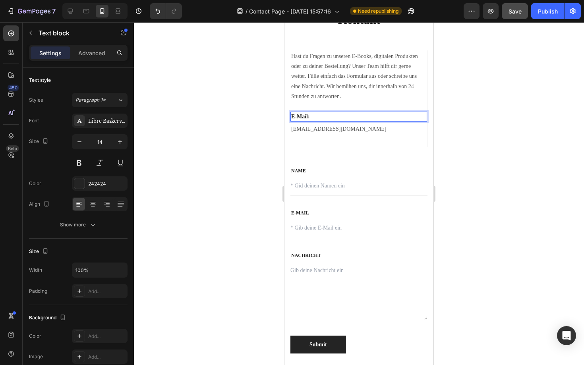
click at [297, 117] on p "E-Mail:" at bounding box center [358, 116] width 135 height 8
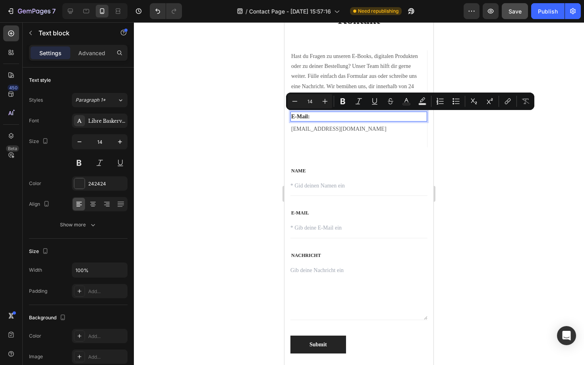
click at [291, 117] on p "E-Mail:" at bounding box center [358, 116] width 135 height 8
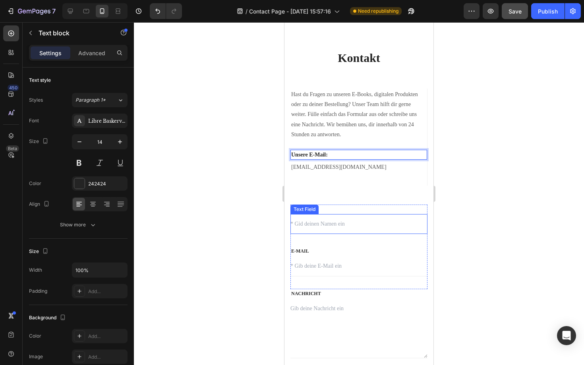
scroll to position [0, 0]
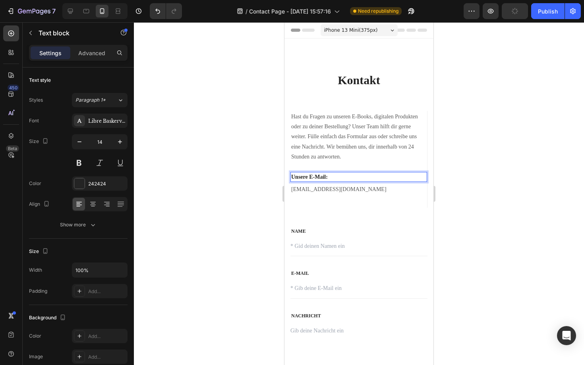
click at [265, 147] on div at bounding box center [359, 193] width 450 height 343
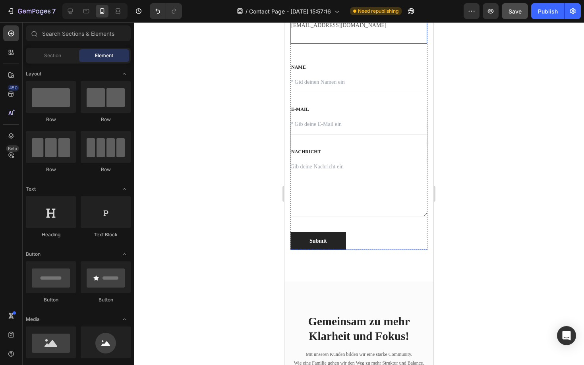
scroll to position [164, 0]
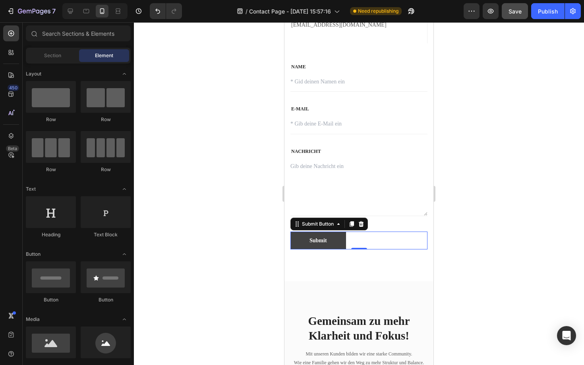
click at [331, 242] on button "Submit" at bounding box center [318, 241] width 56 height 18
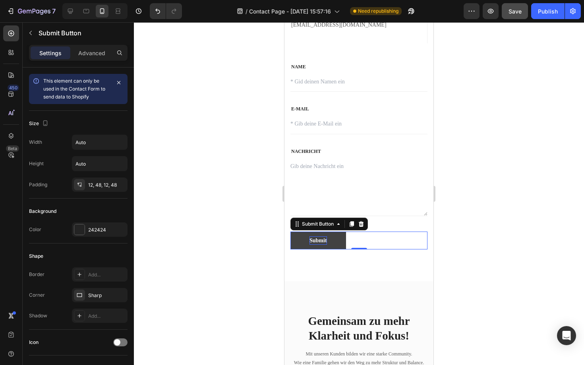
click at [319, 240] on div "Submit" at bounding box center [317, 240] width 17 height 8
click at [327, 241] on p "Submit" at bounding box center [317, 240] width 17 height 8
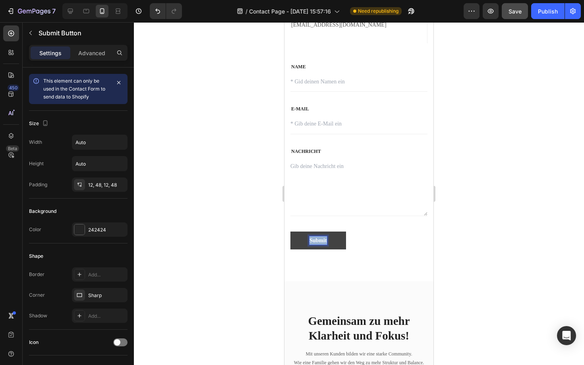
click at [327, 241] on p "Submit" at bounding box center [317, 240] width 17 height 8
click at [290, 232] on button "Nachricht Senden" at bounding box center [330, 241] width 81 height 18
drag, startPoint x: 359, startPoint y: 240, endPoint x: 303, endPoint y: 240, distance: 56.4
click at [303, 240] on button "Nachricht Senden" at bounding box center [330, 241] width 81 height 18
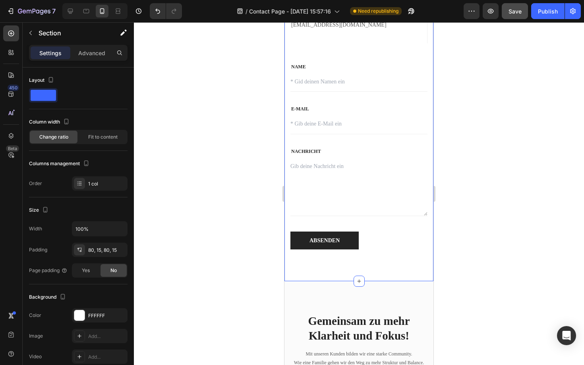
click at [388, 257] on div "Kontakt Heading Hast du Fragen zu unseren E-Books, digitalen Produkten oder zu …" at bounding box center [358, 77] width 149 height 407
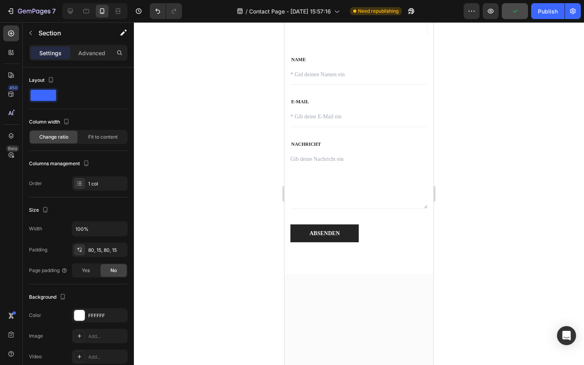
scroll to position [0, 0]
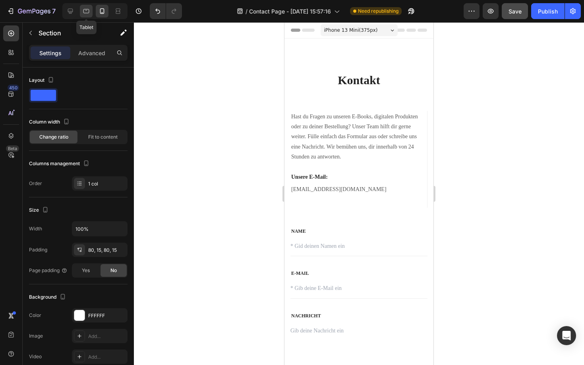
click at [83, 9] on icon at bounding box center [86, 11] width 8 height 8
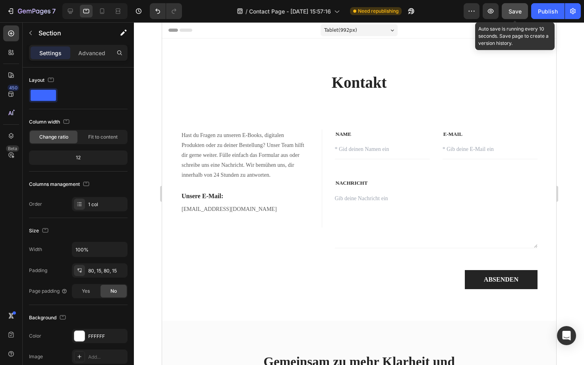
click at [511, 13] on span "Save" at bounding box center [514, 11] width 13 height 7
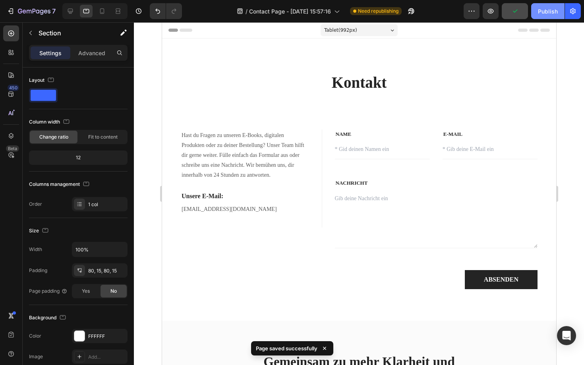
click at [551, 14] on div "Publish" at bounding box center [548, 11] width 20 height 8
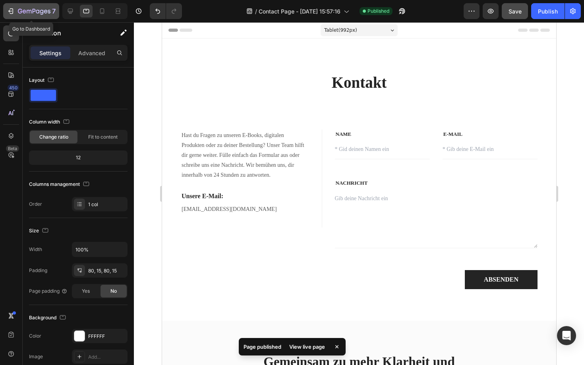
click at [10, 8] on icon "button" at bounding box center [12, 11] width 4 height 6
